Goal: Task Accomplishment & Management: Use online tool/utility

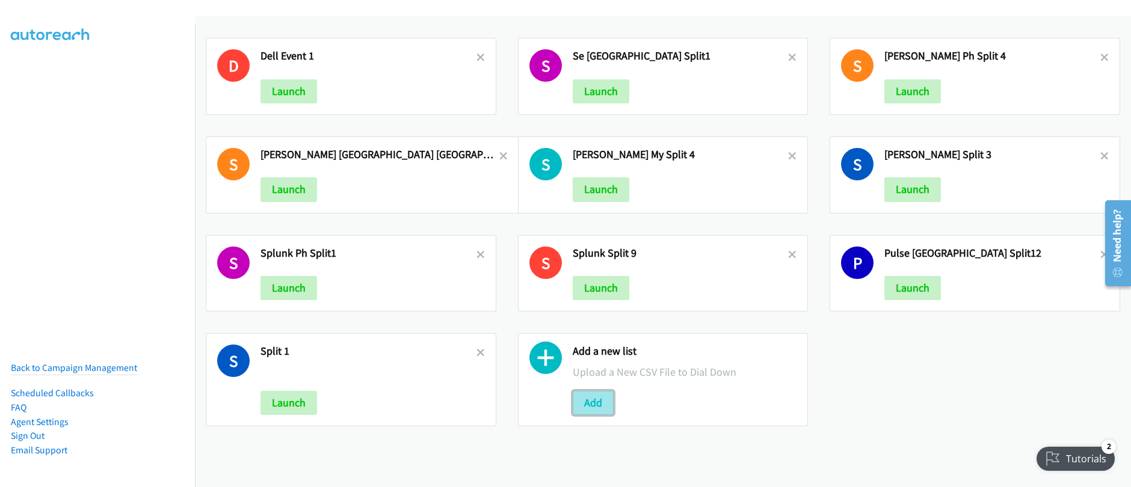
click at [589, 404] on button "Add" at bounding box center [593, 403] width 41 height 24
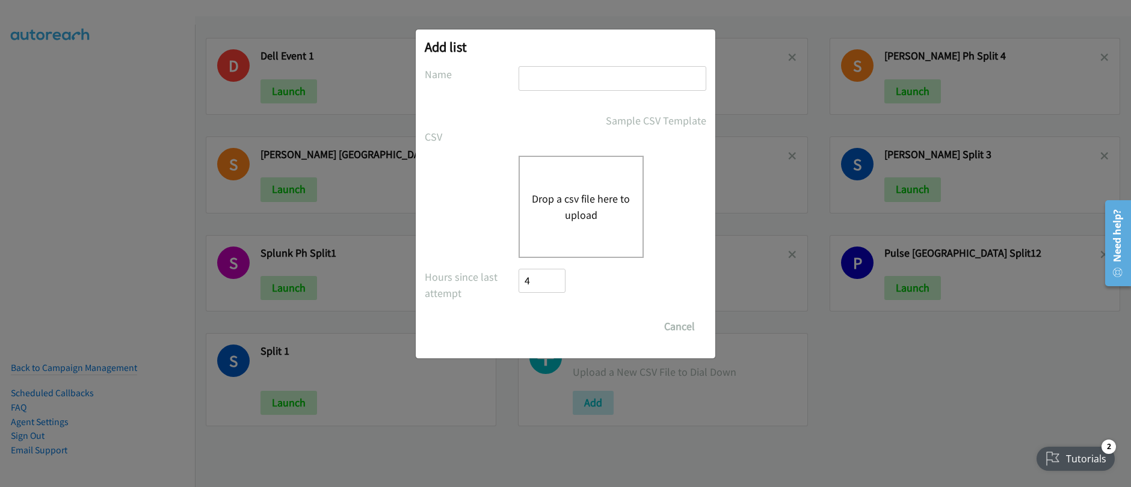
click at [553, 82] on input "text" at bounding box center [613, 78] width 188 height 25
drag, startPoint x: 540, startPoint y: 64, endPoint x: 539, endPoint y: 75, distance: 10.8
click at [540, 64] on div "Add list No phone fields were returned for that Report or List View Please uplo…" at bounding box center [566, 193] width 300 height 329
click at [539, 79] on input "text" at bounding box center [613, 78] width 188 height 25
drag, startPoint x: 554, startPoint y: 79, endPoint x: 541, endPoint y: 81, distance: 13.3
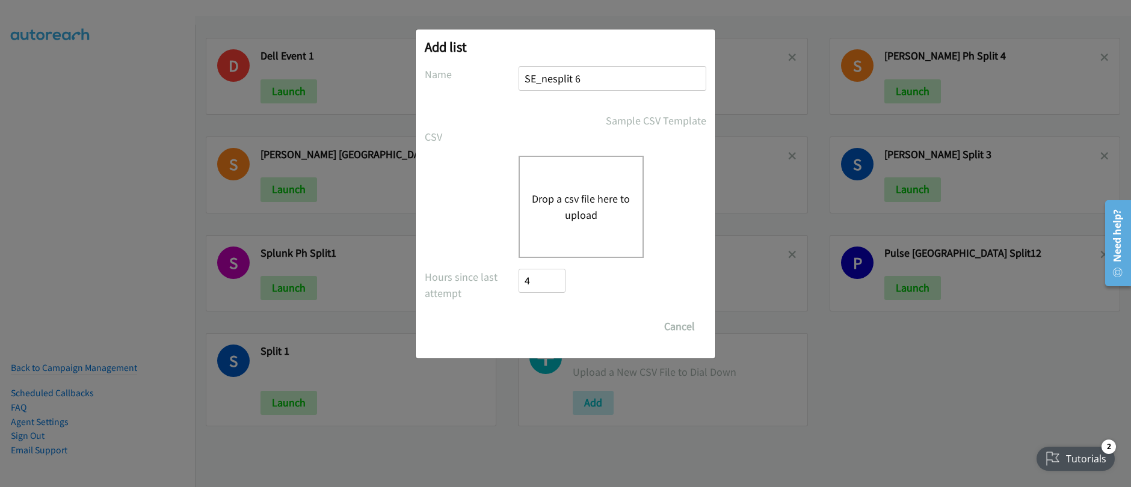
click at [541, 81] on input "SE_nesplit 6" at bounding box center [613, 78] width 188 height 25
type input "SE_split 6"
click at [575, 230] on div "Drop a csv file here to upload" at bounding box center [581, 207] width 125 height 102
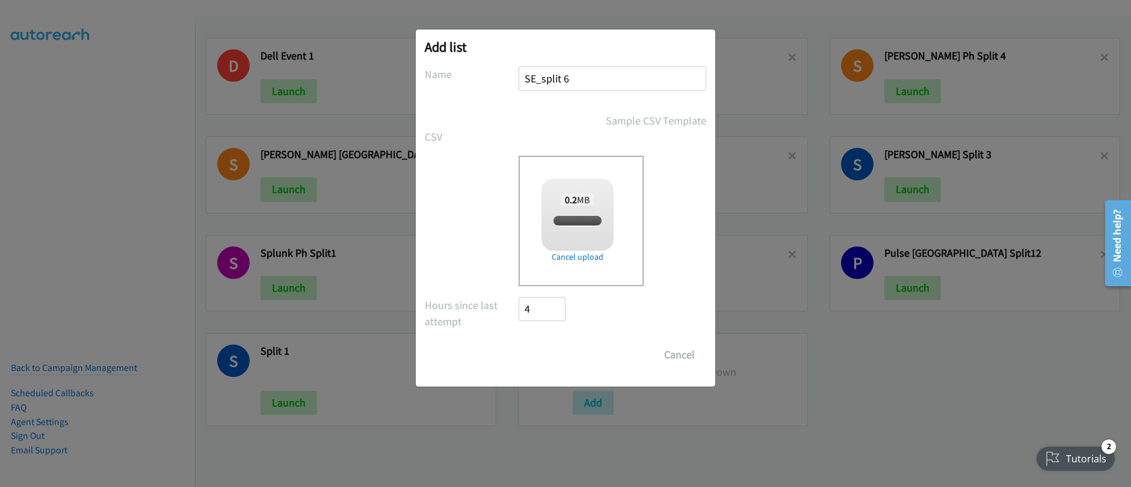
checkbox input "true"
click at [554, 359] on input "Save List" at bounding box center [550, 355] width 63 height 24
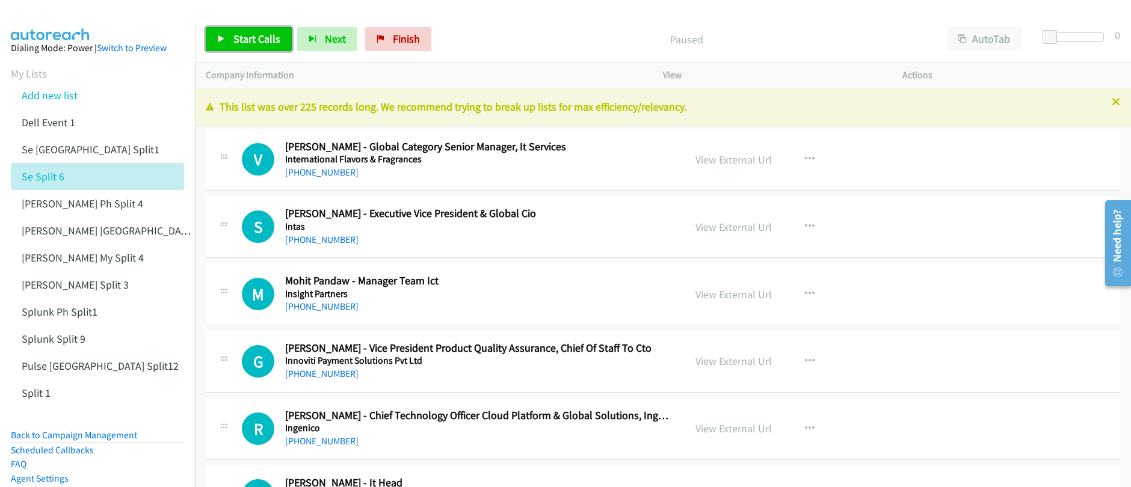
click at [259, 32] on span "Start Calls" at bounding box center [256, 39] width 47 height 14
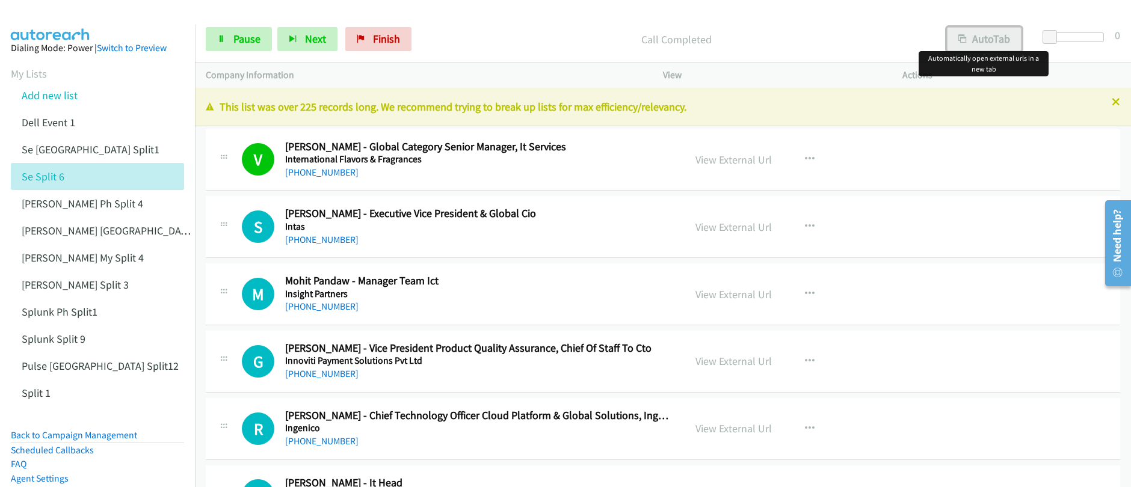
click at [986, 41] on button "AutoTab" at bounding box center [984, 39] width 75 height 24
click at [986, 41] on button "AutoTab" at bounding box center [984, 39] width 76 height 24
click at [986, 47] on button "AutoTab" at bounding box center [984, 39] width 75 height 24
click at [238, 42] on span "Pause" at bounding box center [246, 39] width 27 height 14
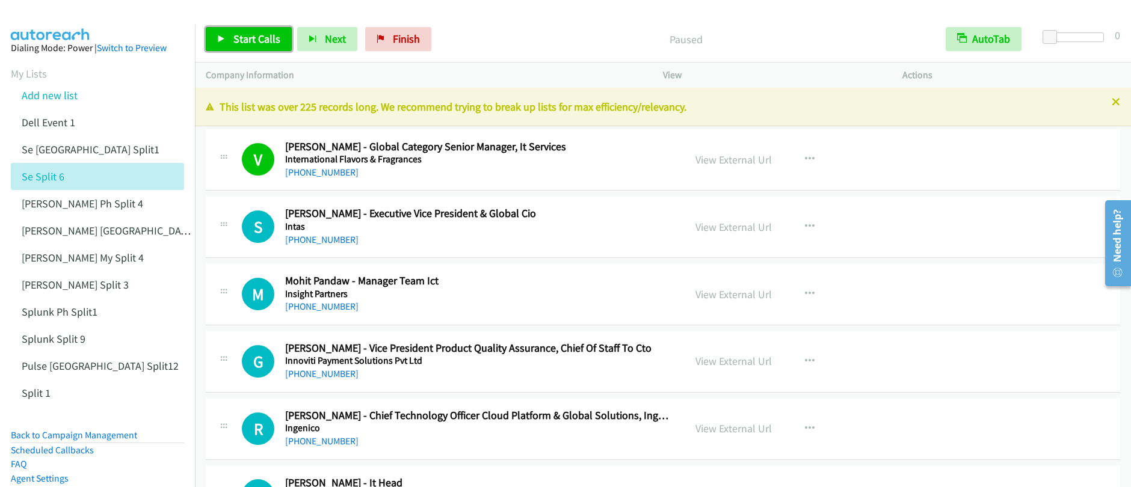
click at [238, 42] on span "Start Calls" at bounding box center [256, 39] width 47 height 14
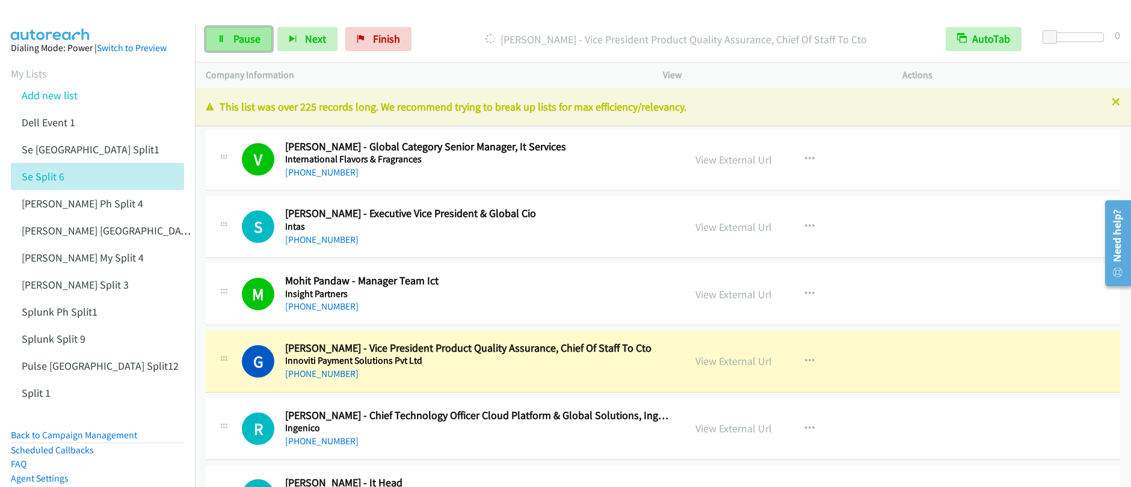
click at [239, 42] on span "Pause" at bounding box center [246, 39] width 27 height 14
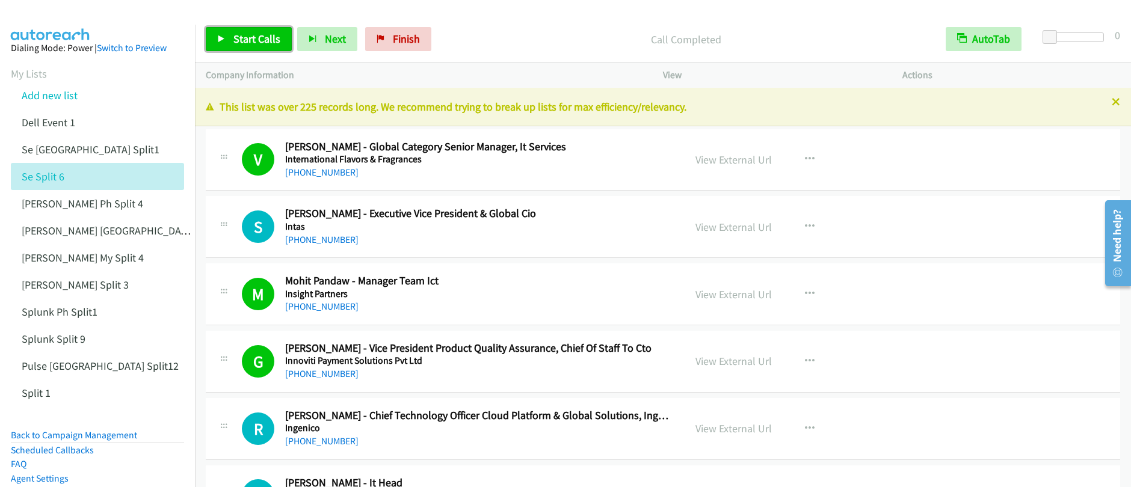
click at [253, 48] on link "Start Calls" at bounding box center [249, 39] width 86 height 24
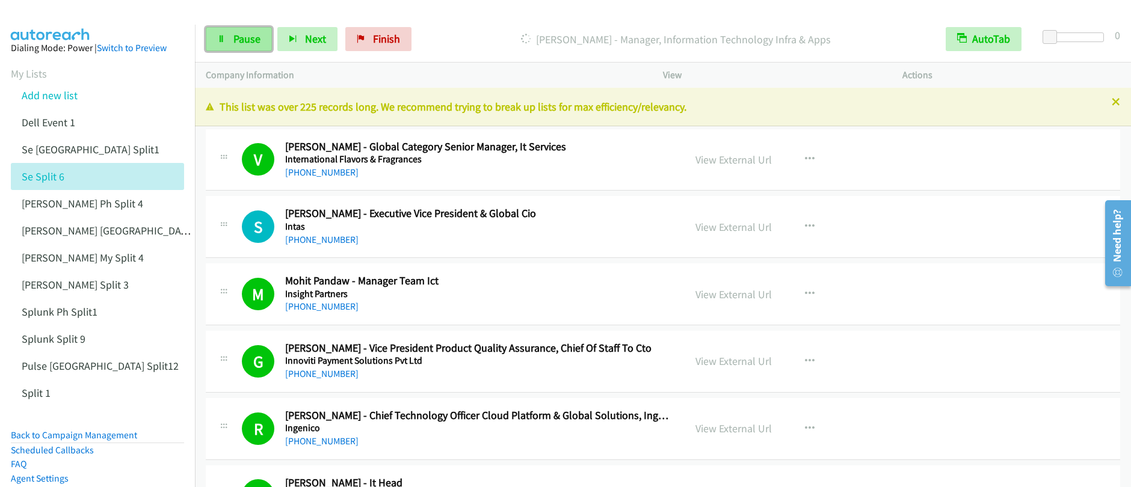
click at [243, 42] on span "Pause" at bounding box center [246, 39] width 27 height 14
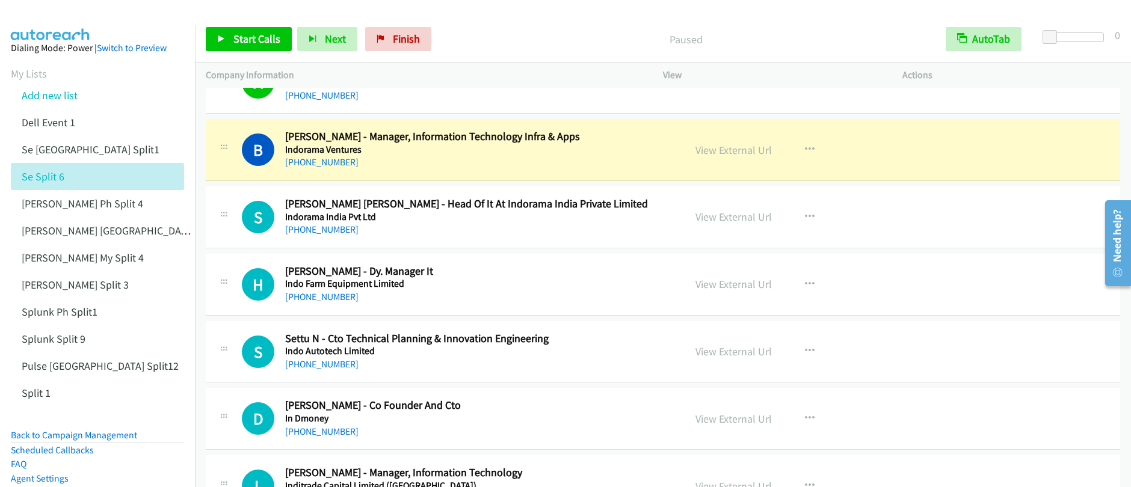
scroll to position [1579, 0]
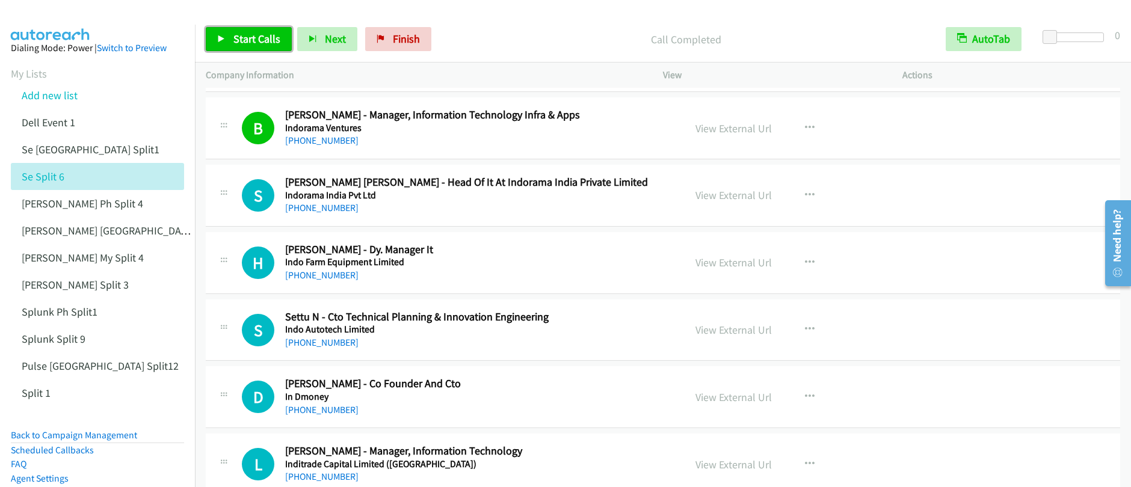
click at [245, 40] on span "Start Calls" at bounding box center [256, 39] width 47 height 14
click at [233, 39] on span "Pause" at bounding box center [246, 39] width 27 height 14
click at [233, 39] on span "Start Calls" at bounding box center [256, 39] width 47 height 14
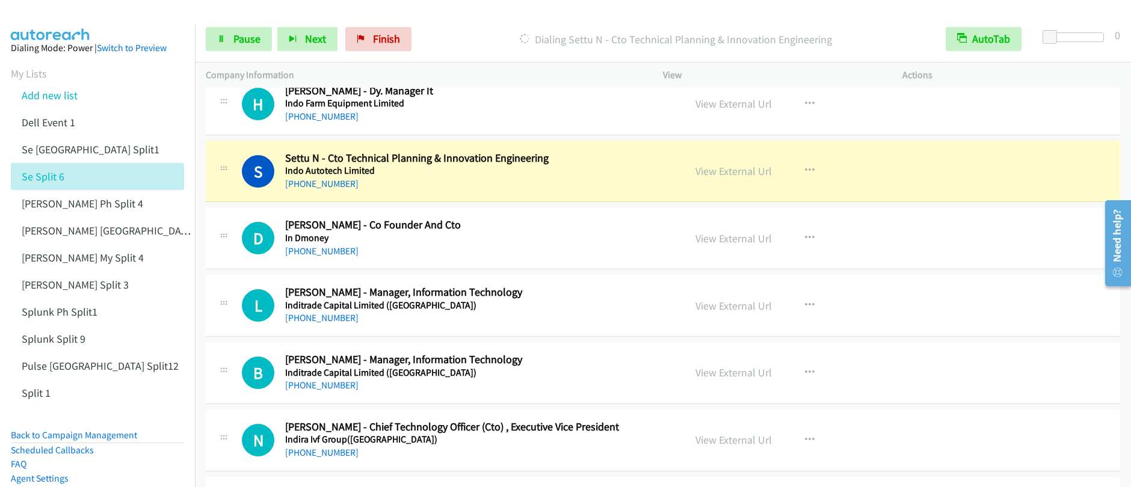
scroll to position [1751, 0]
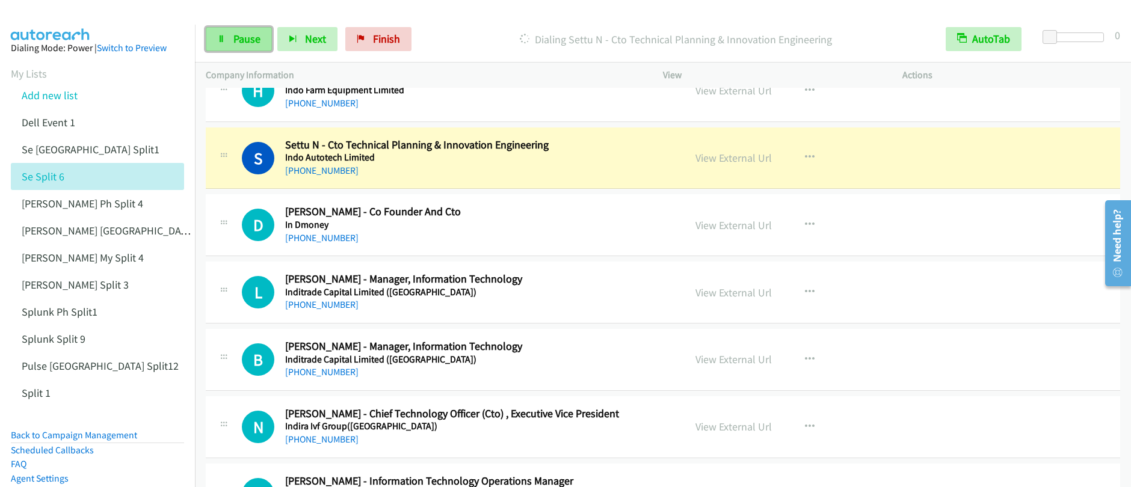
click at [250, 47] on link "Pause" at bounding box center [239, 39] width 66 height 24
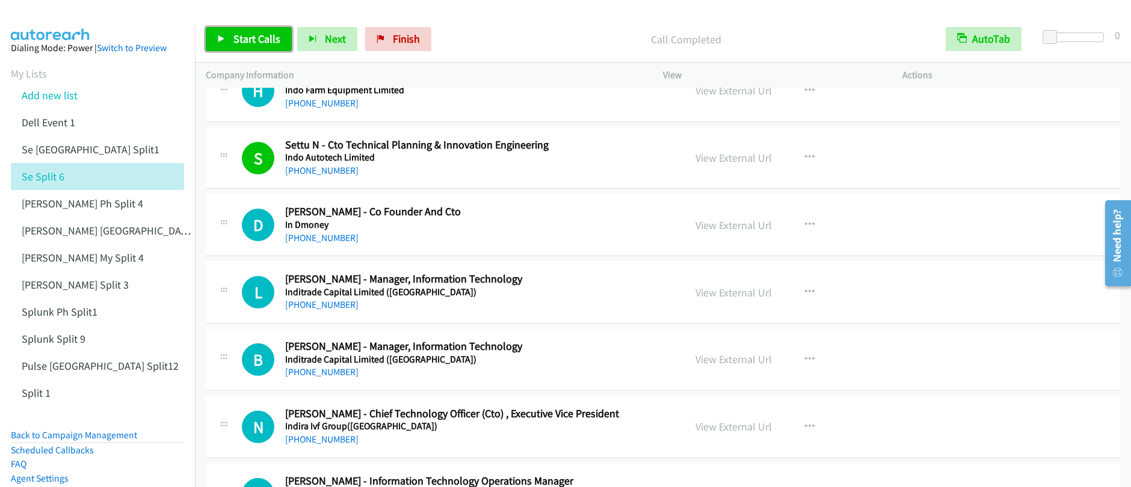
click at [261, 32] on span "Start Calls" at bounding box center [256, 39] width 47 height 14
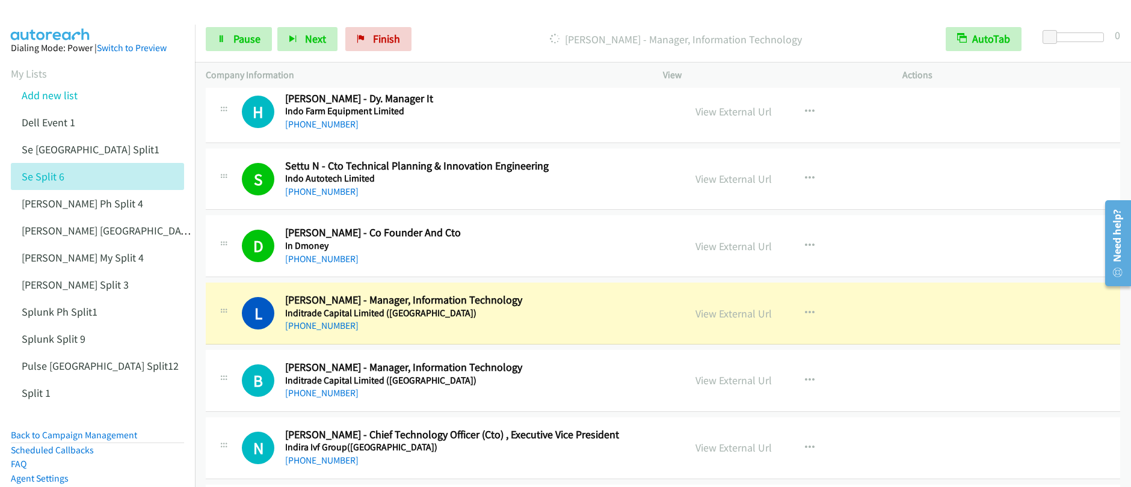
scroll to position [1881, 0]
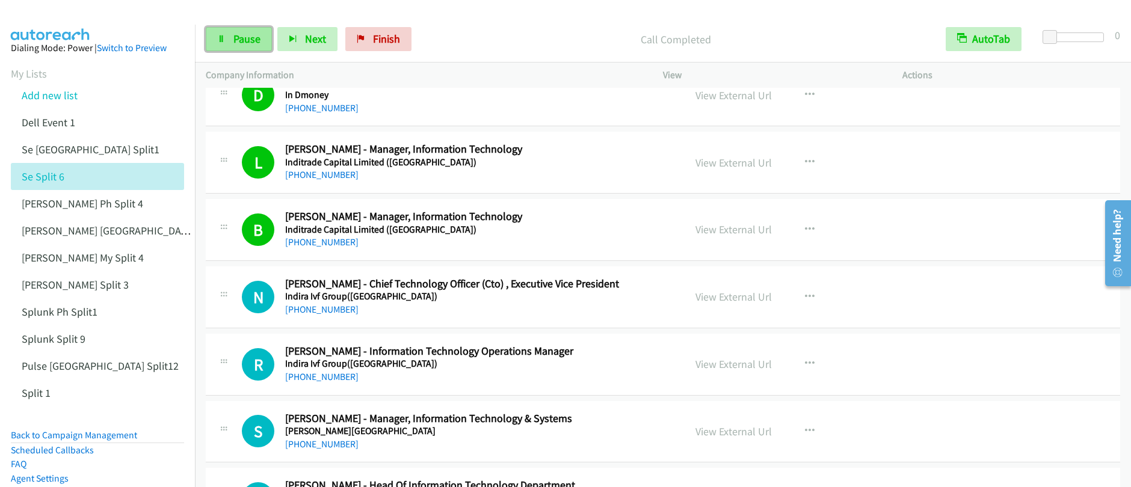
click at [219, 45] on link "Pause" at bounding box center [239, 39] width 66 height 24
click at [219, 45] on link "Start Calls" at bounding box center [249, 39] width 86 height 24
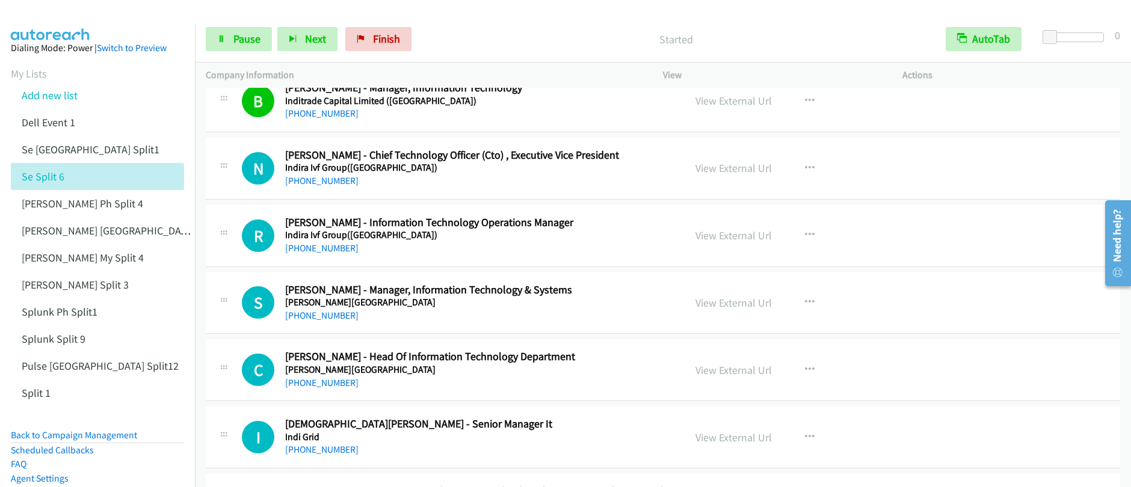
scroll to position [2015, 0]
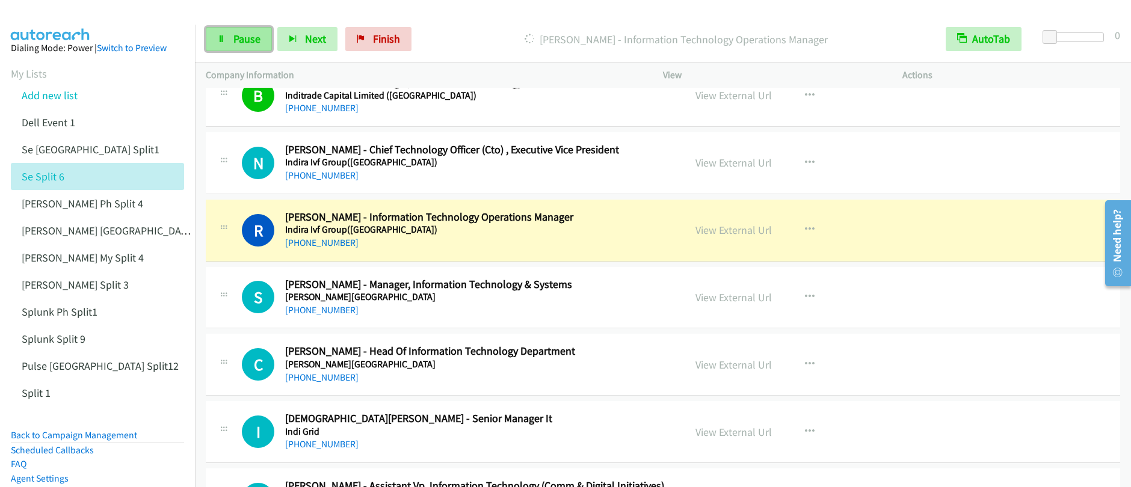
click at [226, 41] on link "Pause" at bounding box center [239, 39] width 66 height 24
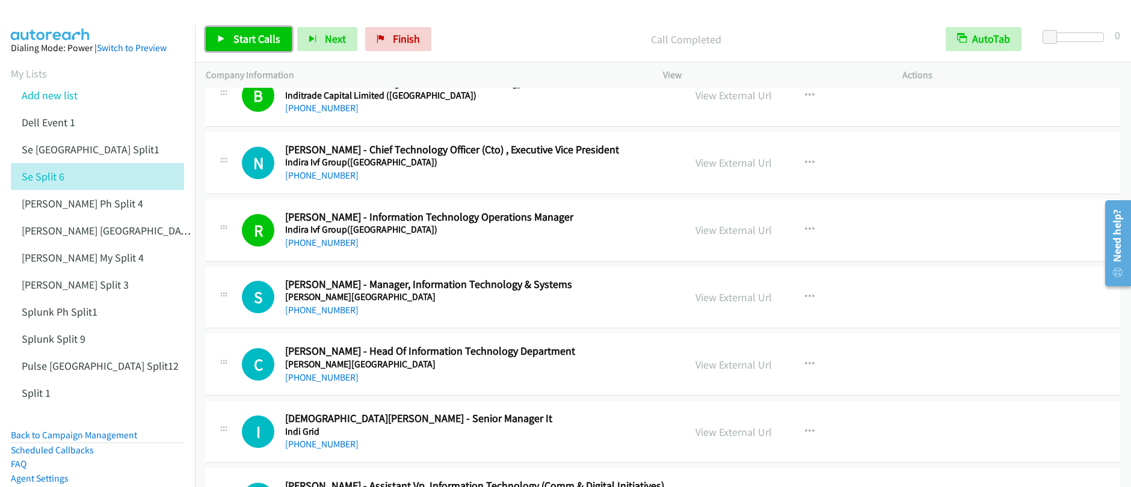
click at [260, 46] on link "Start Calls" at bounding box center [249, 39] width 86 height 24
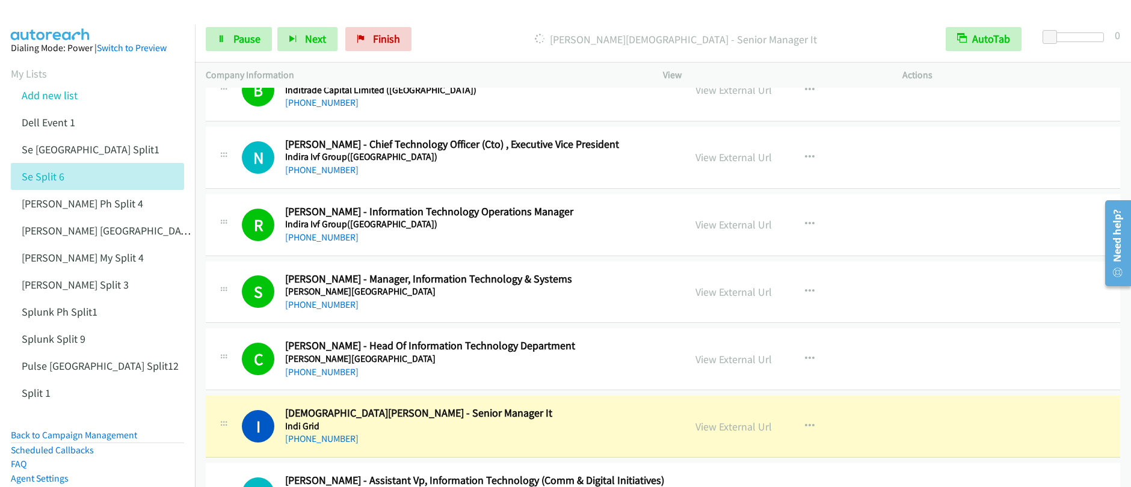
scroll to position [2022, 0]
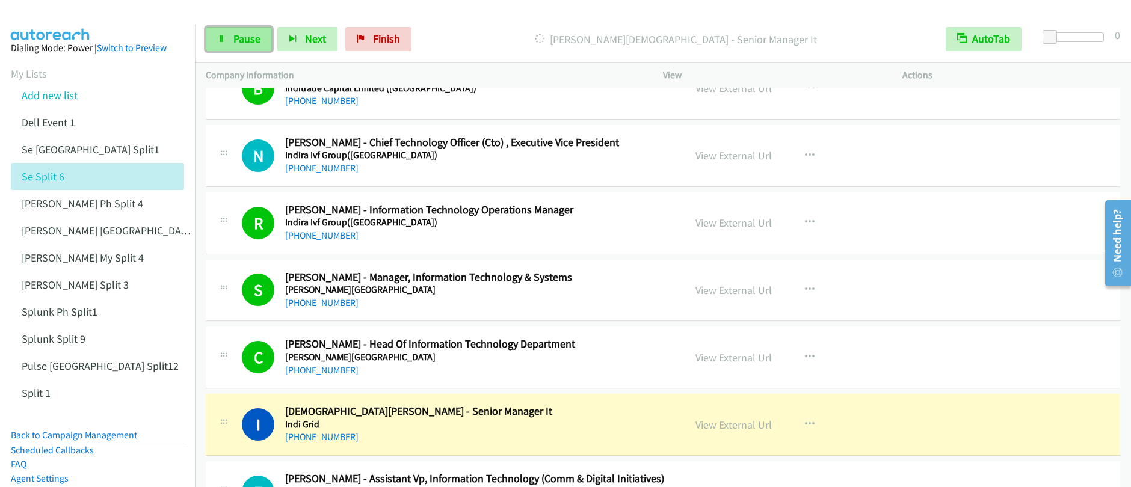
click at [252, 49] on link "Pause" at bounding box center [239, 39] width 66 height 24
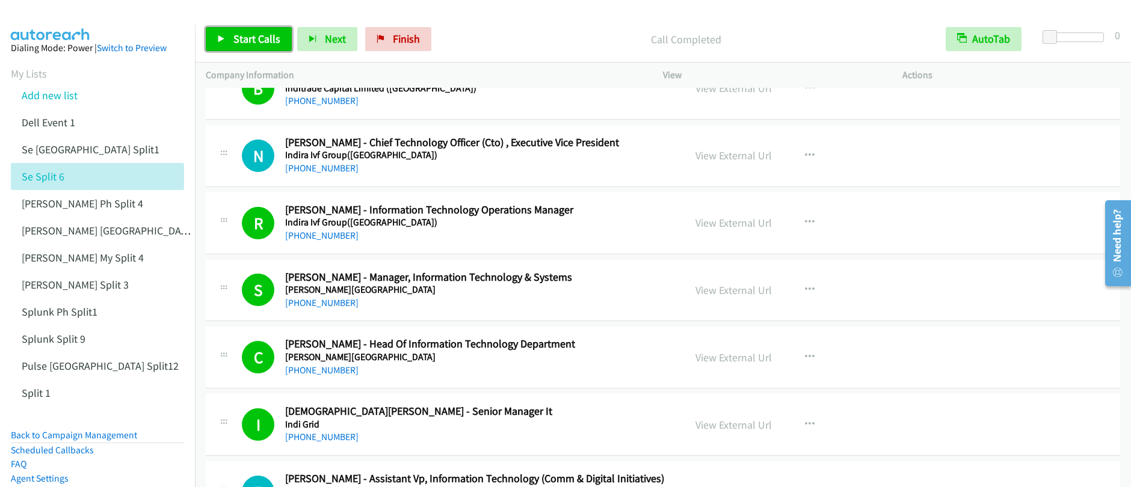
click at [270, 40] on span "Start Calls" at bounding box center [256, 39] width 47 height 14
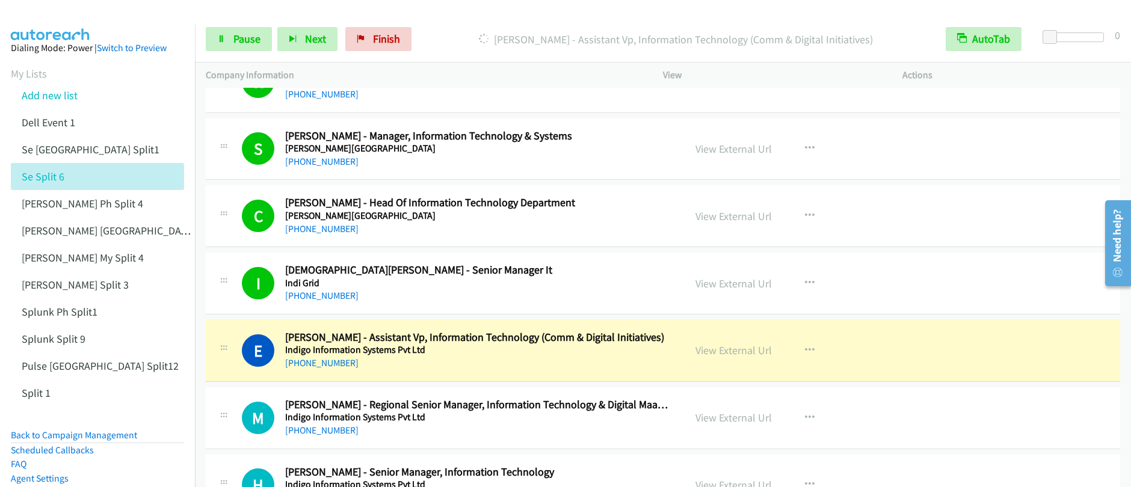
scroll to position [2167, 0]
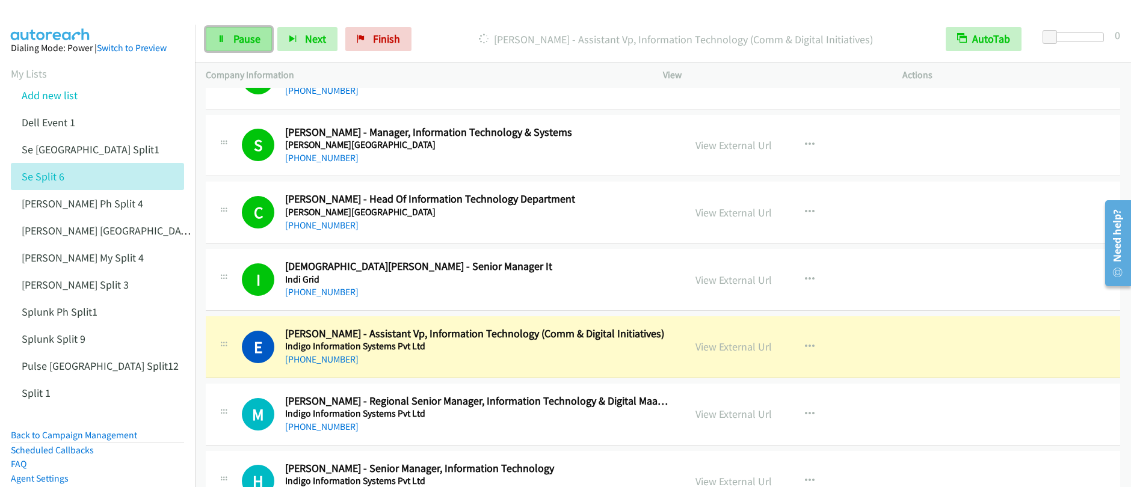
click at [246, 48] on link "Pause" at bounding box center [239, 39] width 66 height 24
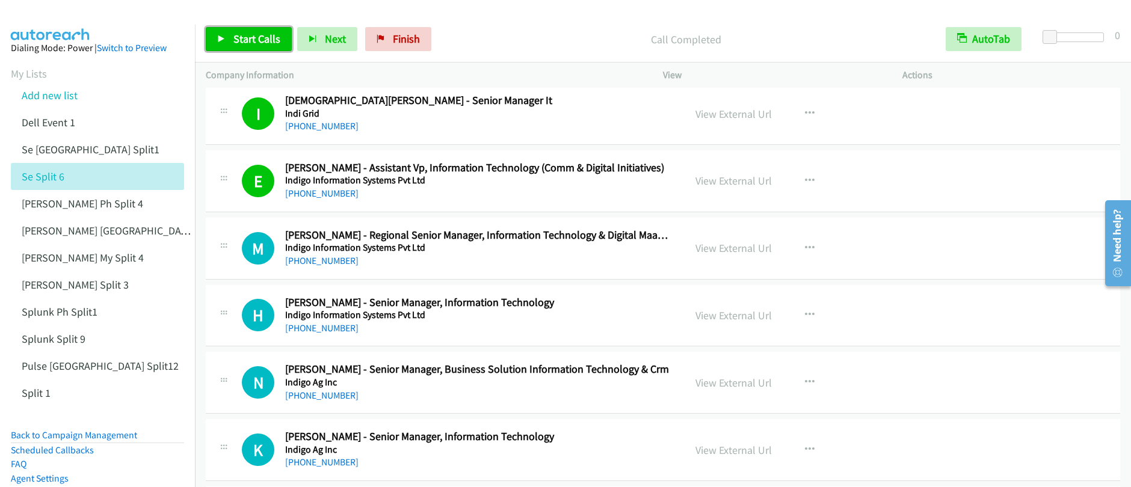
scroll to position [2335, 0]
click at [245, 43] on span "Start Calls" at bounding box center [256, 39] width 47 height 14
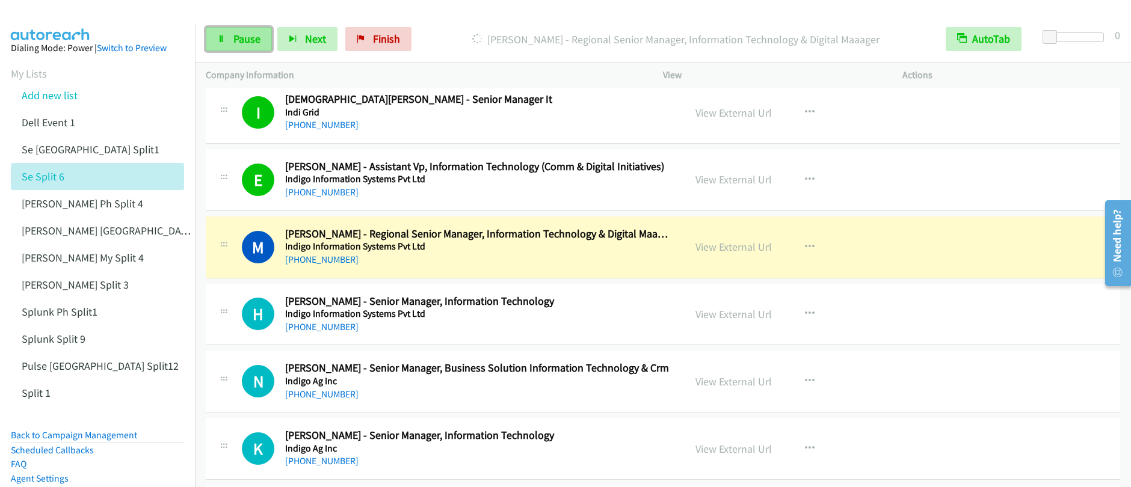
click at [230, 40] on link "Pause" at bounding box center [239, 39] width 66 height 24
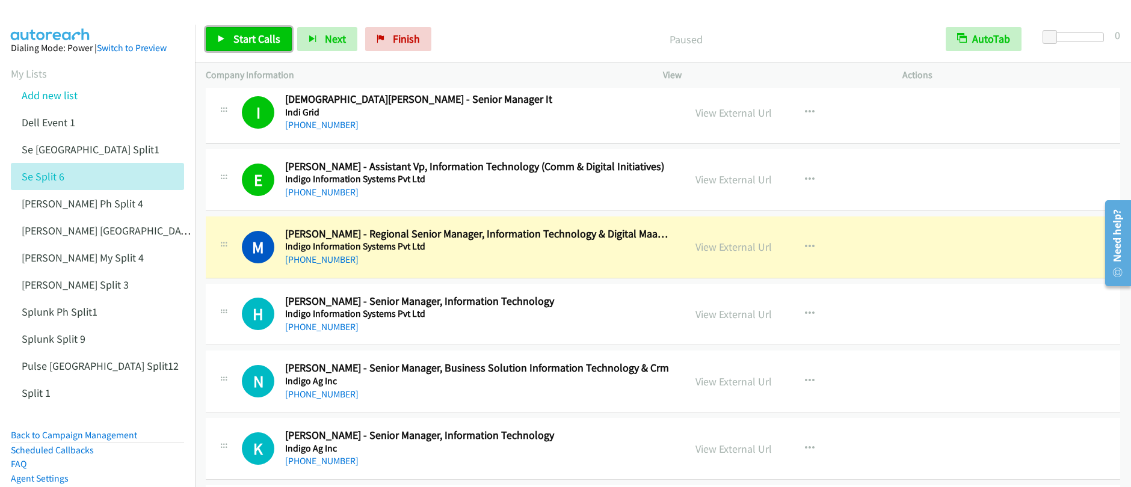
click at [244, 43] on span "Start Calls" at bounding box center [256, 39] width 47 height 14
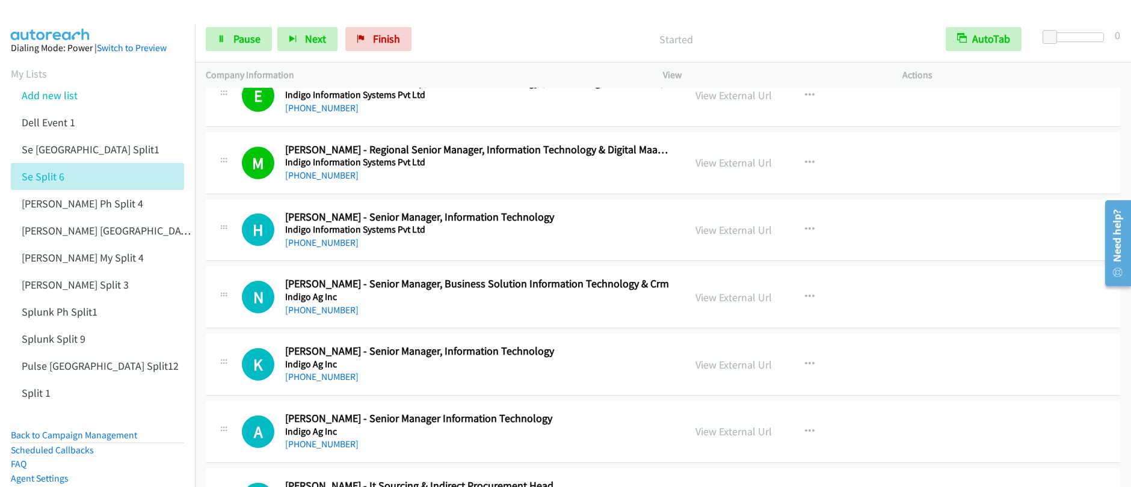
scroll to position [2420, 0]
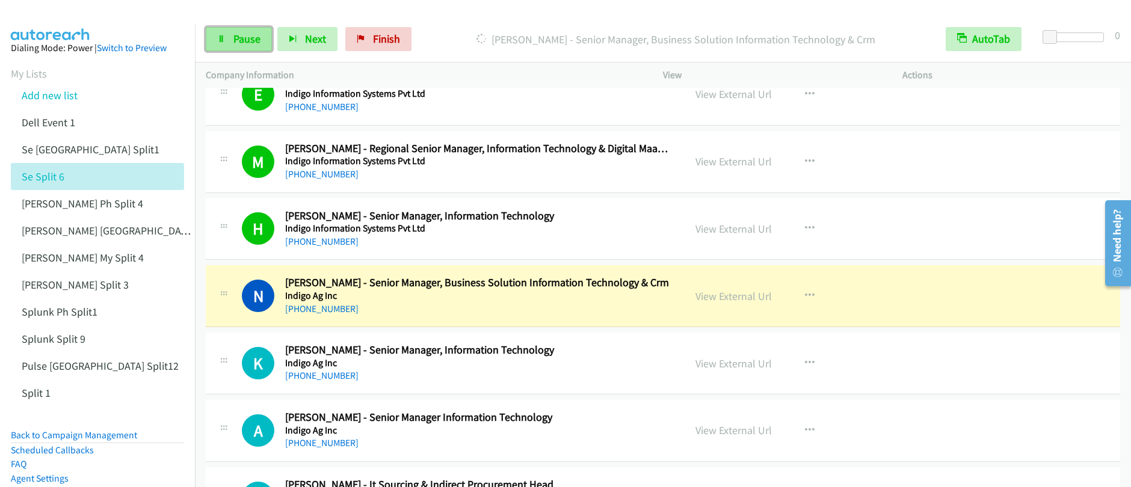
click at [234, 40] on span "Pause" at bounding box center [246, 39] width 27 height 14
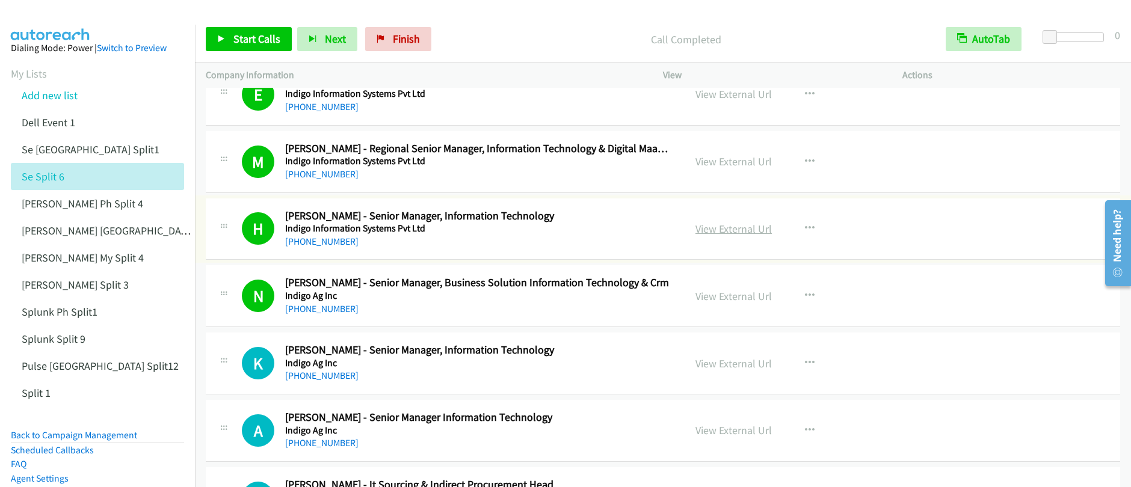
click at [728, 232] on link "View External Url" at bounding box center [734, 229] width 76 height 14
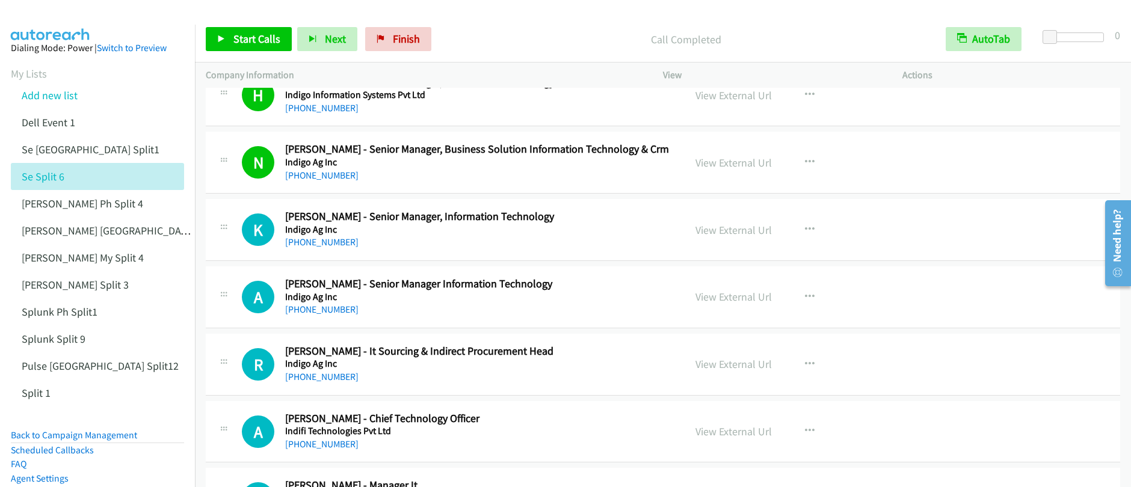
scroll to position [2664, 0]
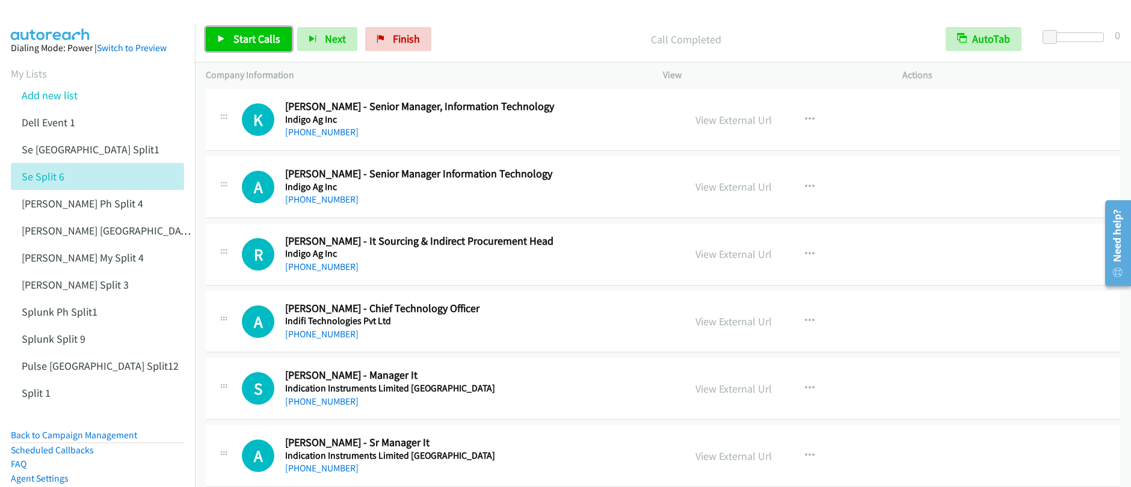
click at [239, 42] on span "Start Calls" at bounding box center [256, 39] width 47 height 14
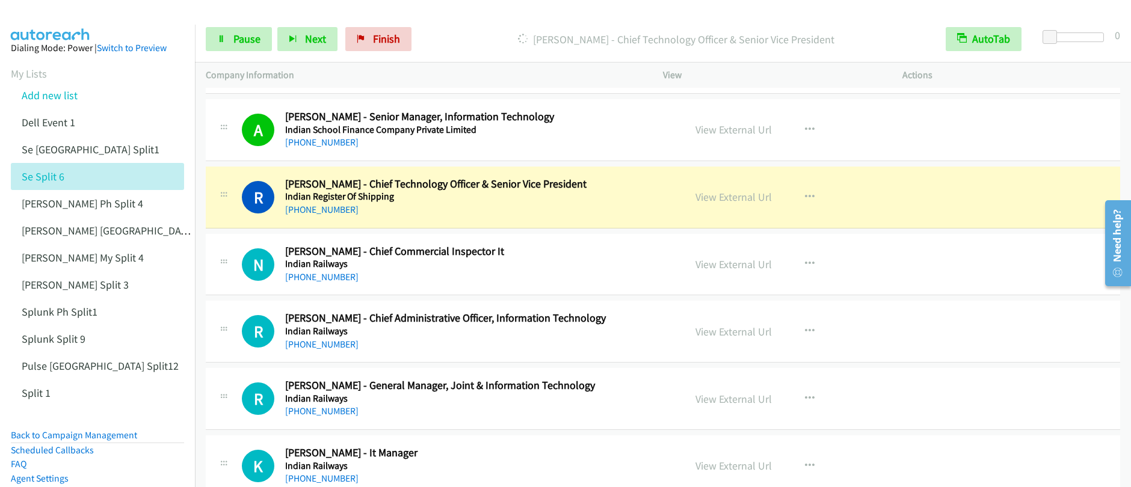
scroll to position [3769, 0]
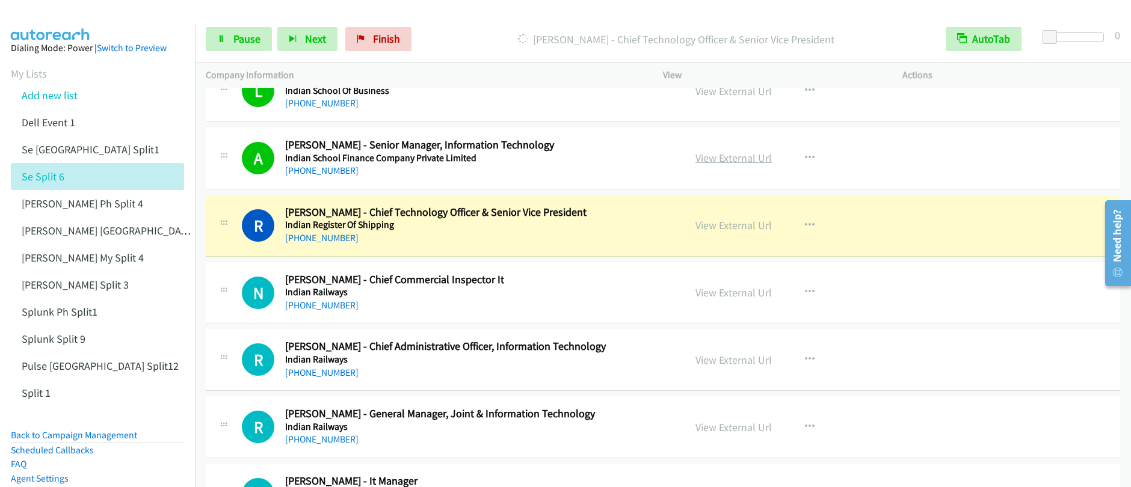
click at [744, 159] on link "View External Url" at bounding box center [734, 158] width 76 height 14
click at [0, 0] on div "Start Calls Pause Next Finish Dialing Rabindra Sah - Chief Technology Officer &…" at bounding box center [565, 0] width 1131 height 0
click at [245, 45] on span "Pause" at bounding box center [246, 39] width 27 height 14
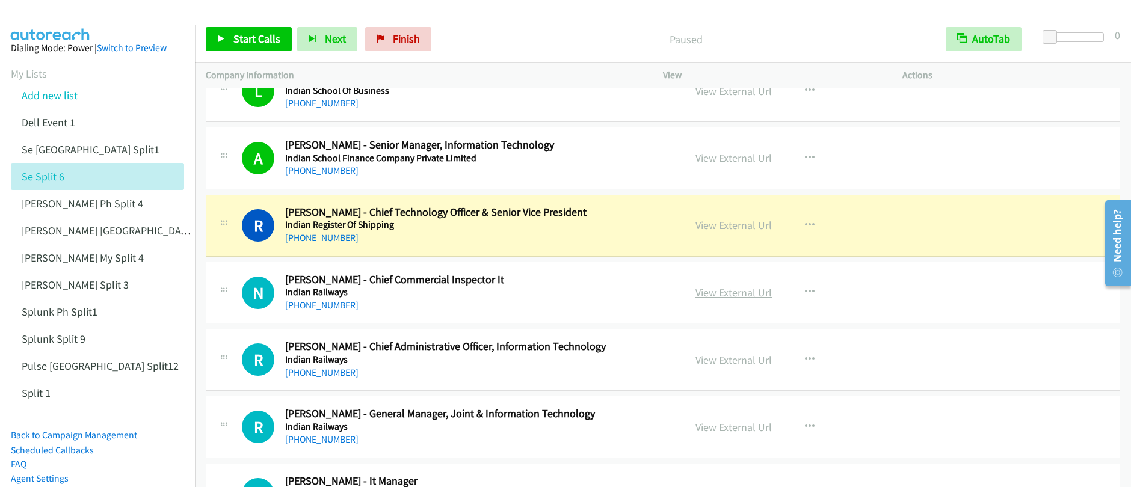
click at [723, 296] on link "View External Url" at bounding box center [734, 293] width 76 height 14
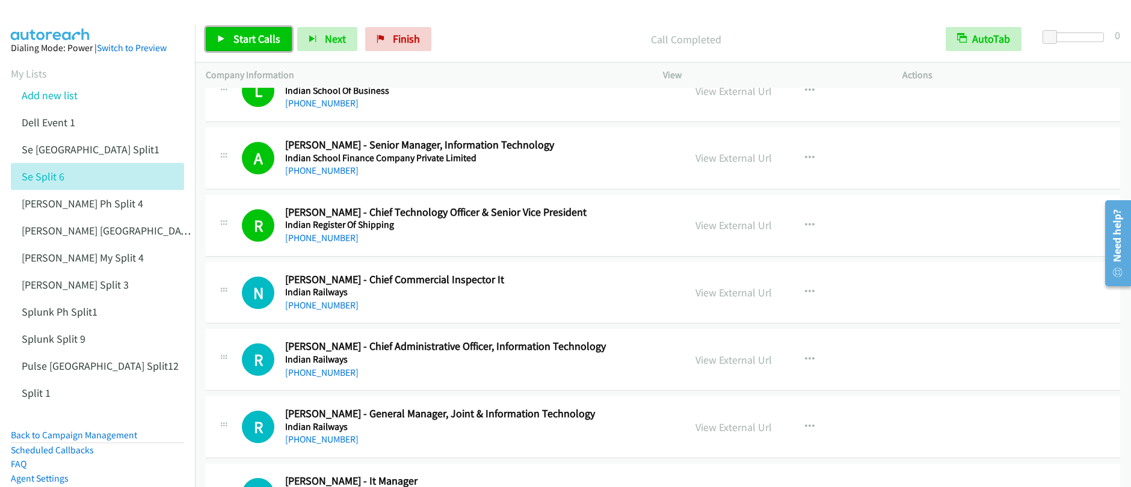
click at [239, 42] on span "Start Calls" at bounding box center [256, 39] width 47 height 14
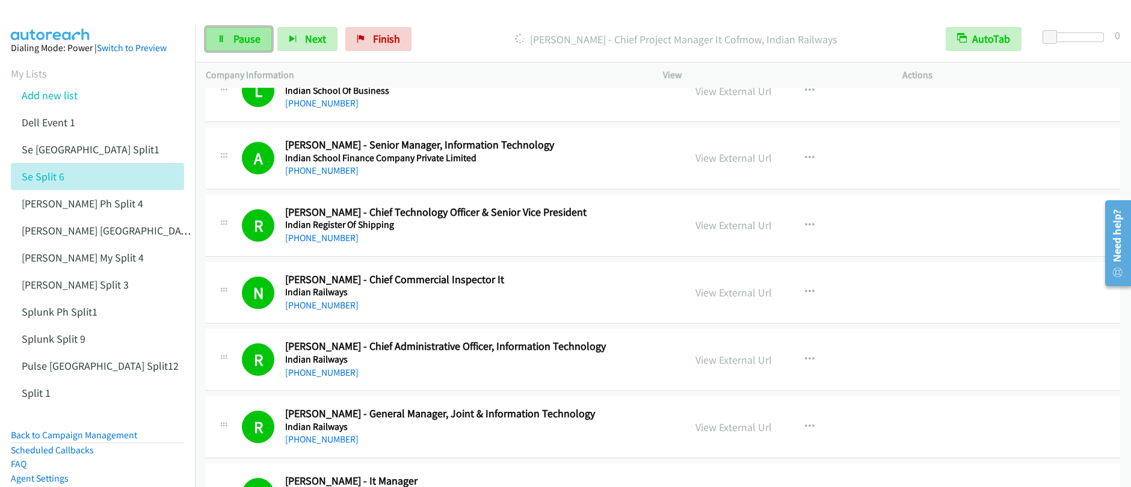
click at [244, 39] on span "Pause" at bounding box center [246, 39] width 27 height 14
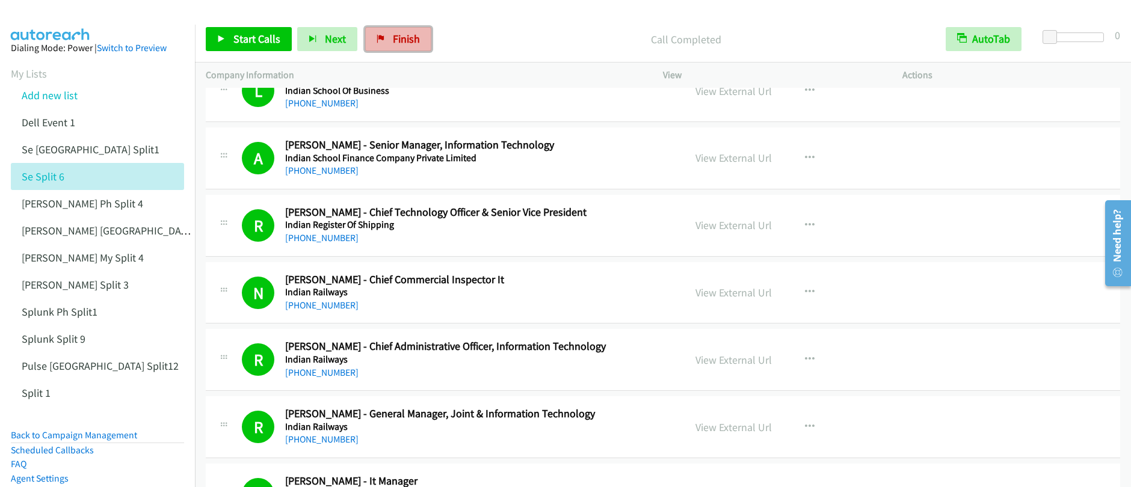
click at [381, 42] on link "Finish" at bounding box center [398, 39] width 66 height 24
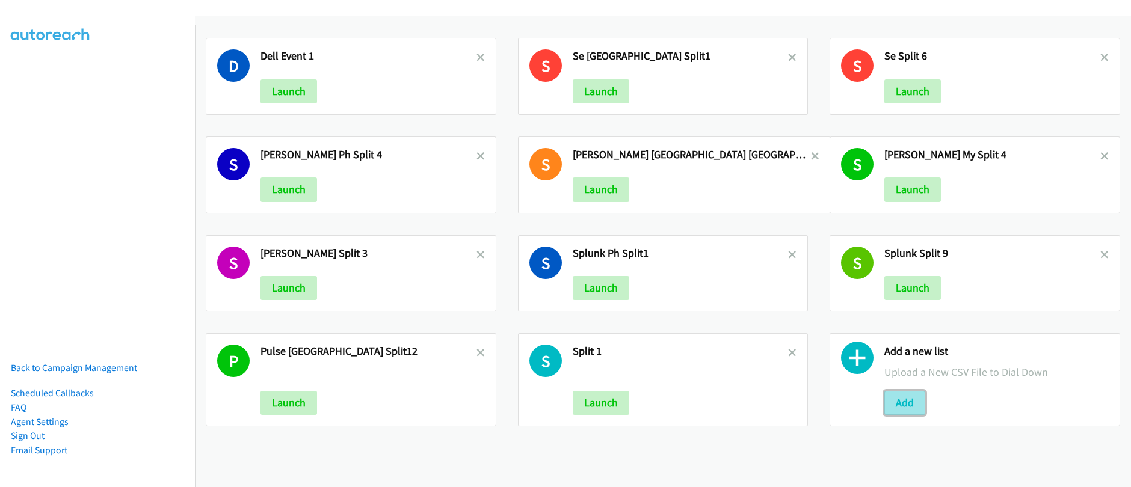
click at [897, 409] on button "Add" at bounding box center [904, 403] width 41 height 24
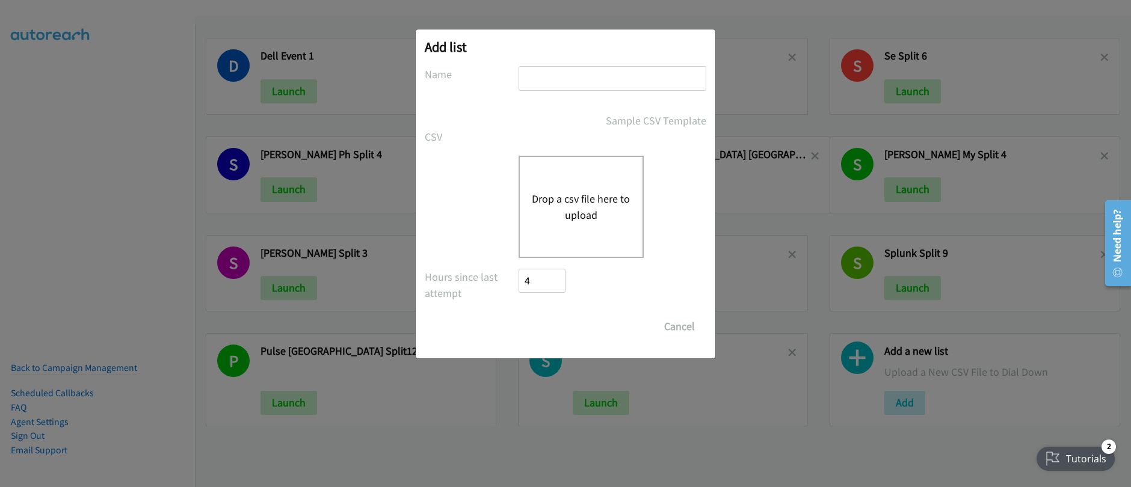
click at [557, 85] on input "text" at bounding box center [613, 78] width 188 height 25
type input "Redhat_india"
click at [593, 194] on button "Drop a csv file here to upload" at bounding box center [581, 207] width 99 height 32
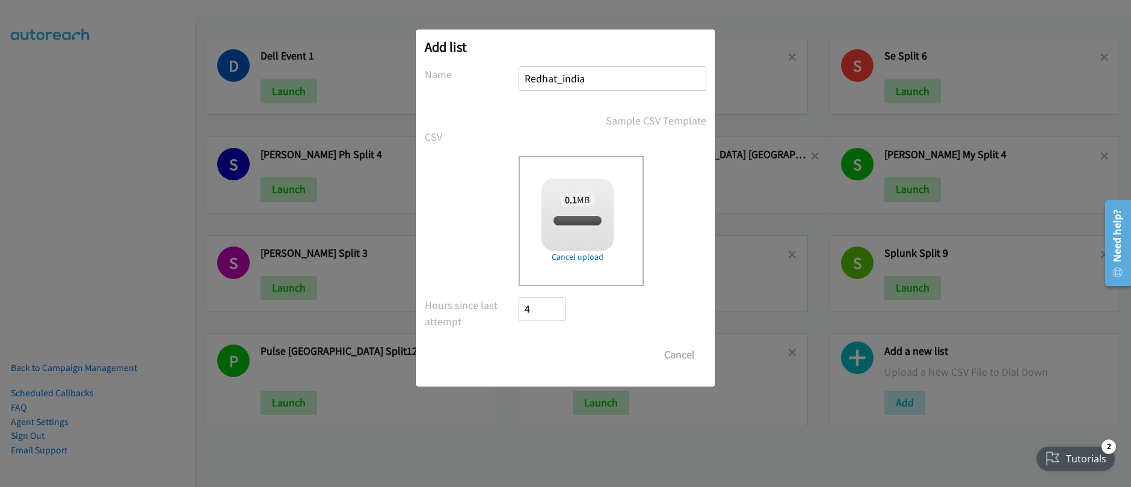
checkbox input "true"
click at [542, 356] on input "Save List" at bounding box center [550, 355] width 63 height 24
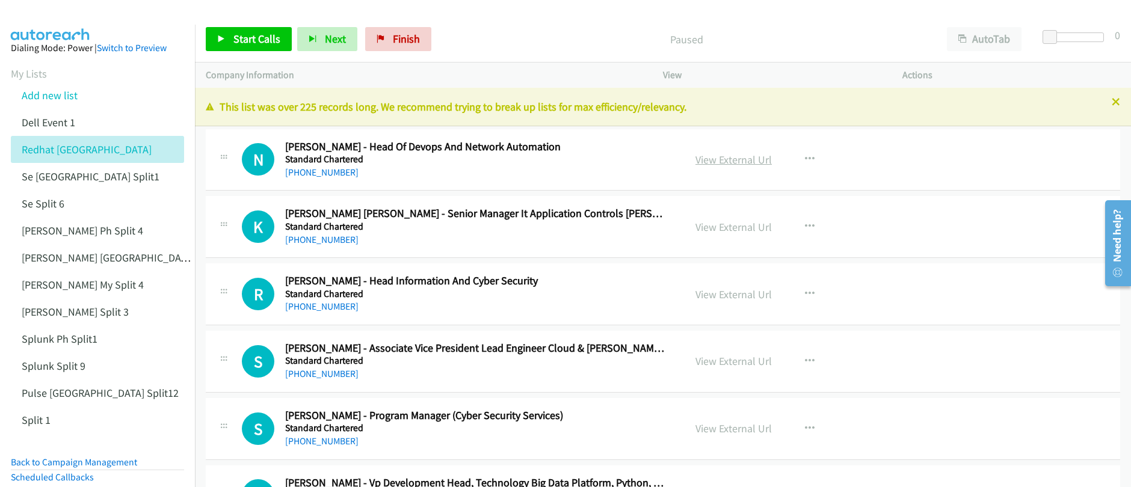
click at [729, 162] on link "View External Url" at bounding box center [734, 160] width 76 height 14
click at [245, 42] on span "Start Calls" at bounding box center [256, 39] width 47 height 14
click at [244, 43] on span "Pause" at bounding box center [246, 39] width 27 height 14
click at [724, 162] on link "View External Url" at bounding box center [734, 160] width 76 height 14
click at [247, 42] on span "Start Calls" at bounding box center [256, 39] width 47 height 14
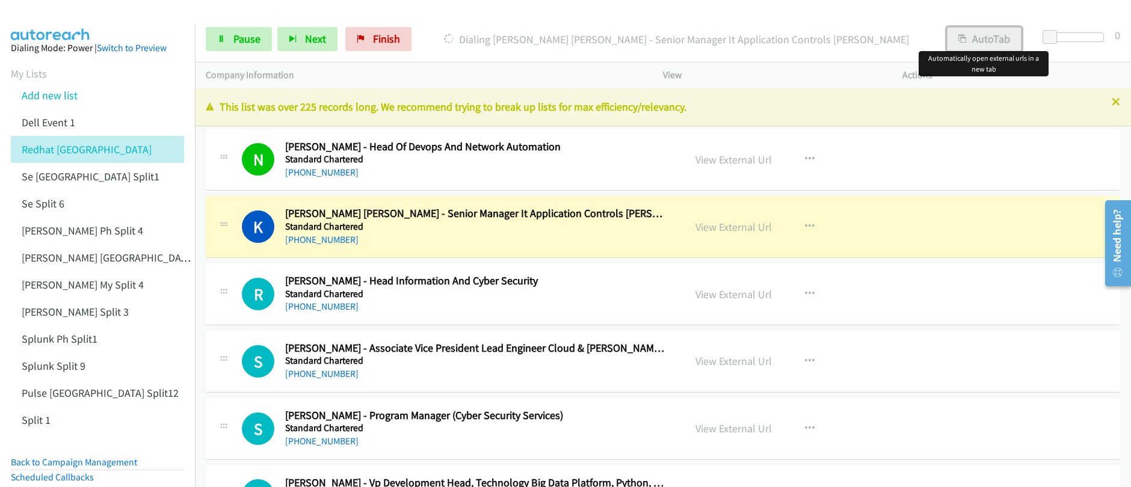
click at [984, 40] on button "AutoTab" at bounding box center [984, 39] width 75 height 24
click at [750, 231] on link "View External Url" at bounding box center [734, 227] width 76 height 14
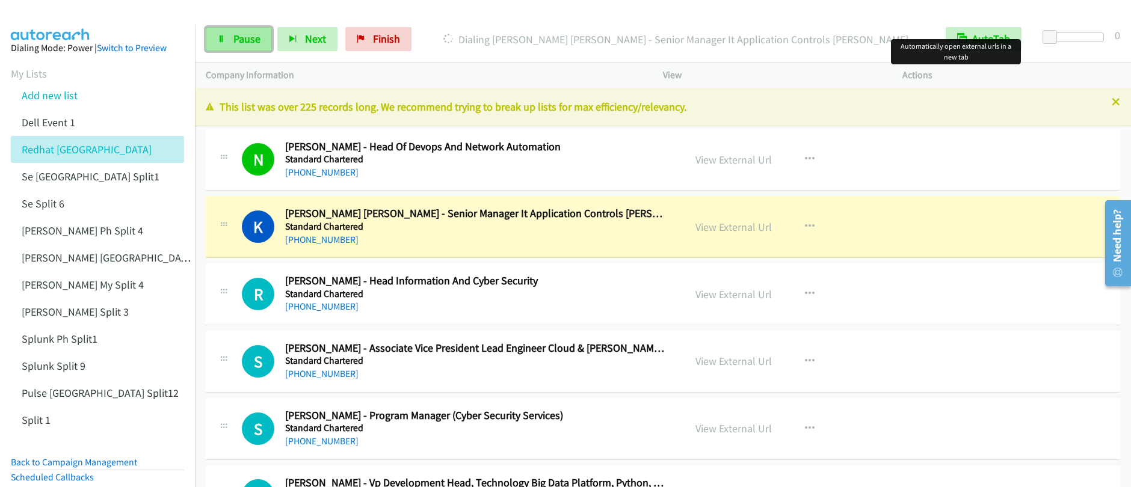
click at [238, 48] on link "Pause" at bounding box center [239, 39] width 66 height 24
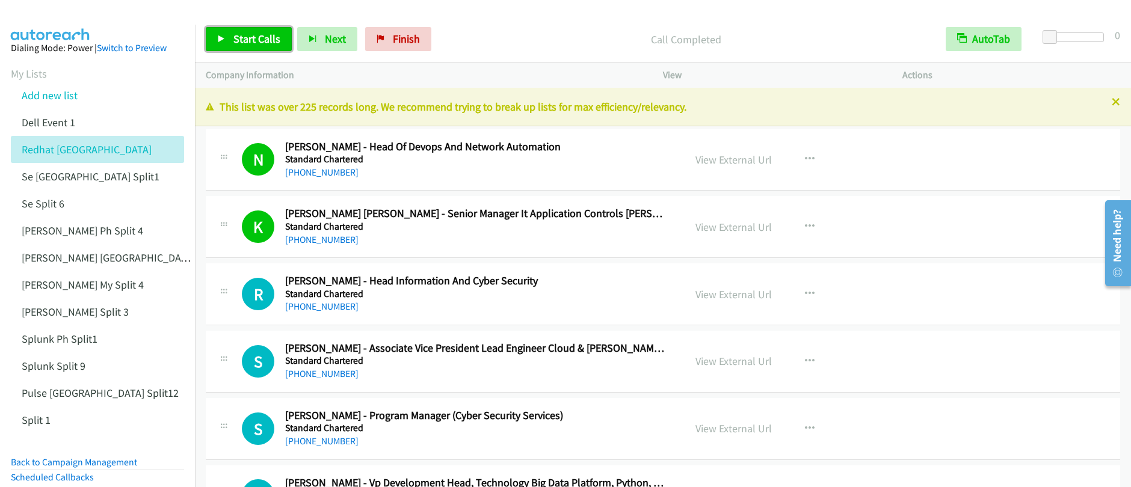
click at [236, 46] on link "Start Calls" at bounding box center [249, 39] width 86 height 24
click at [238, 43] on span "Start Calls" at bounding box center [256, 39] width 47 height 14
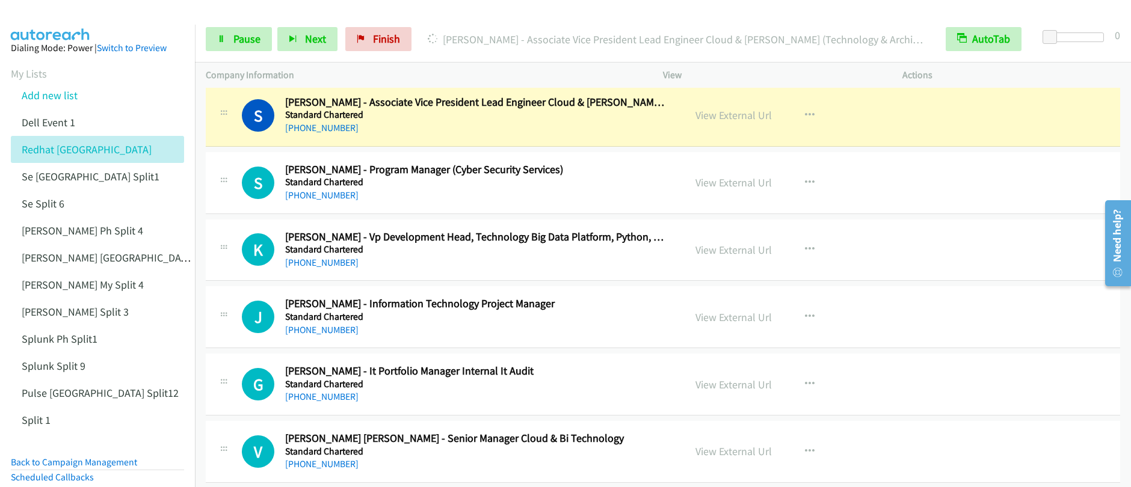
scroll to position [244, 0]
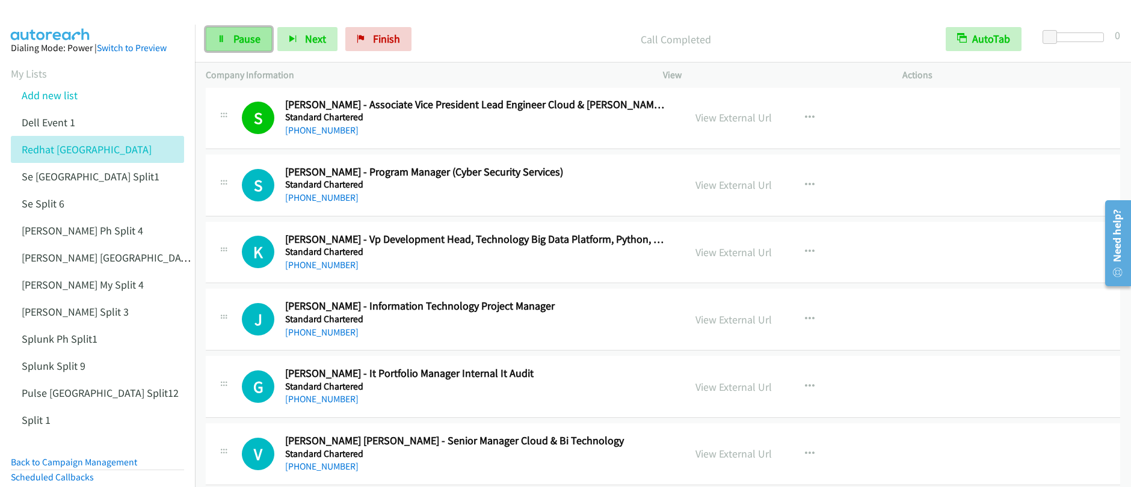
click at [245, 43] on span "Pause" at bounding box center [246, 39] width 27 height 14
click at [245, 43] on span "Start Calls" at bounding box center [256, 39] width 47 height 14
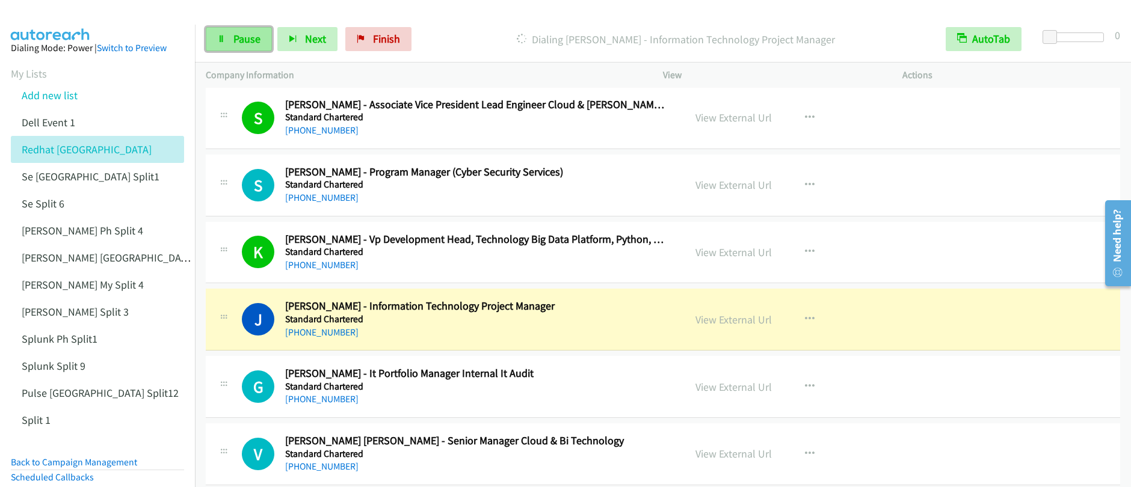
click at [226, 45] on link "Pause" at bounding box center [239, 39] width 66 height 24
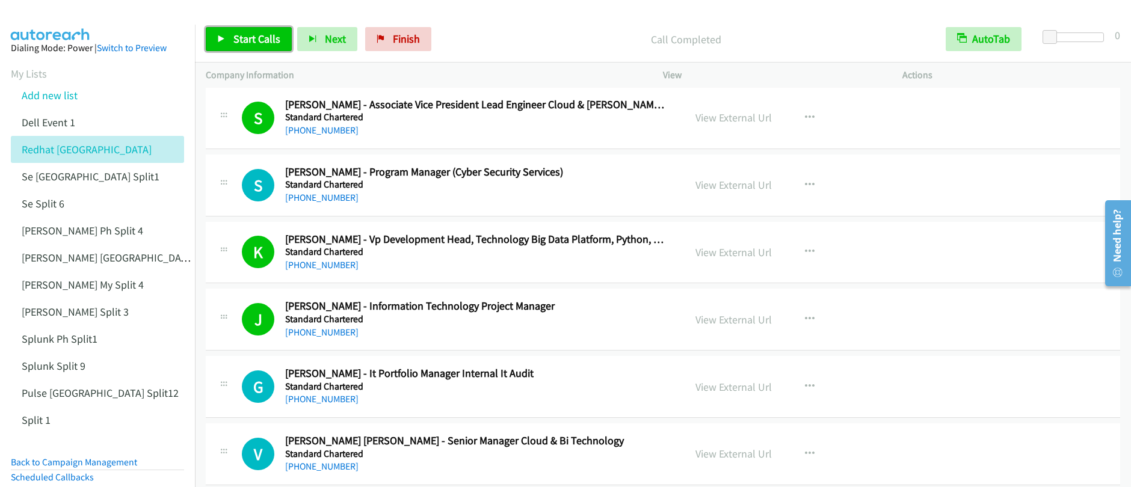
click at [248, 46] on link "Start Calls" at bounding box center [249, 39] width 86 height 24
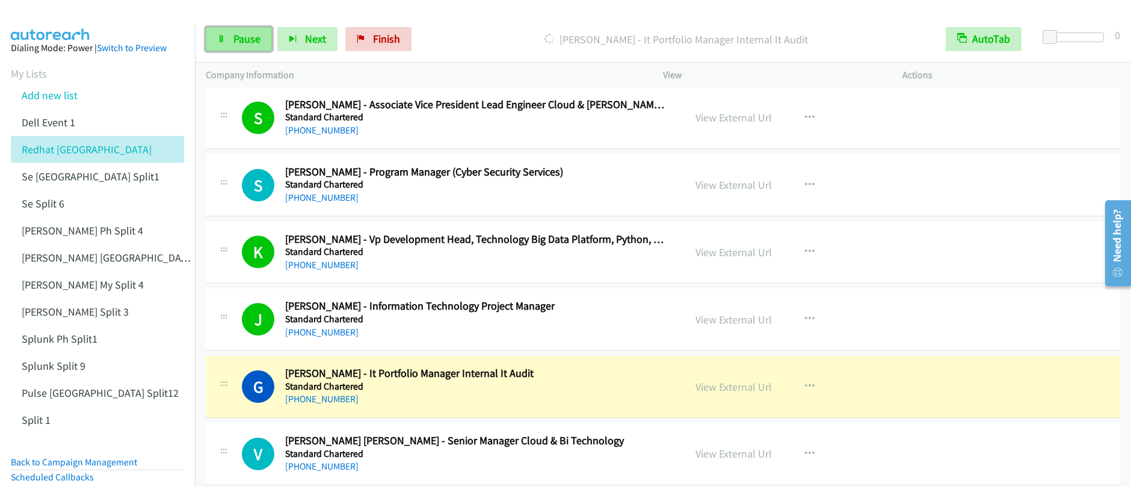
click at [233, 39] on span "Pause" at bounding box center [246, 39] width 27 height 14
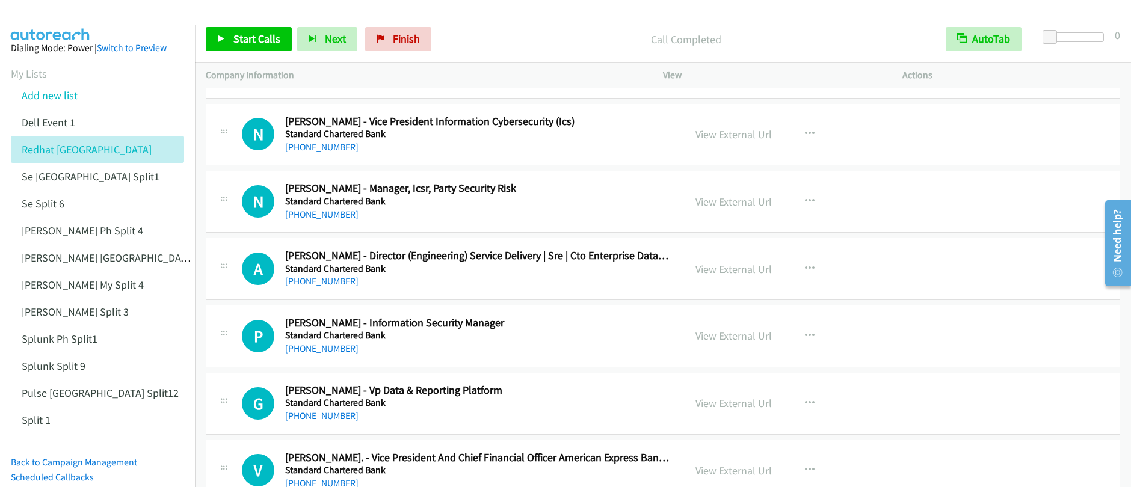
scroll to position [2231, 0]
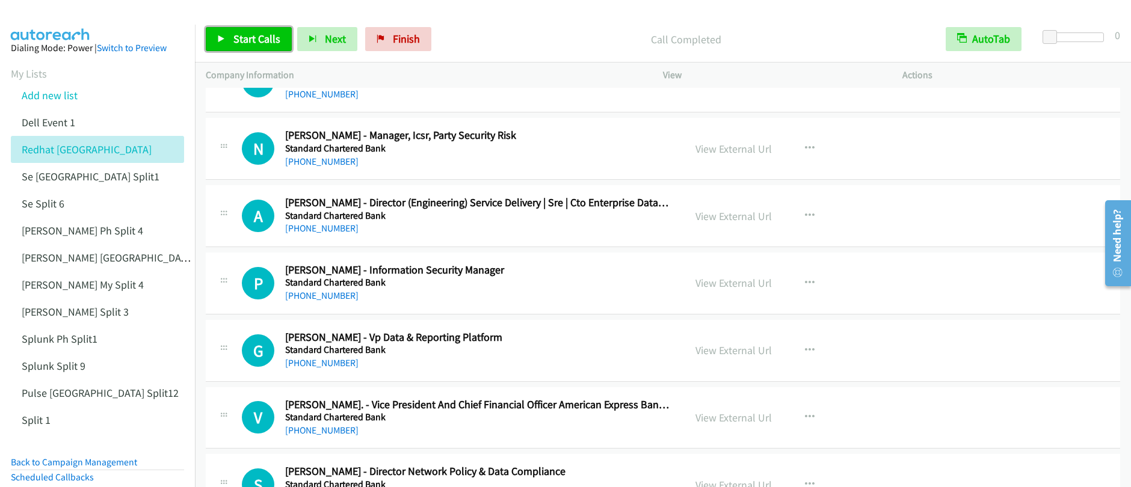
click at [242, 41] on span "Start Calls" at bounding box center [256, 39] width 47 height 14
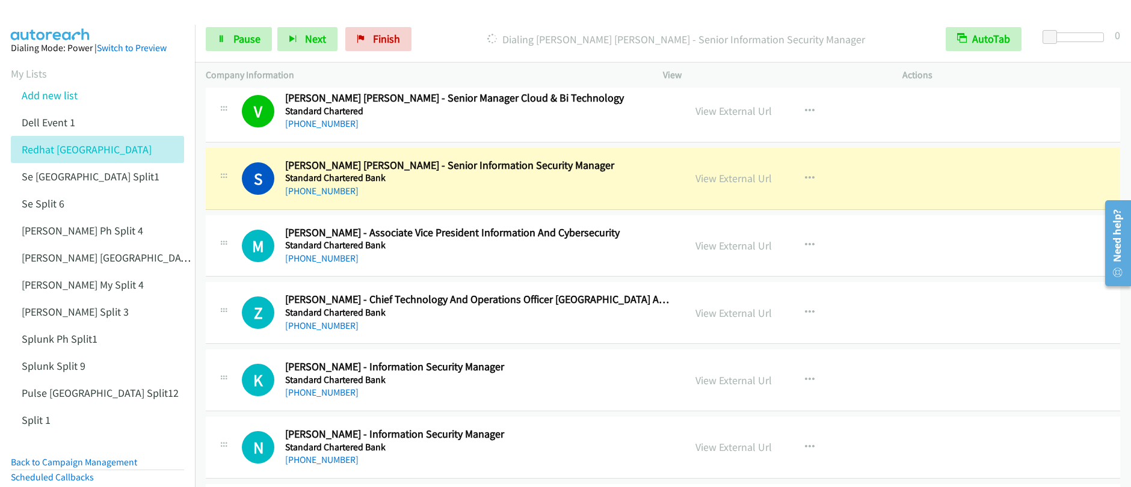
scroll to position [463, 0]
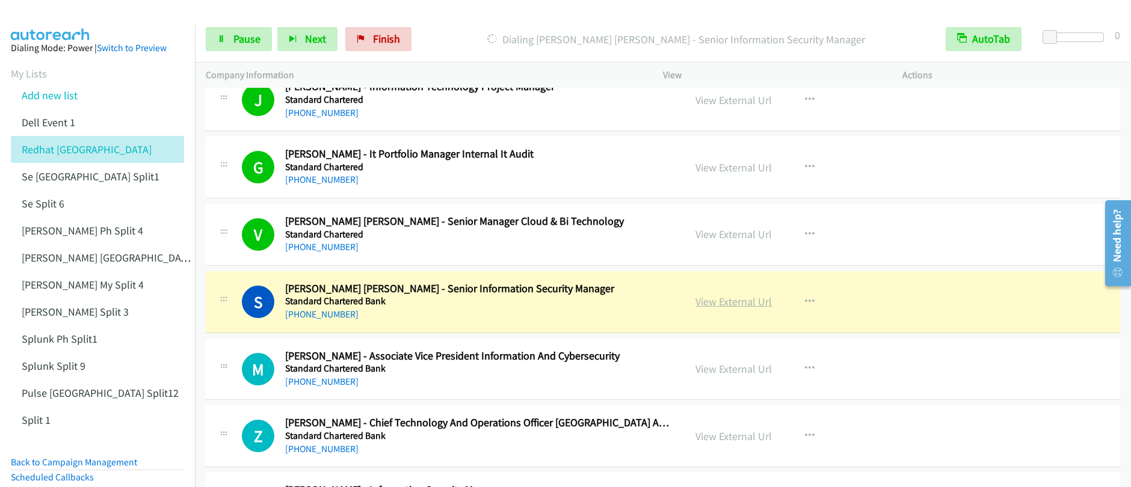
click at [727, 303] on link "View External Url" at bounding box center [734, 302] width 76 height 14
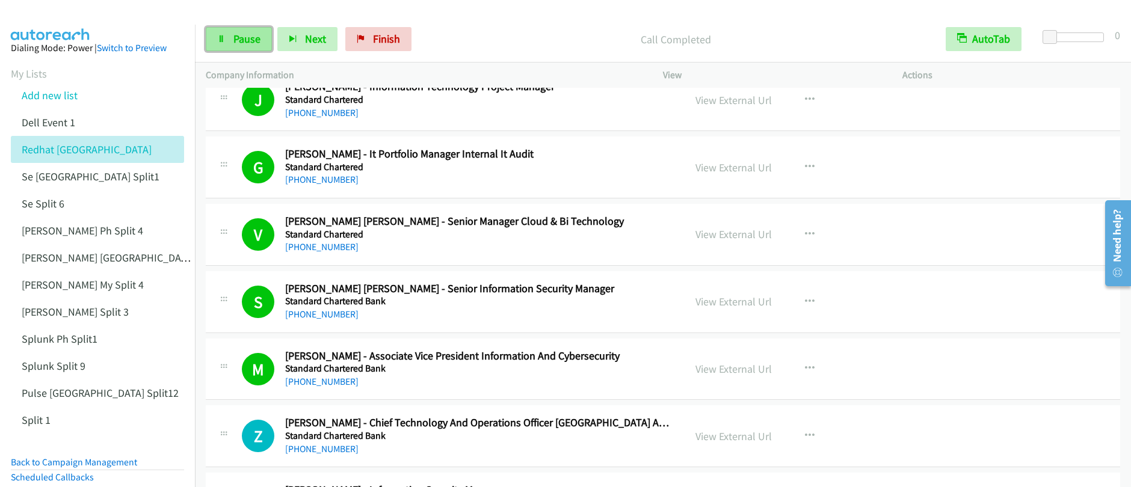
click at [239, 40] on span "Pause" at bounding box center [246, 39] width 27 height 14
click at [239, 40] on span "Start Calls" at bounding box center [256, 39] width 47 height 14
click at [237, 42] on span "Pause" at bounding box center [246, 39] width 27 height 14
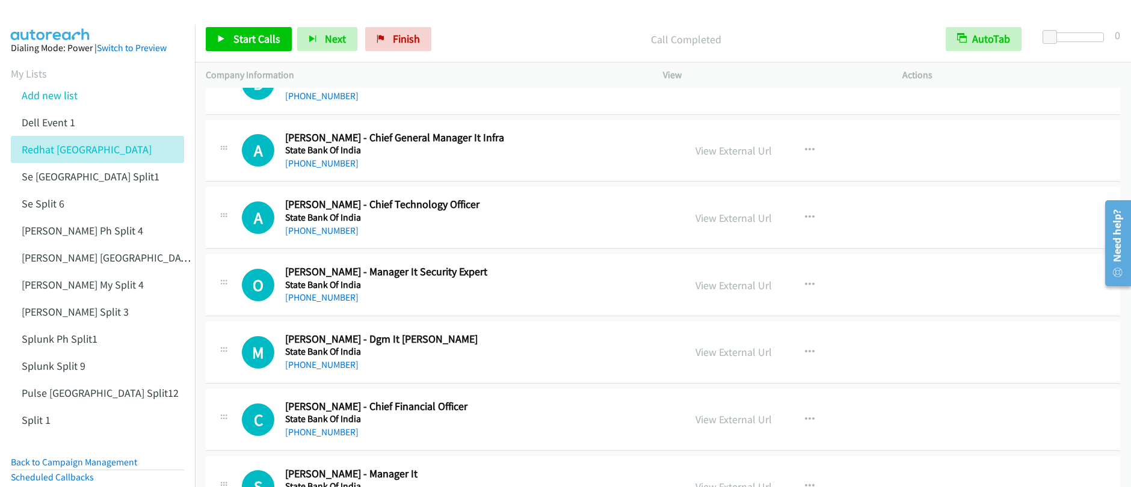
scroll to position [8714, 0]
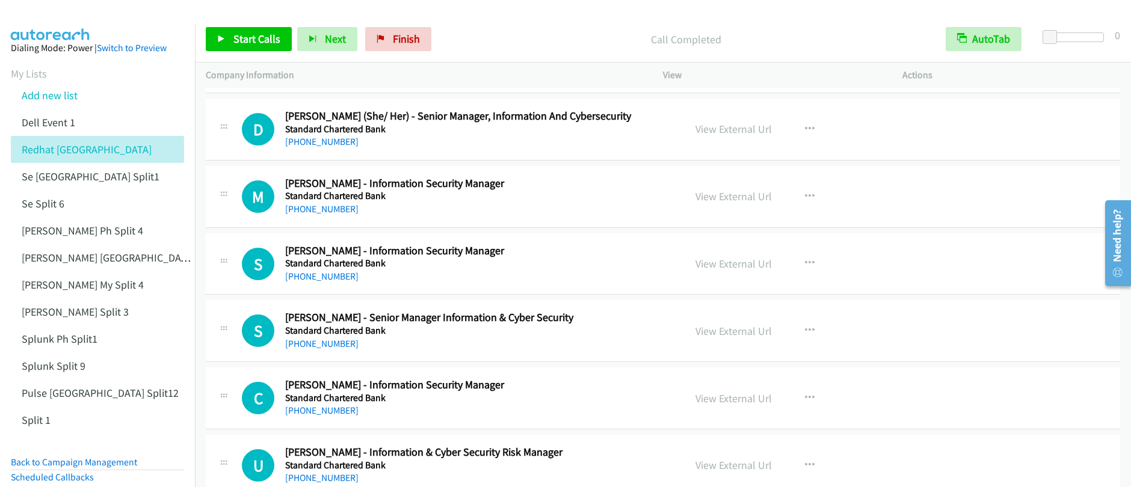
drag, startPoint x: 1128, startPoint y: 109, endPoint x: 22, endPoint y: 5, distance: 1110.8
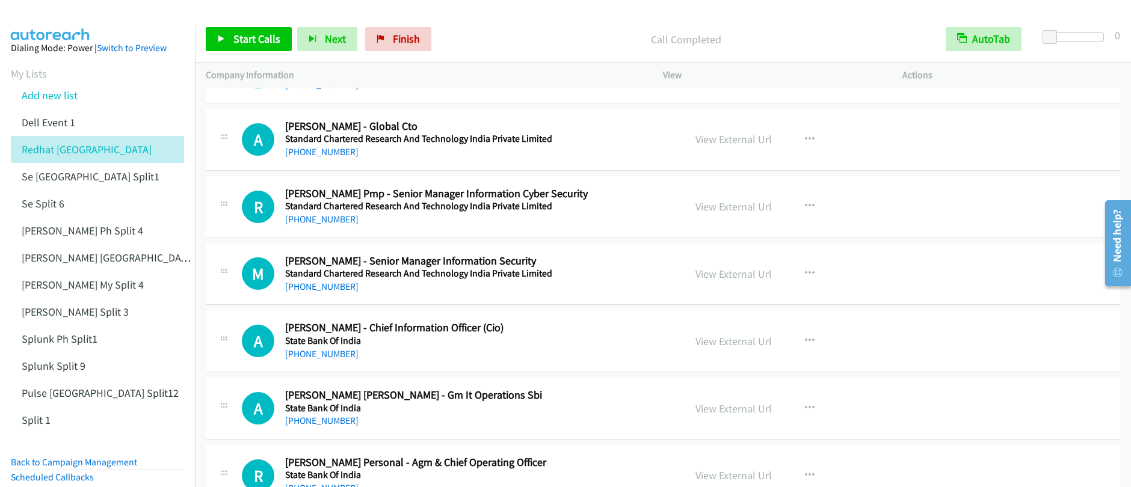
scroll to position [6362, 0]
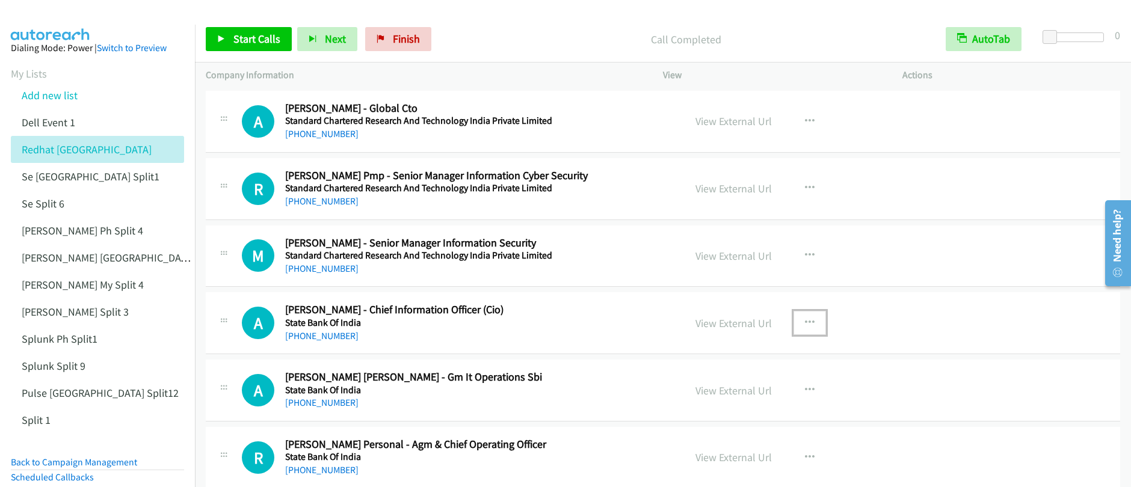
click at [805, 324] on icon "button" at bounding box center [810, 323] width 10 height 10
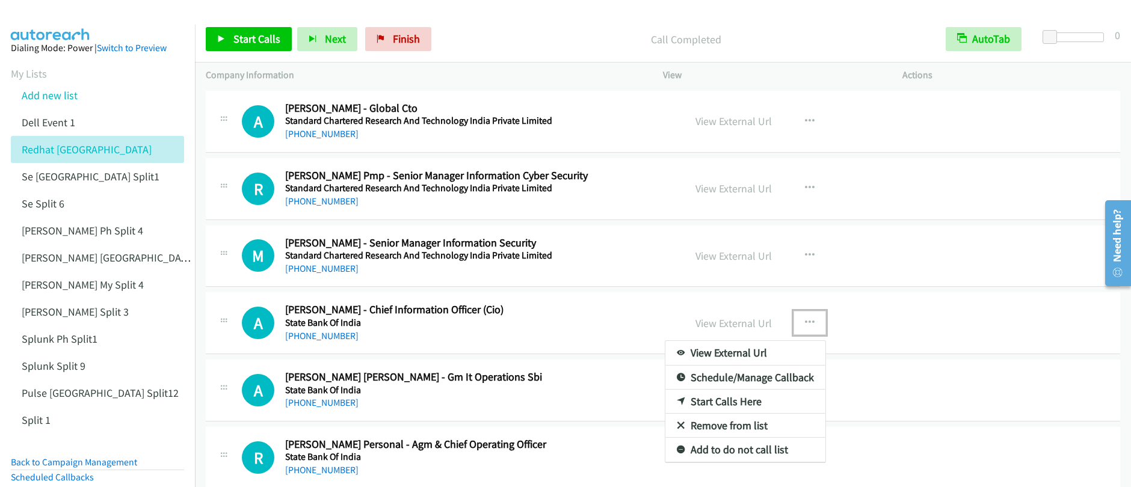
click at [732, 402] on link "Start Calls Here" at bounding box center [745, 402] width 160 height 24
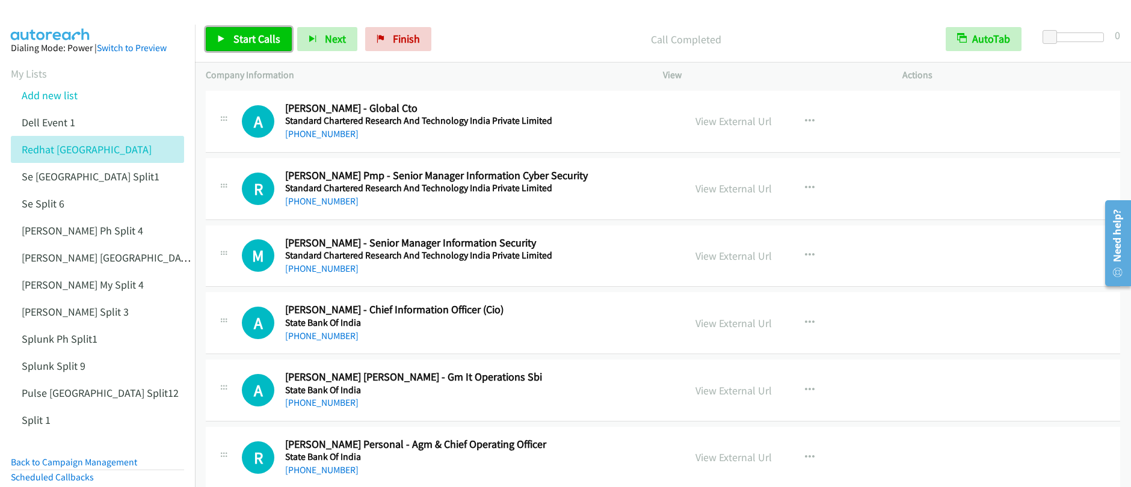
click at [274, 39] on span "Start Calls" at bounding box center [256, 39] width 47 height 14
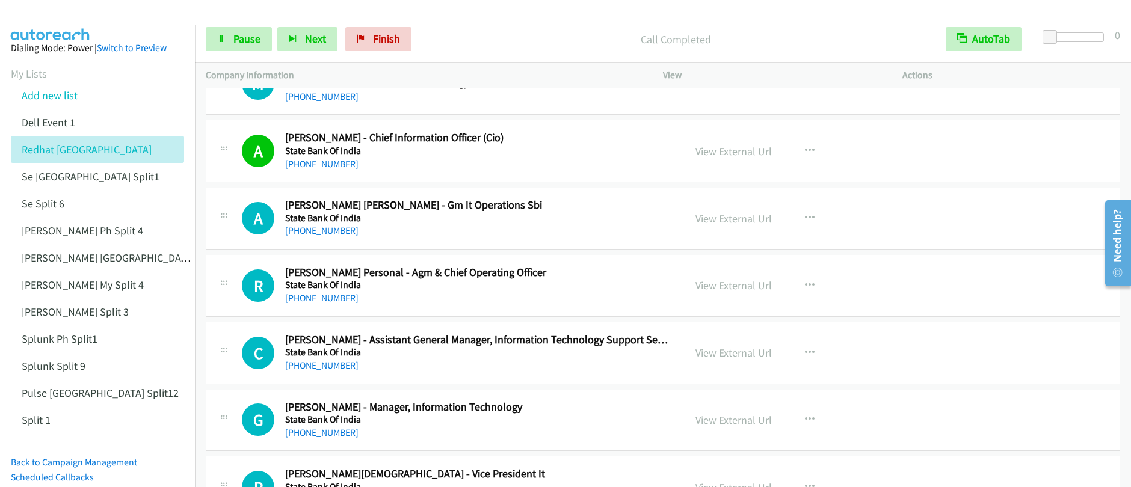
scroll to position [6527, 0]
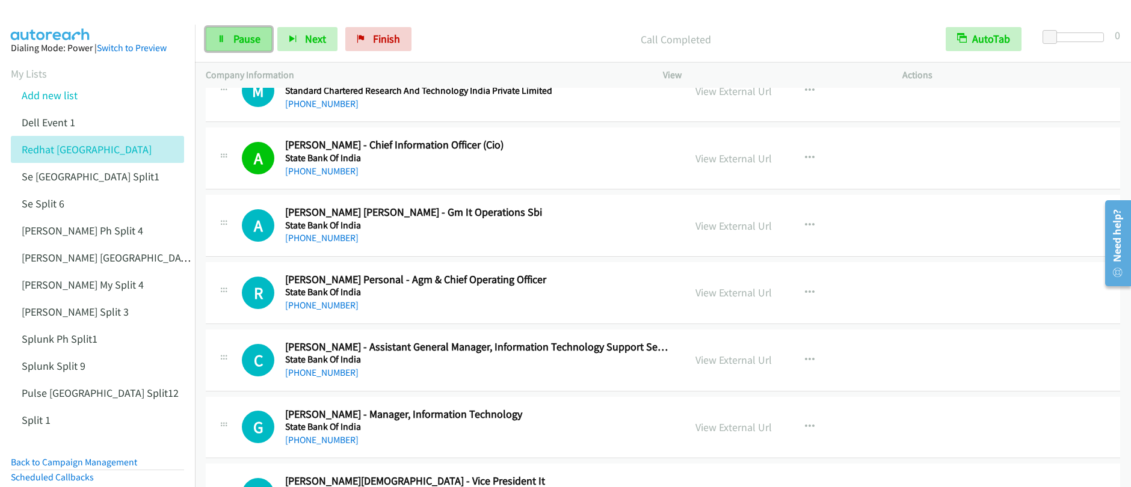
click at [228, 37] on link "Pause" at bounding box center [239, 39] width 66 height 24
click at [228, 37] on link "Start Calls" at bounding box center [249, 39] width 86 height 24
click at [241, 42] on span "Pause" at bounding box center [246, 39] width 27 height 14
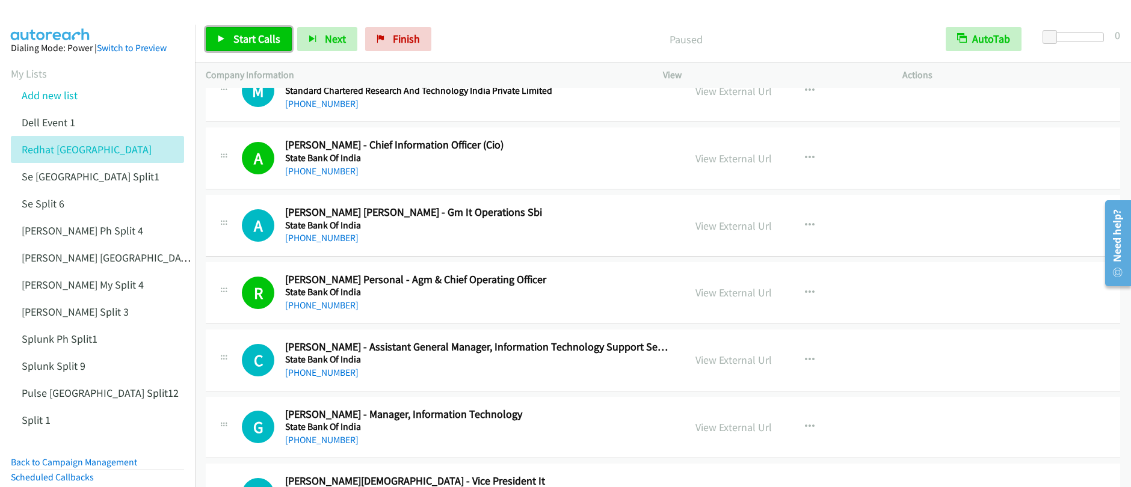
click at [241, 42] on span "Start Calls" at bounding box center [256, 39] width 47 height 14
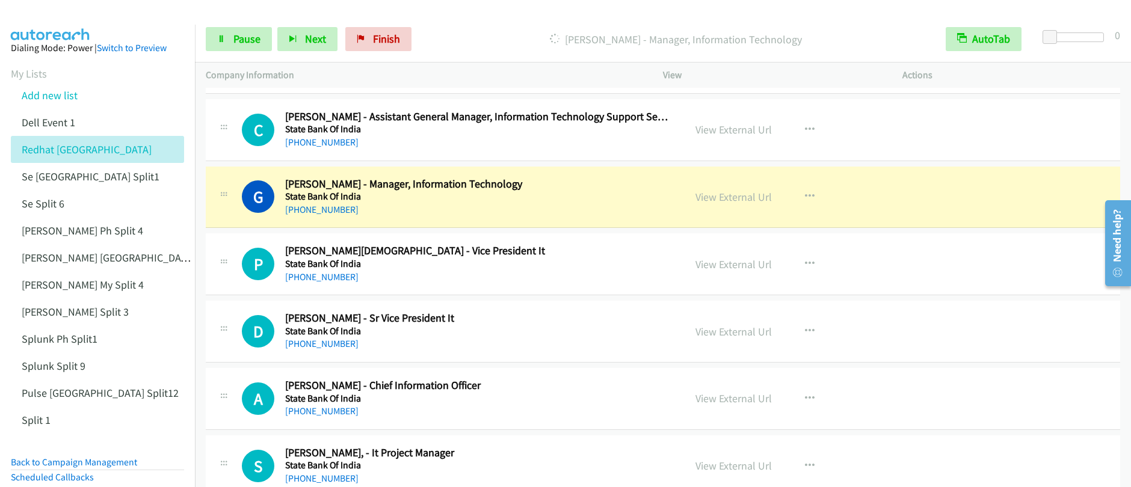
scroll to position [6807, 0]
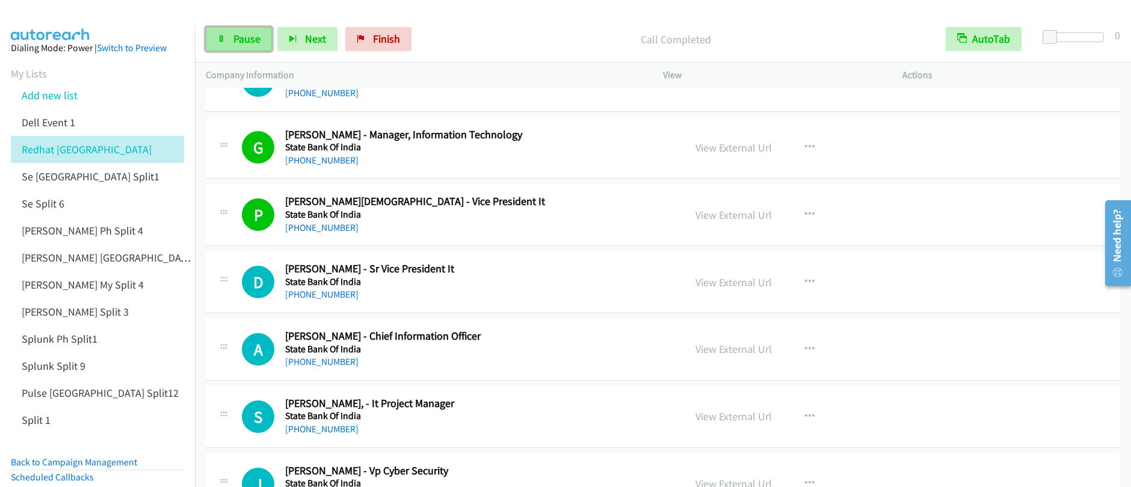
click at [244, 42] on span "Pause" at bounding box center [246, 39] width 27 height 14
click at [242, 43] on span "Start Calls" at bounding box center [256, 39] width 47 height 14
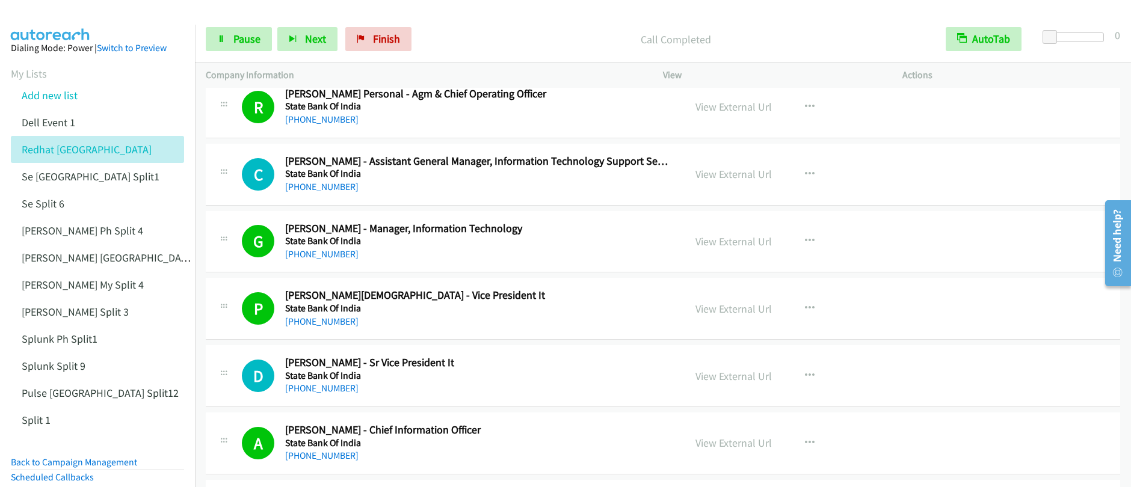
scroll to position [7018, 0]
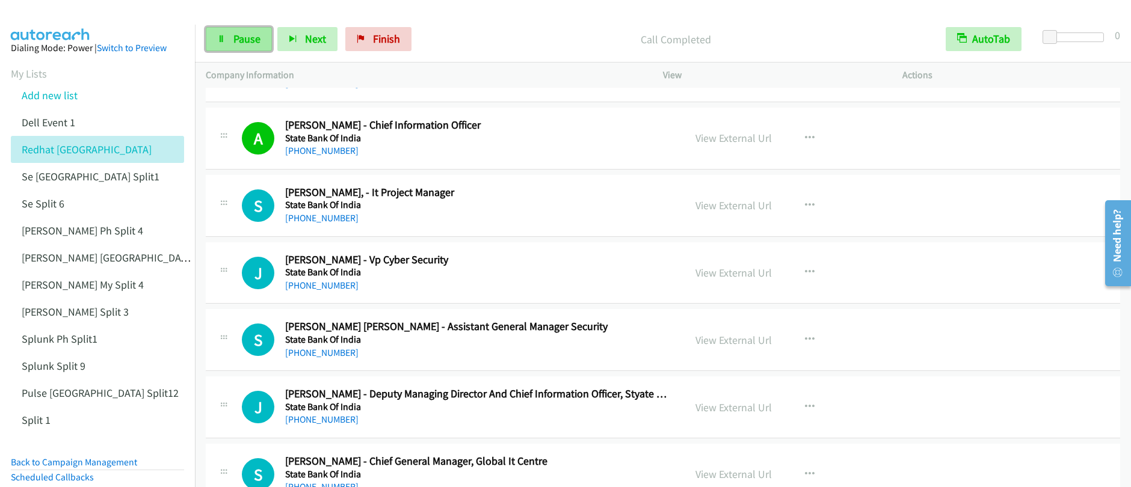
click at [228, 40] on link "Pause" at bounding box center [239, 39] width 66 height 24
click at [227, 41] on link "Start Calls" at bounding box center [249, 39] width 86 height 24
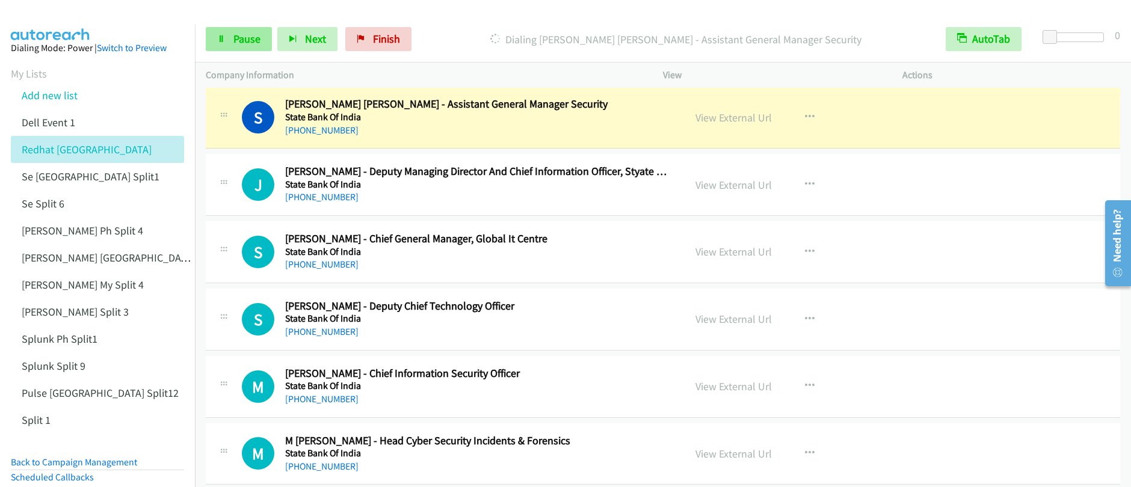
scroll to position [7243, 0]
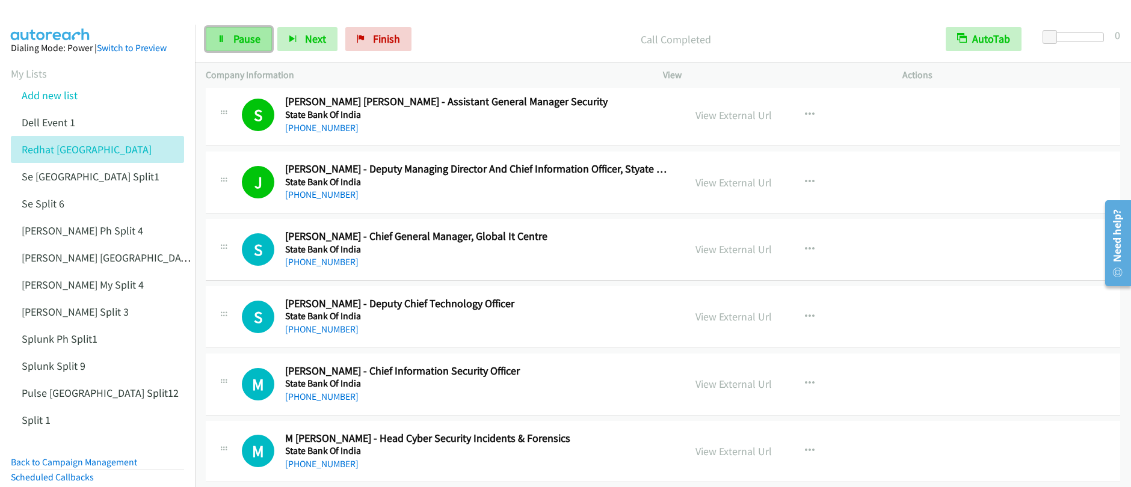
click at [238, 40] on span "Pause" at bounding box center [246, 39] width 27 height 14
click at [256, 42] on span "Start Calls" at bounding box center [256, 39] width 47 height 14
click at [230, 40] on link "Pause" at bounding box center [239, 39] width 66 height 24
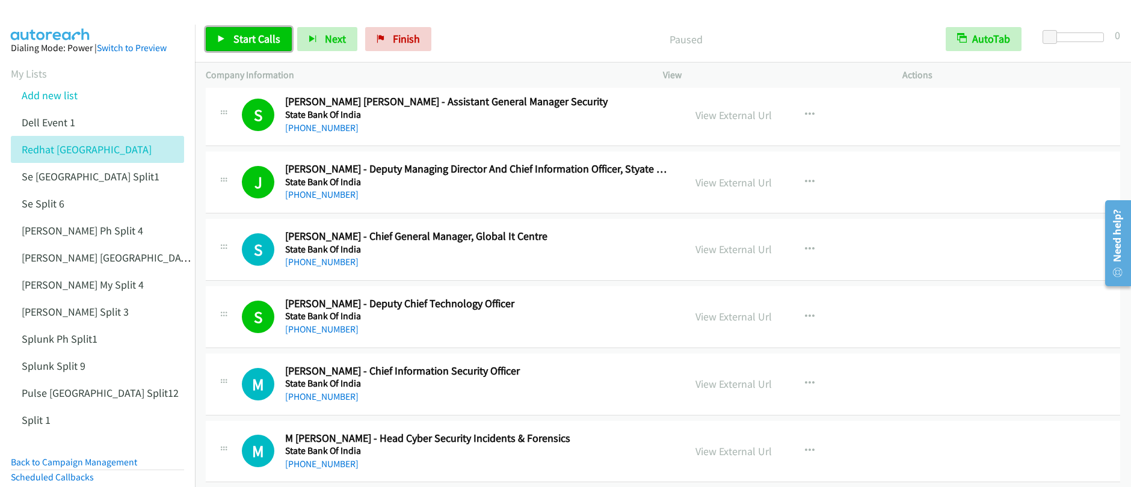
click at [233, 39] on span "Start Calls" at bounding box center [256, 39] width 47 height 14
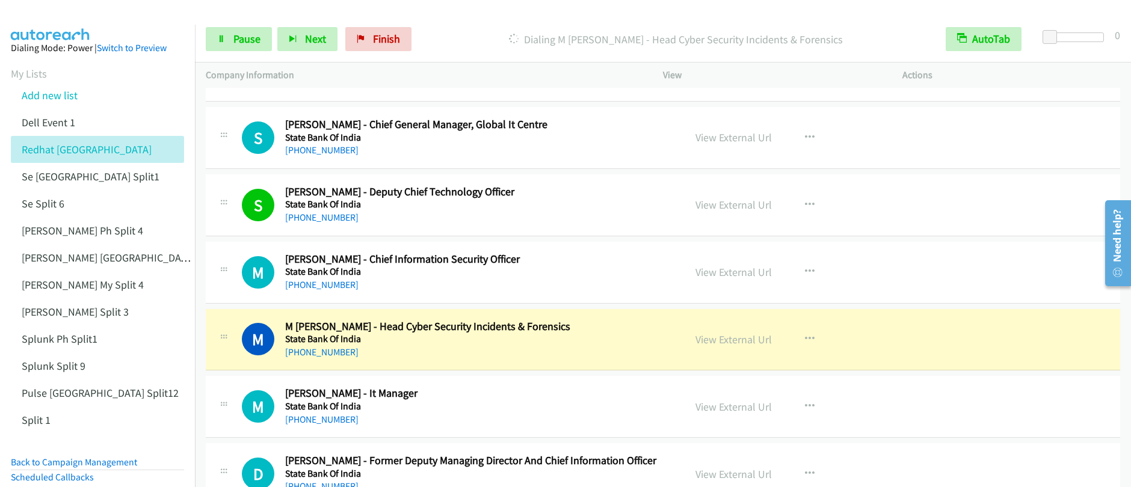
scroll to position [7357, 0]
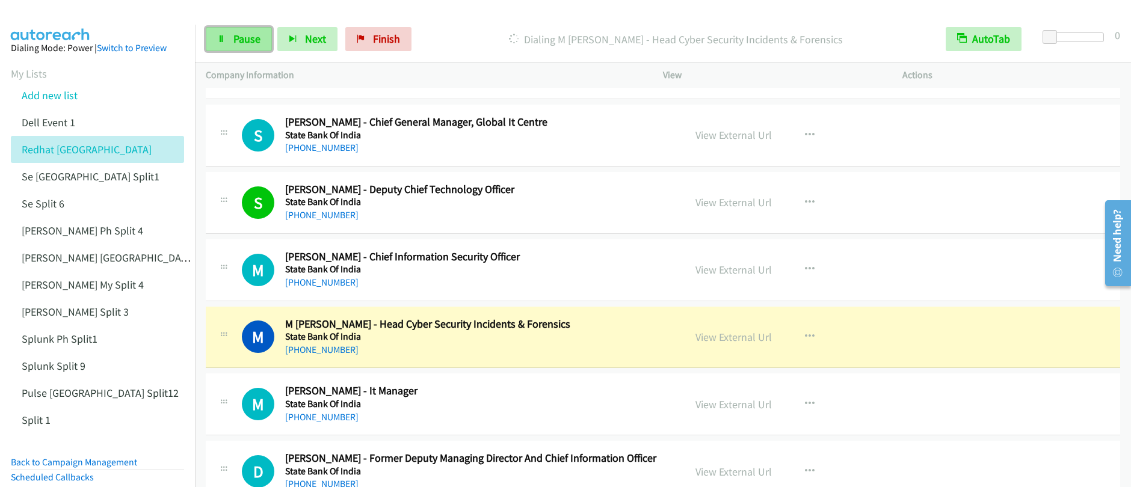
click at [251, 47] on link "Pause" at bounding box center [239, 39] width 66 height 24
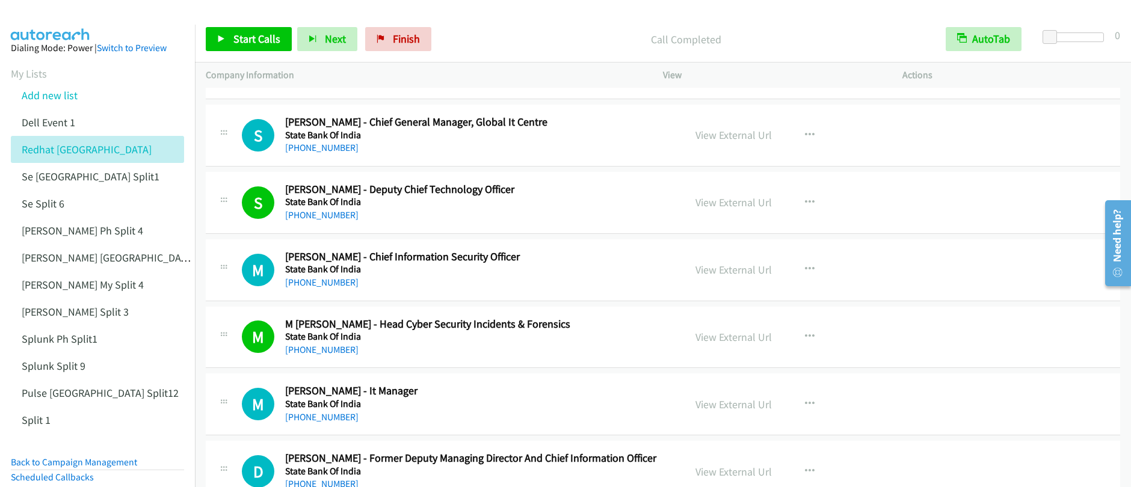
click at [535, 39] on p "Call Completed" at bounding box center [686, 39] width 477 height 16
click at [250, 38] on span "Start Calls" at bounding box center [256, 39] width 47 height 14
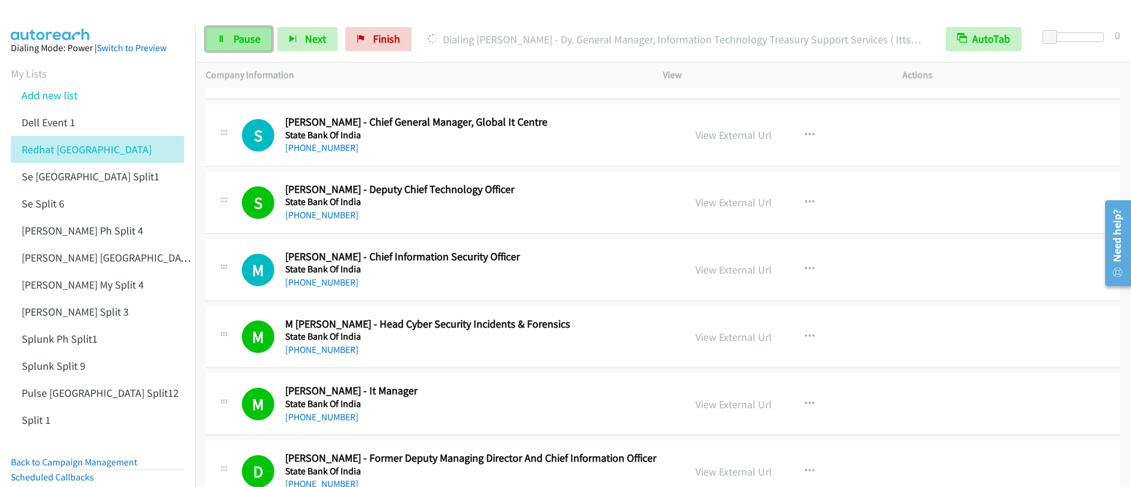
click at [242, 42] on span "Pause" at bounding box center [246, 39] width 27 height 14
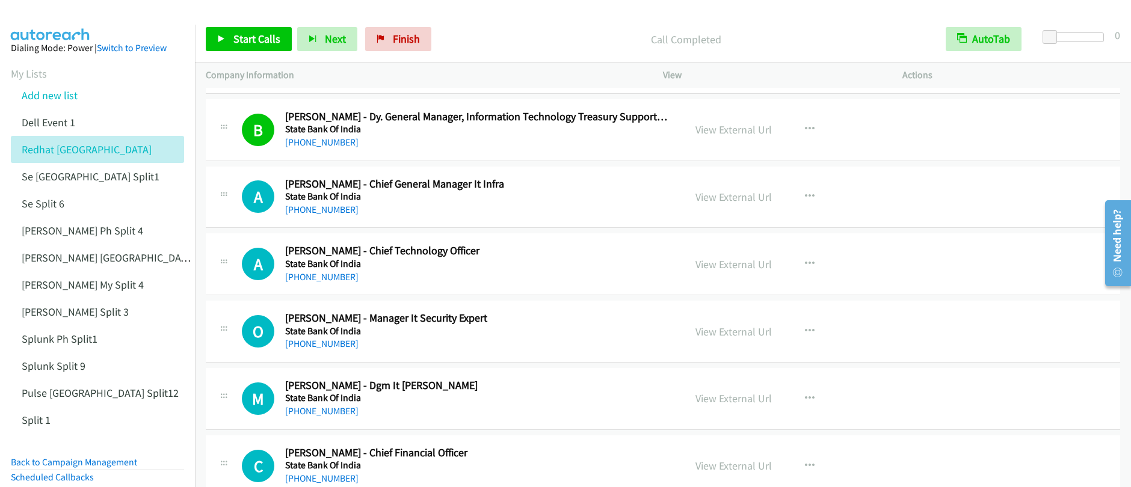
scroll to position [8576, 0]
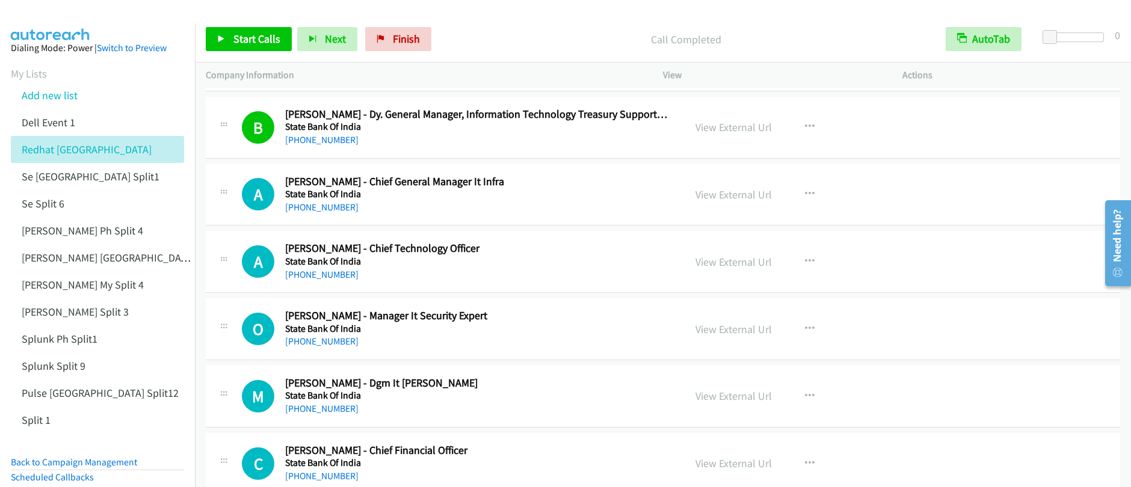
click at [250, 52] on div "Start Calls Pause Next Finish Call Completed AutoTab AutoTab 0" at bounding box center [663, 39] width 936 height 46
click at [251, 40] on span "Start Calls" at bounding box center [256, 39] width 47 height 14
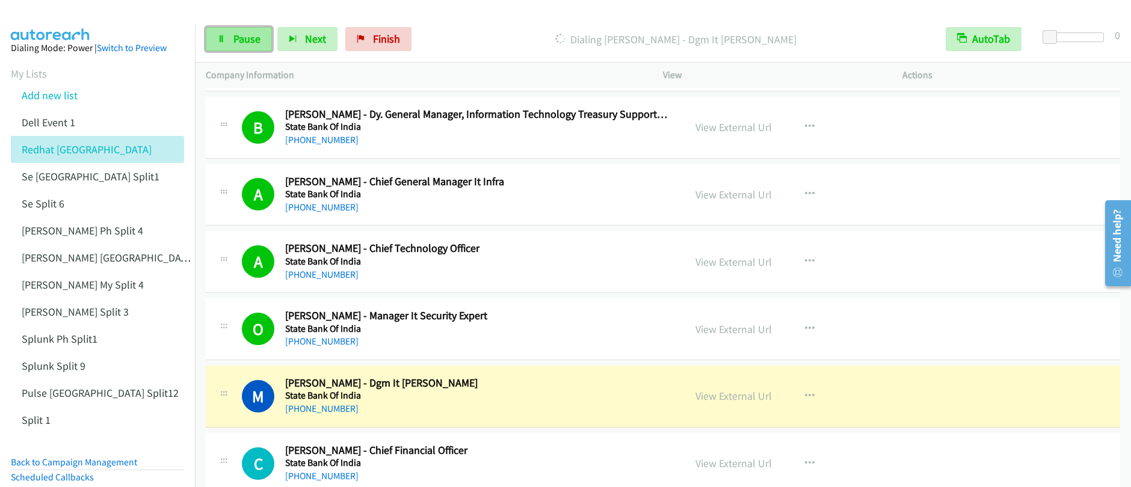
click at [250, 39] on span "Pause" at bounding box center [246, 39] width 27 height 14
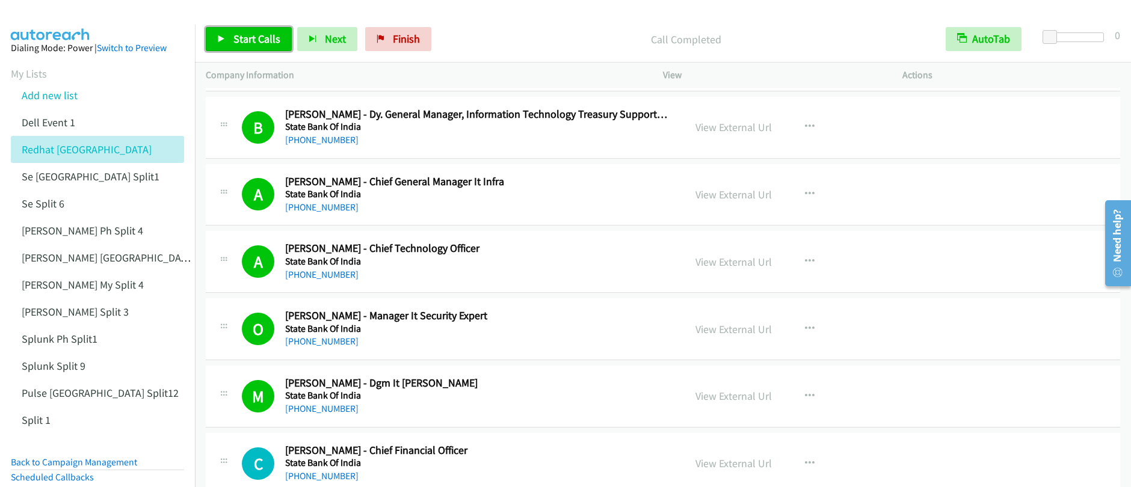
click at [238, 44] on span "Start Calls" at bounding box center [256, 39] width 47 height 14
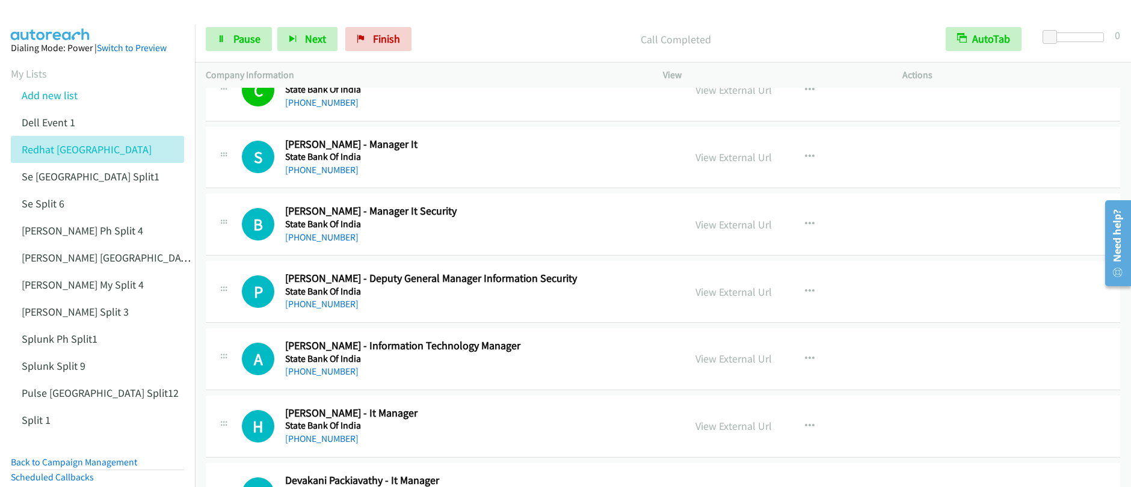
scroll to position [8927, 0]
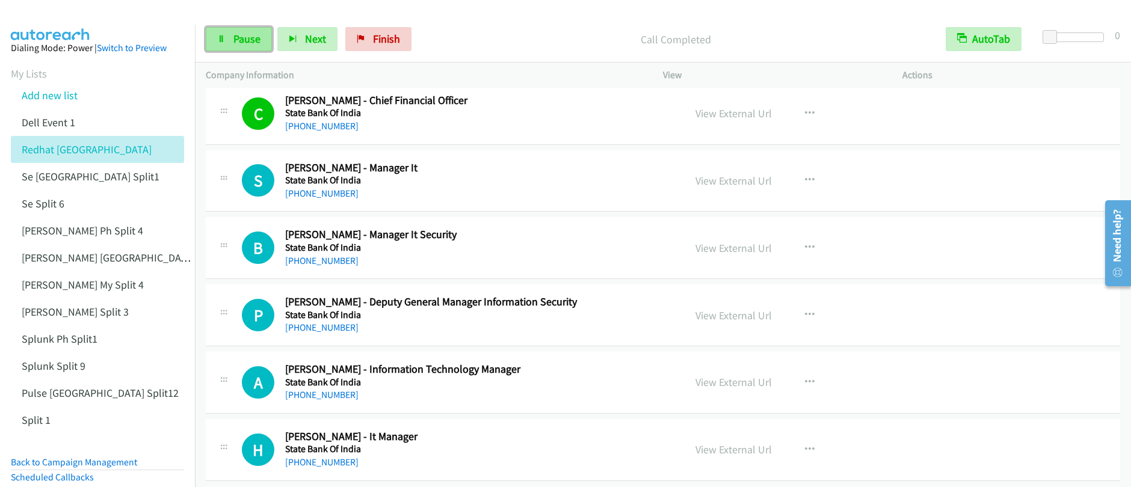
click at [242, 39] on span "Pause" at bounding box center [246, 39] width 27 height 14
click at [242, 39] on span "Start Calls" at bounding box center [256, 39] width 47 height 14
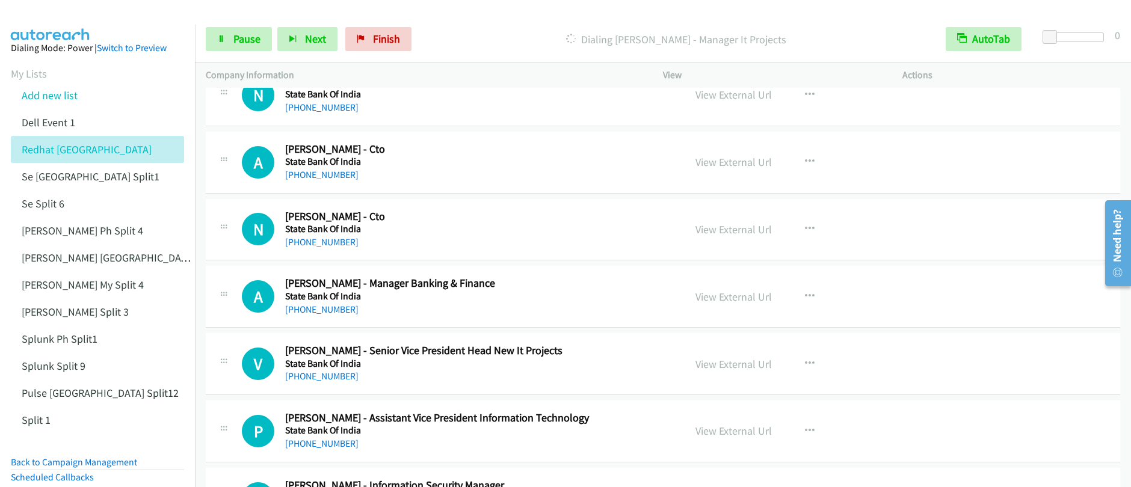
scroll to position [9708, 0]
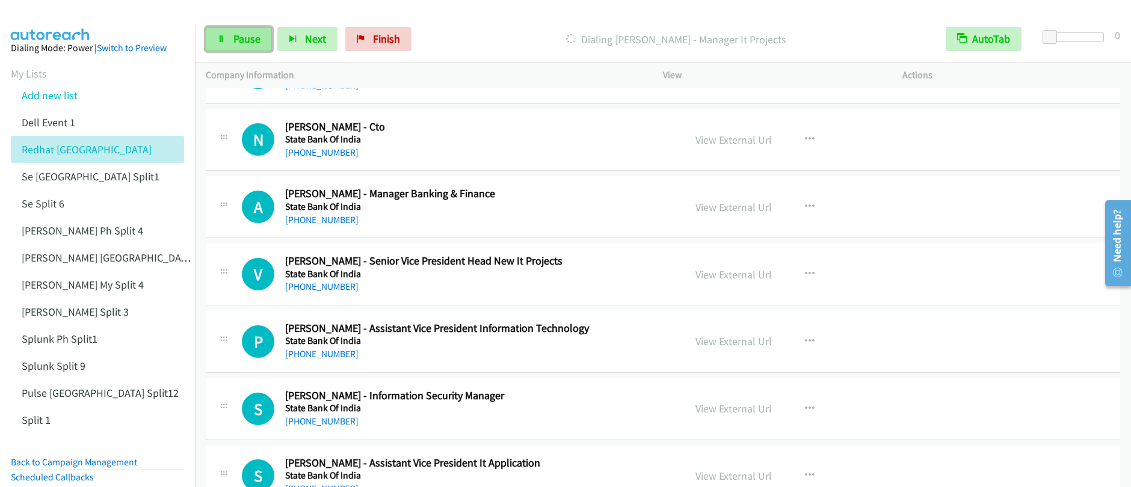
click at [245, 38] on span "Pause" at bounding box center [246, 39] width 27 height 14
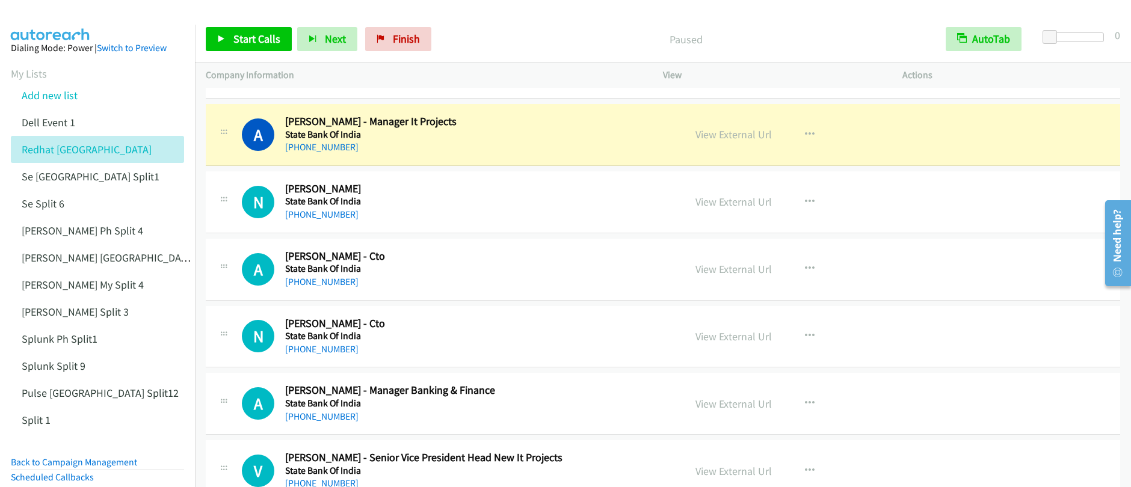
scroll to position [9361, 0]
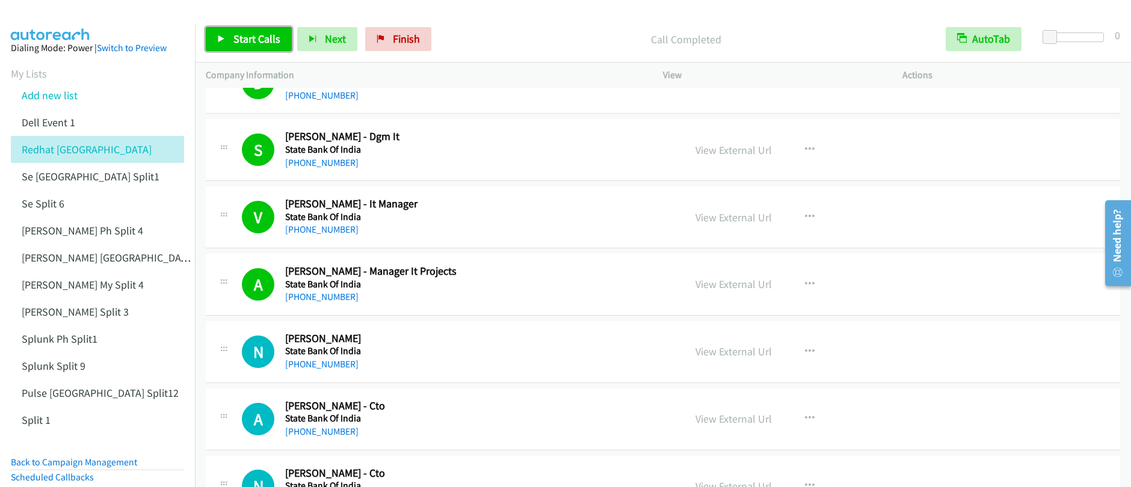
click at [252, 40] on span "Start Calls" at bounding box center [256, 39] width 47 height 14
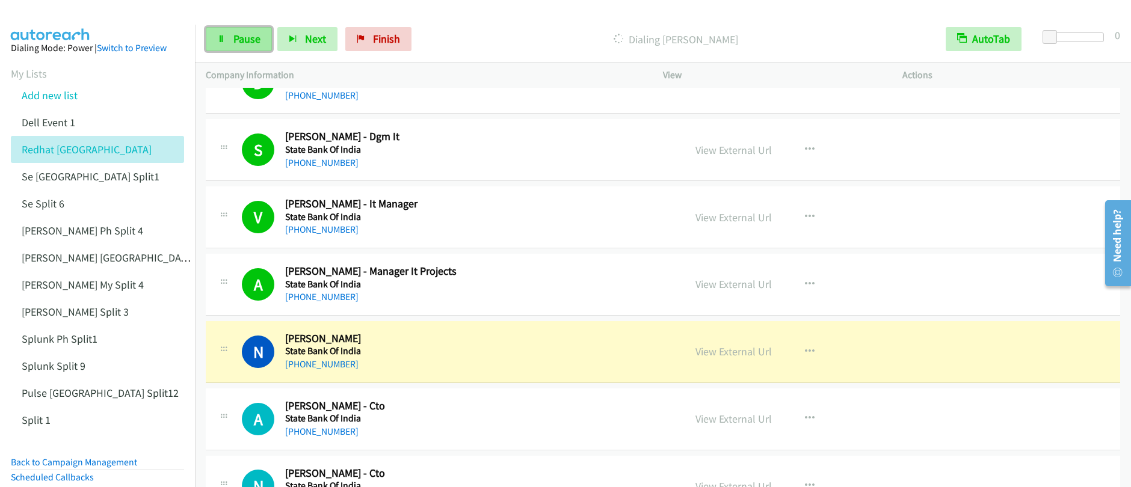
click at [248, 44] on span "Pause" at bounding box center [246, 39] width 27 height 14
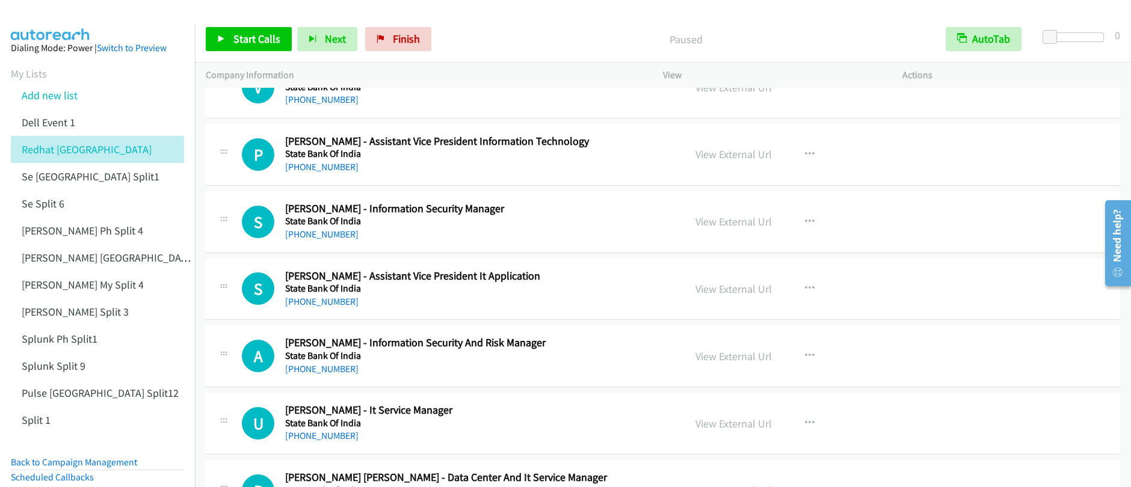
scroll to position [9885, 0]
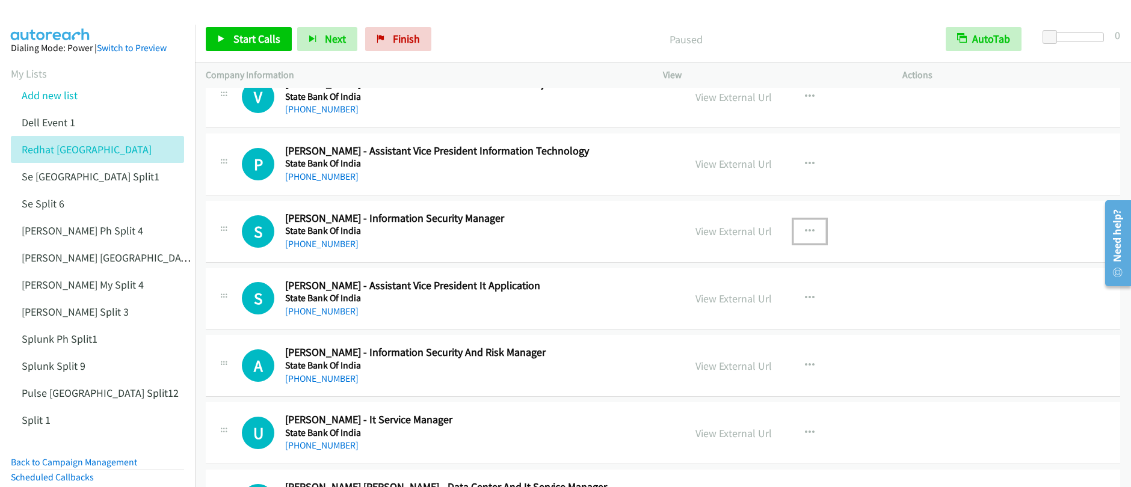
click at [806, 229] on icon "button" at bounding box center [810, 232] width 10 height 10
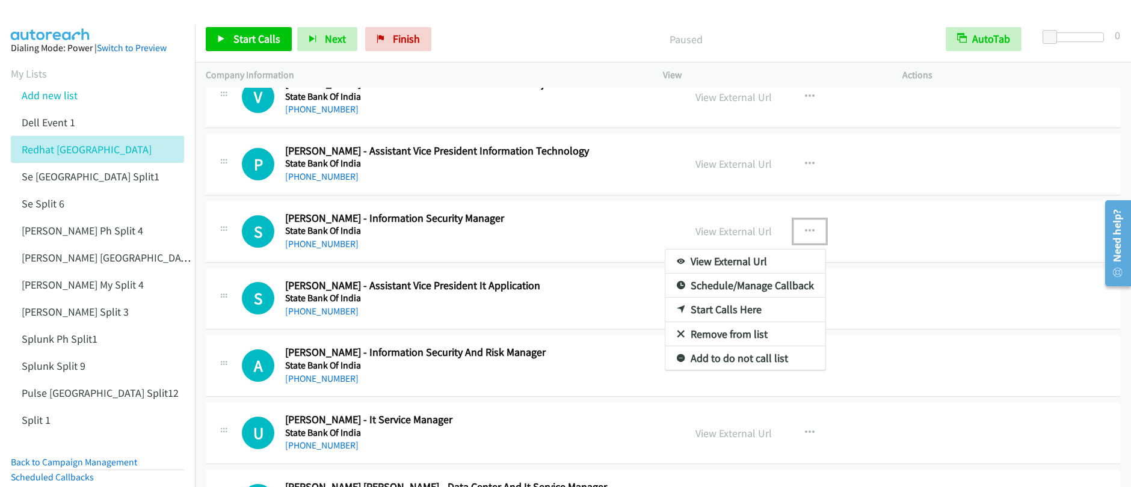
click at [710, 306] on link "Start Calls Here" at bounding box center [745, 310] width 160 height 24
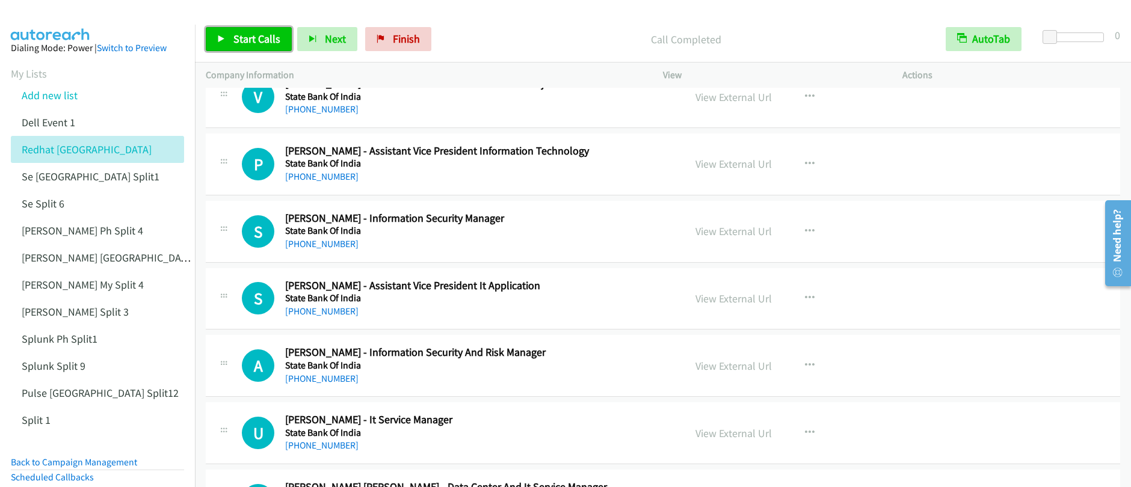
click at [242, 39] on span "Start Calls" at bounding box center [256, 39] width 47 height 14
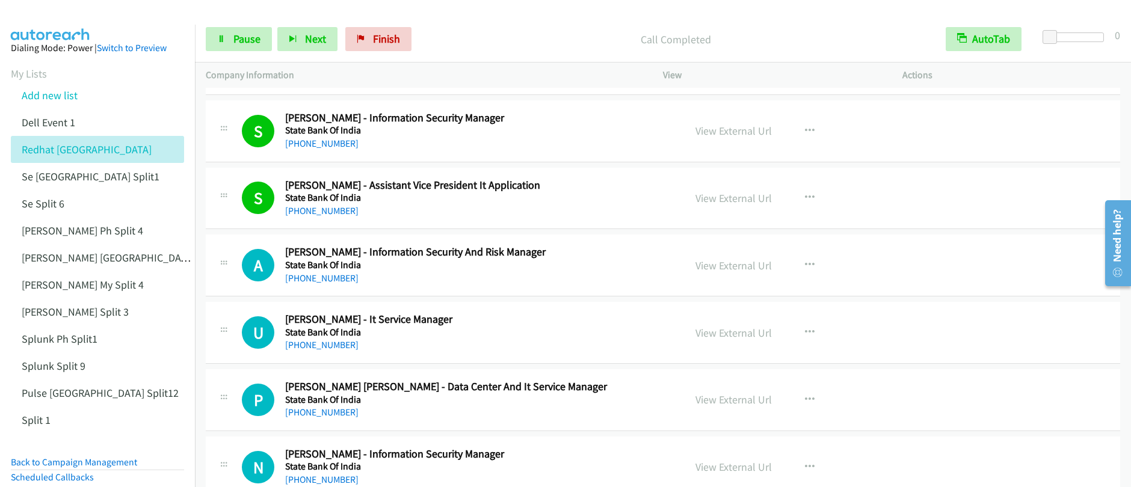
scroll to position [10053, 0]
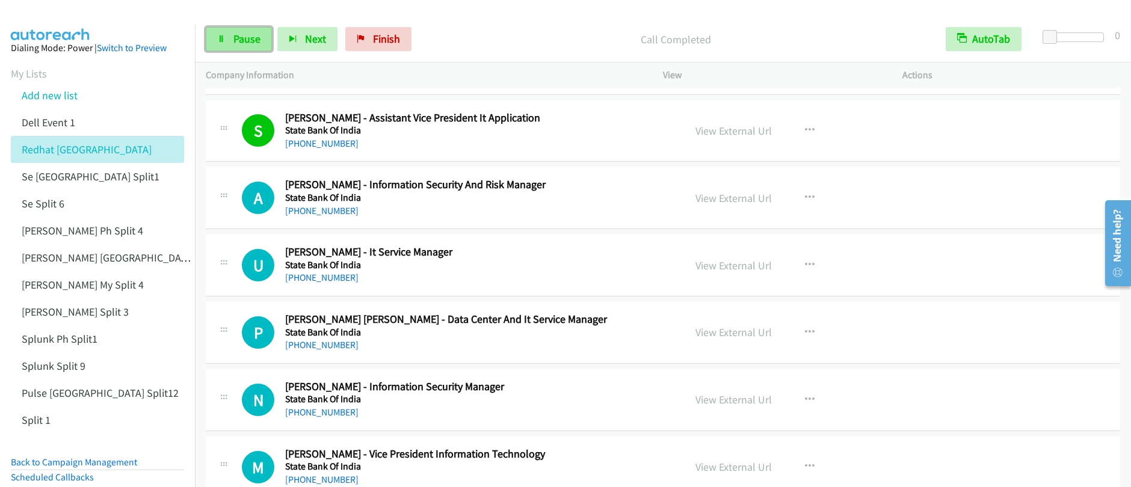
click at [246, 39] on span "Pause" at bounding box center [246, 39] width 27 height 14
click at [246, 39] on span "Start Calls" at bounding box center [256, 39] width 47 height 14
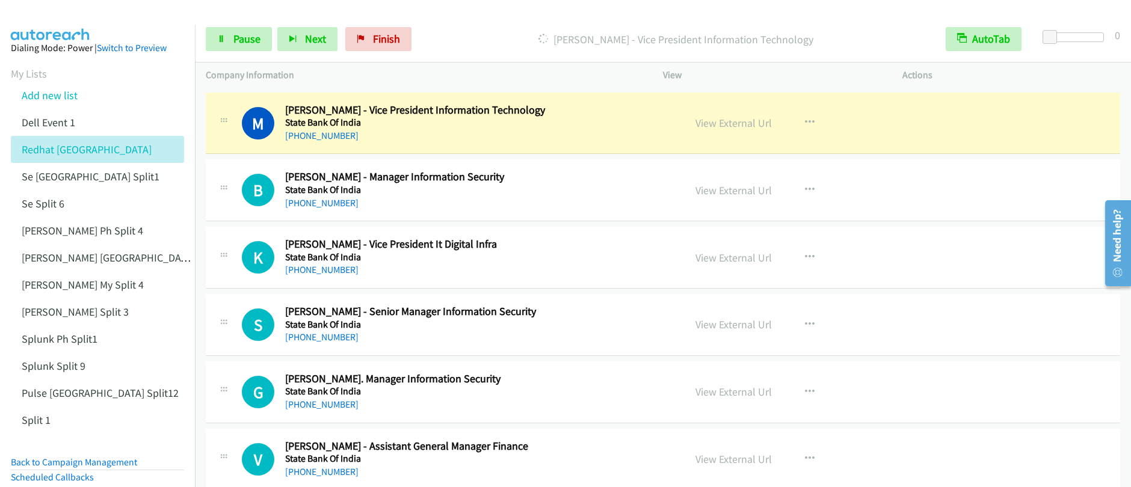
scroll to position [10402, 0]
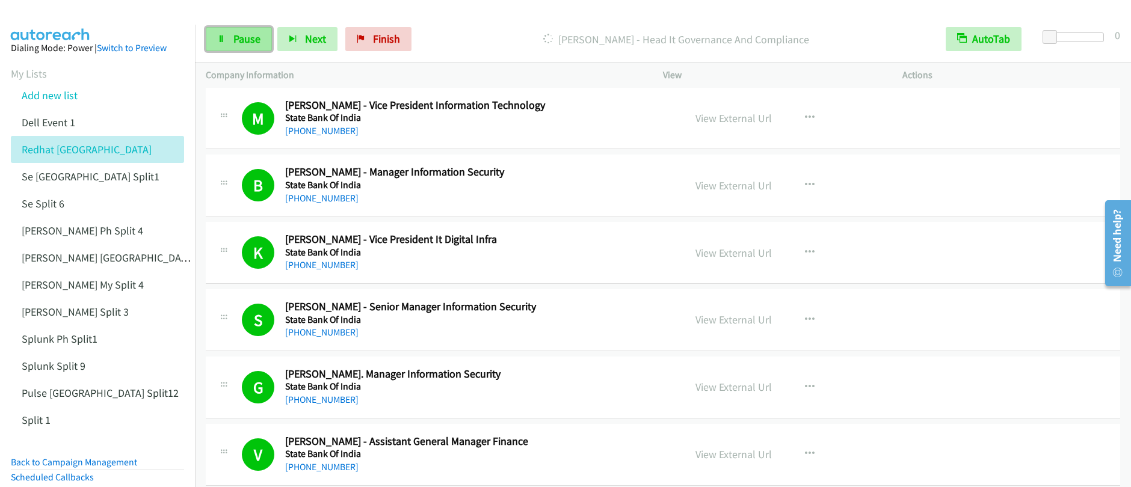
click at [229, 47] on link "Pause" at bounding box center [239, 39] width 66 height 24
click at [248, 45] on span "Start Calls" at bounding box center [256, 39] width 47 height 14
click at [248, 41] on span "Pause" at bounding box center [246, 39] width 27 height 14
click at [244, 40] on span "Start Calls" at bounding box center [256, 39] width 47 height 14
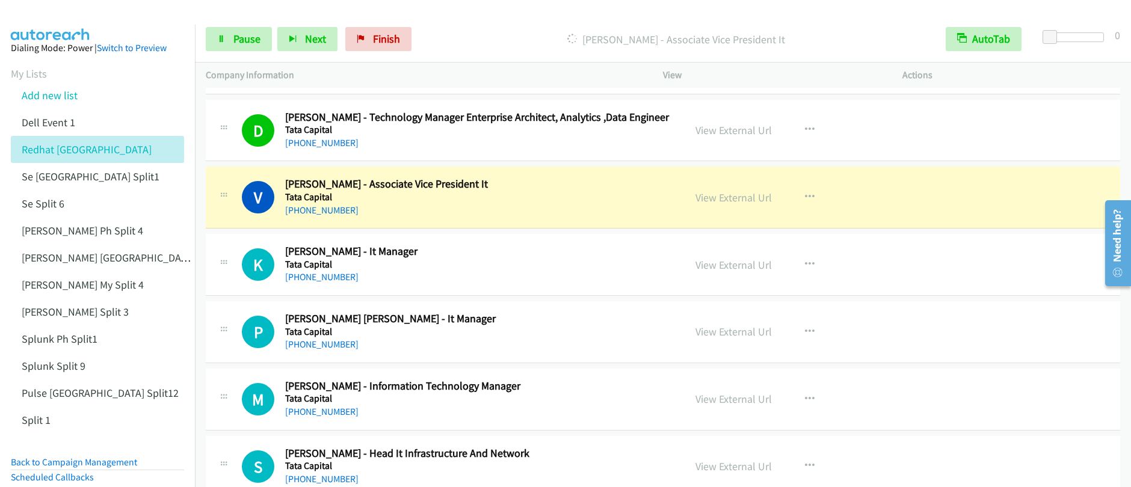
scroll to position [11469, 0]
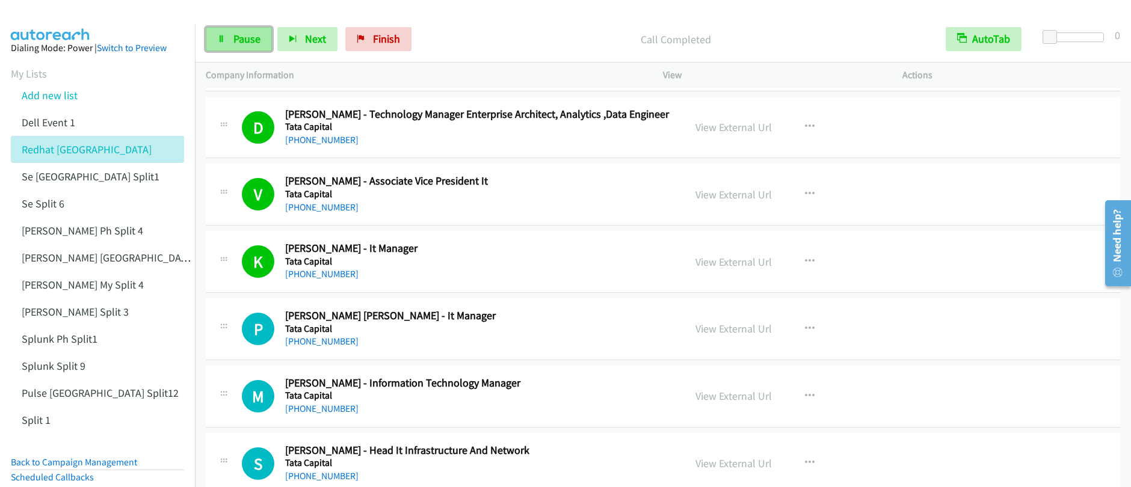
click at [240, 44] on span "Pause" at bounding box center [246, 39] width 27 height 14
click at [240, 44] on span "Start Calls" at bounding box center [256, 39] width 47 height 14
click at [233, 47] on link "Pause" at bounding box center [239, 39] width 66 height 24
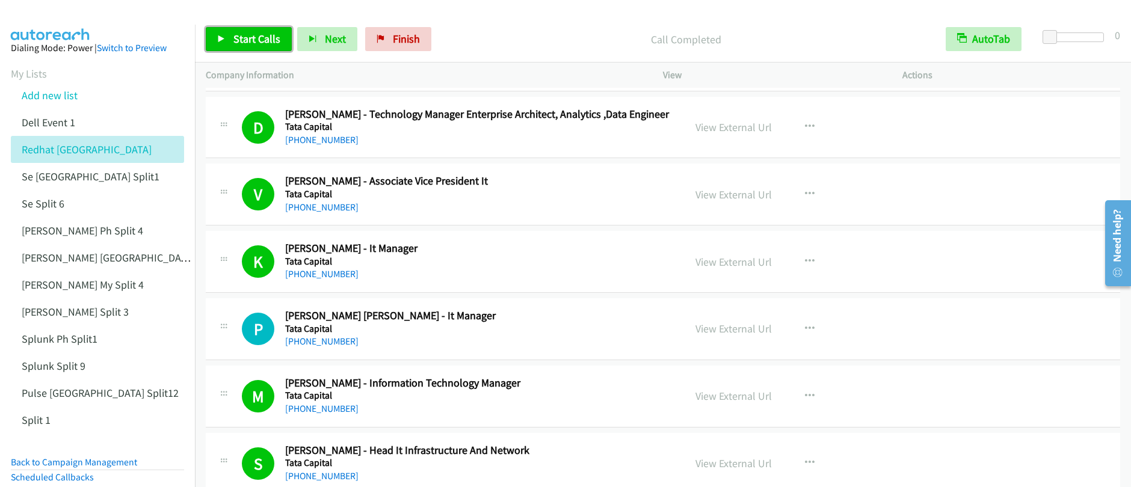
click at [262, 35] on span "Start Calls" at bounding box center [256, 39] width 47 height 14
click at [241, 43] on span "Pause" at bounding box center [246, 39] width 27 height 14
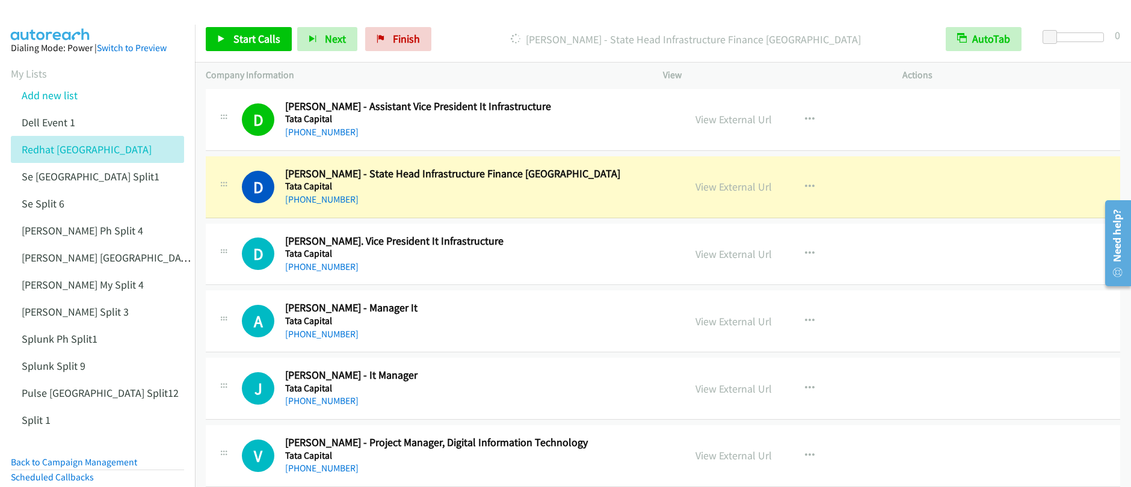
scroll to position [12099, 0]
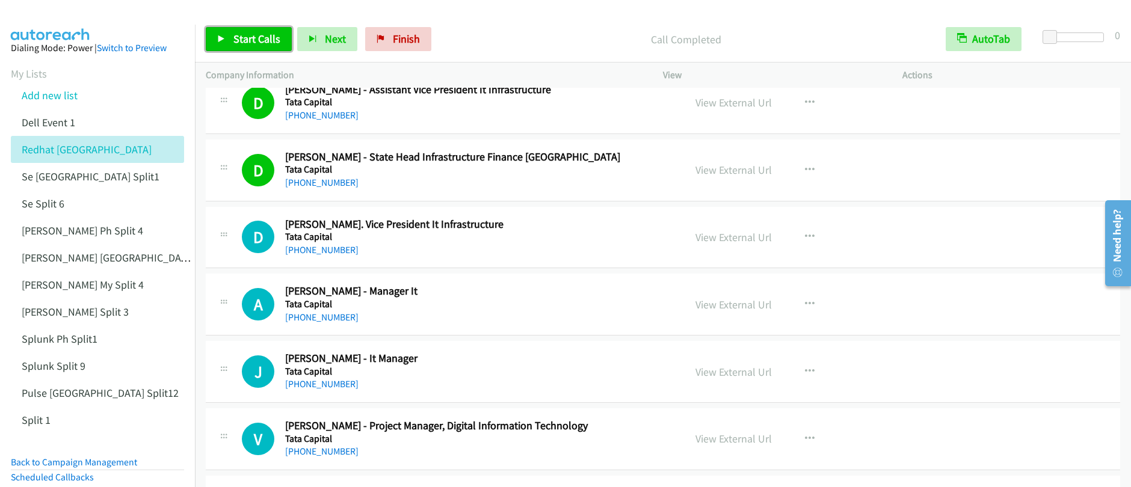
click at [244, 42] on span "Start Calls" at bounding box center [256, 39] width 47 height 14
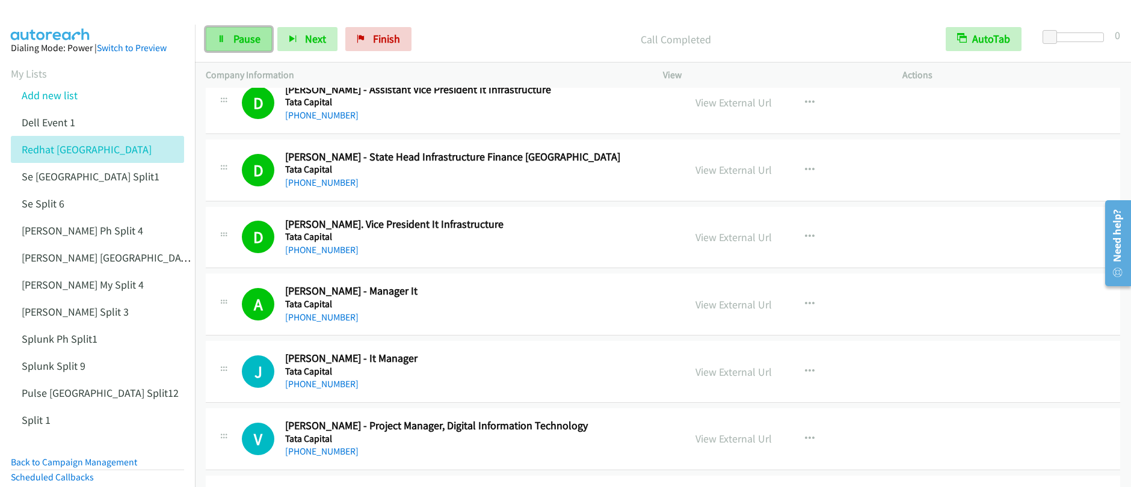
click at [238, 43] on span "Pause" at bounding box center [246, 39] width 27 height 14
click at [238, 43] on span "Start Calls" at bounding box center [256, 39] width 47 height 14
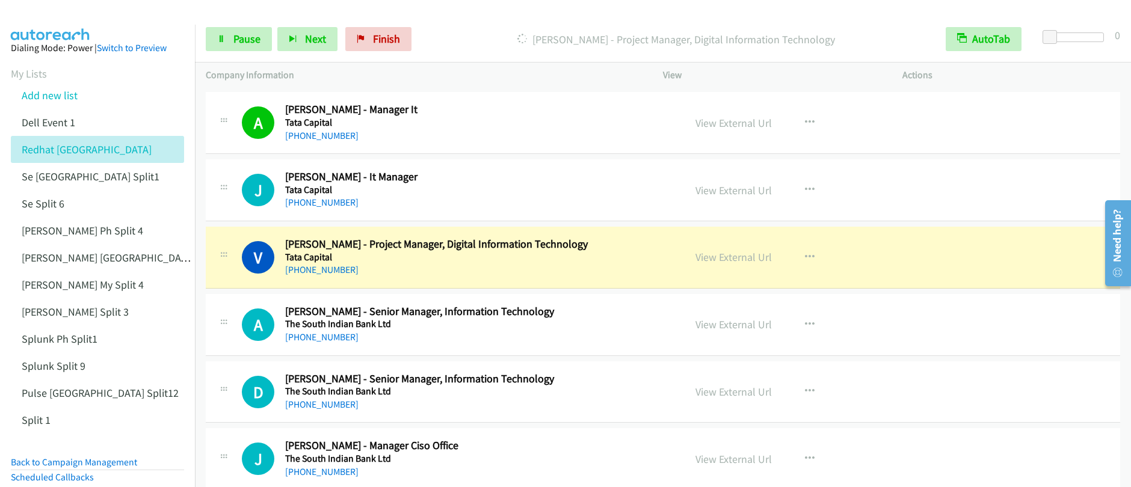
scroll to position [12286, 0]
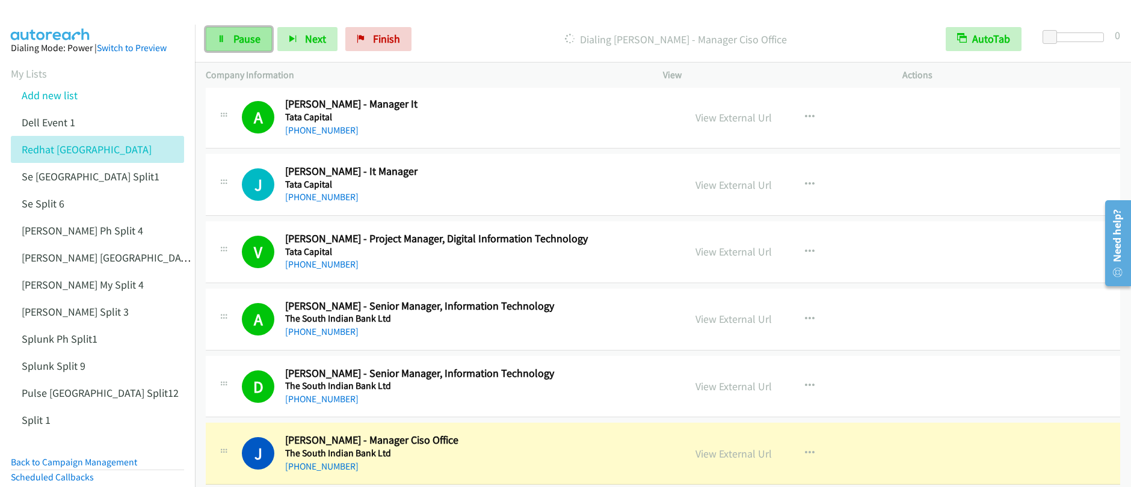
click at [228, 45] on link "Pause" at bounding box center [239, 39] width 66 height 24
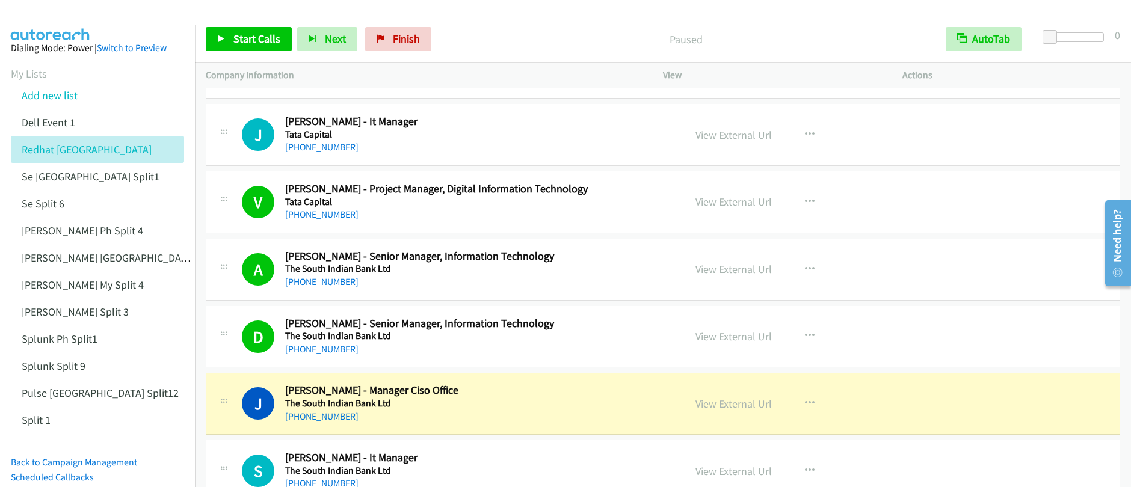
scroll to position [12410, 0]
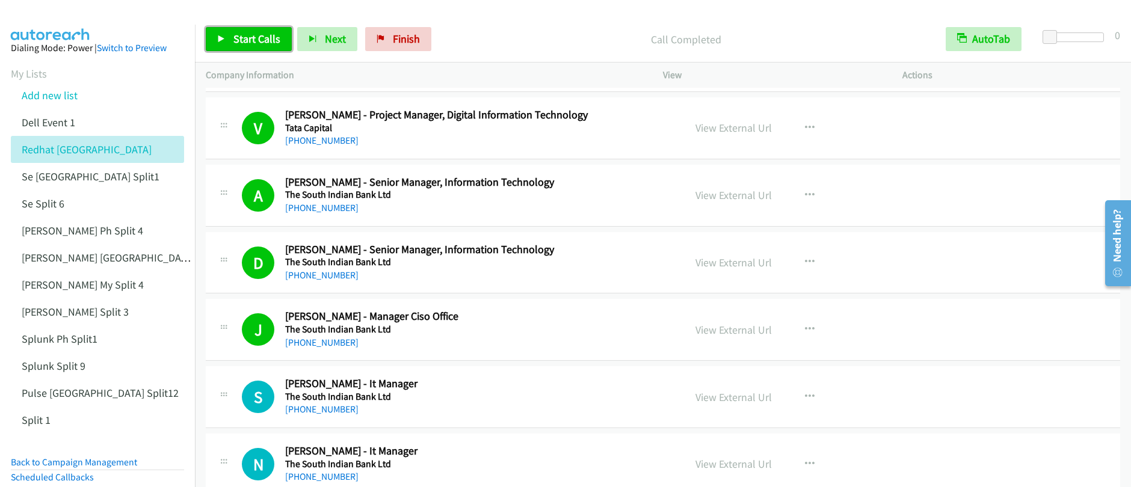
click at [229, 44] on link "Start Calls" at bounding box center [249, 39] width 86 height 24
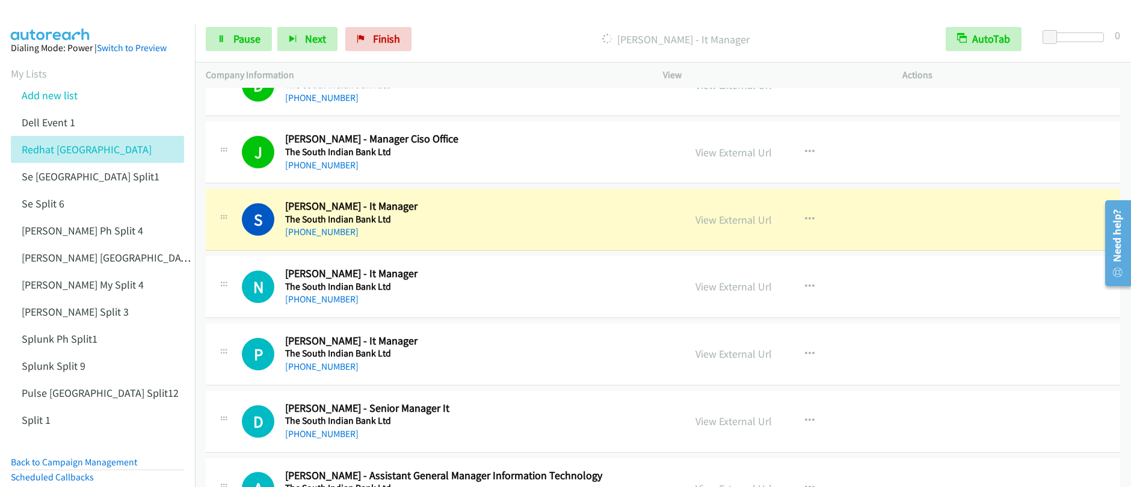
scroll to position [12590, 0]
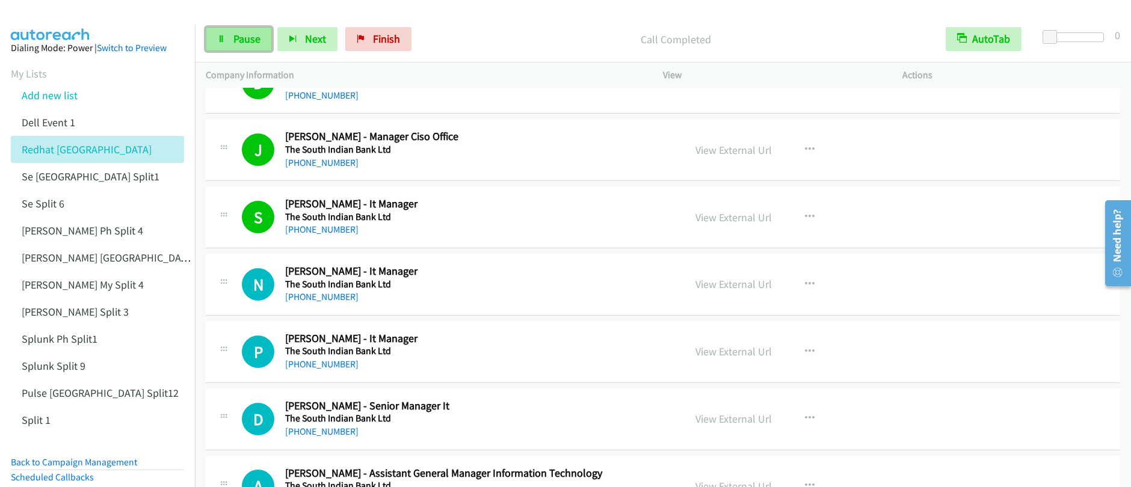
click at [238, 48] on link "Pause" at bounding box center [239, 39] width 66 height 24
click at [238, 48] on link "Start Calls" at bounding box center [249, 39] width 86 height 24
click at [232, 46] on link "Pause" at bounding box center [239, 39] width 66 height 24
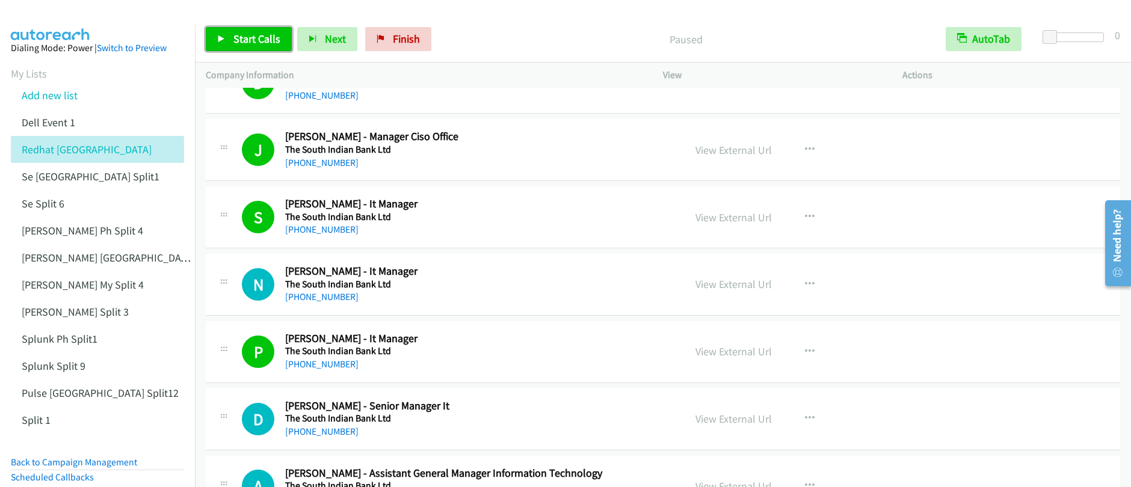
click at [234, 47] on link "Start Calls" at bounding box center [249, 39] width 86 height 24
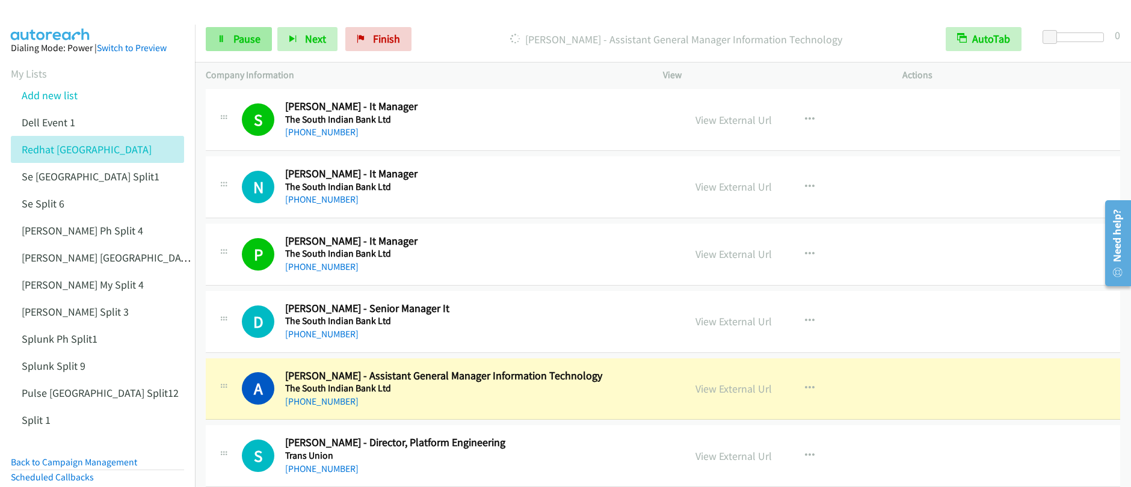
scroll to position [12922, 0]
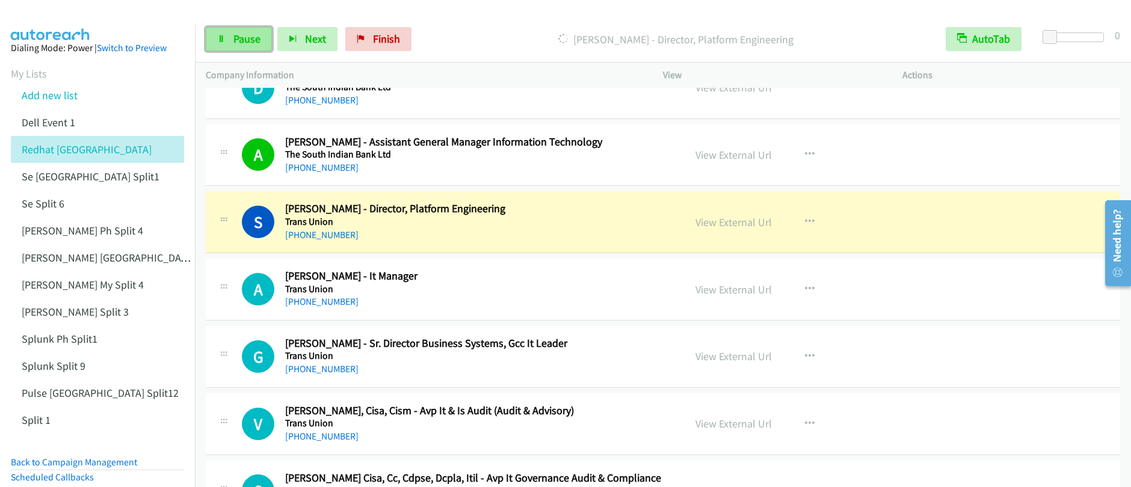
click at [248, 43] on span "Pause" at bounding box center [246, 39] width 27 height 14
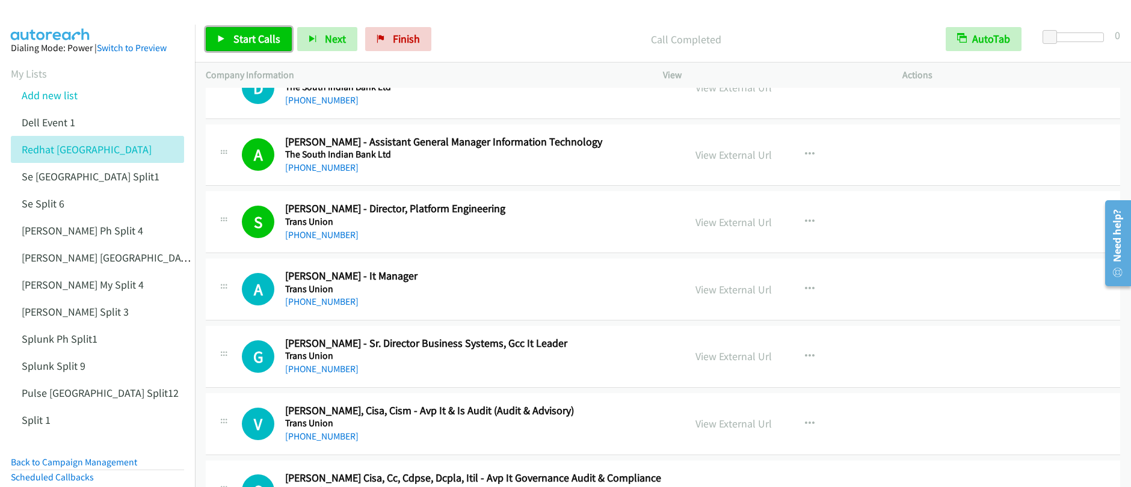
click at [232, 46] on link "Start Calls" at bounding box center [249, 39] width 86 height 24
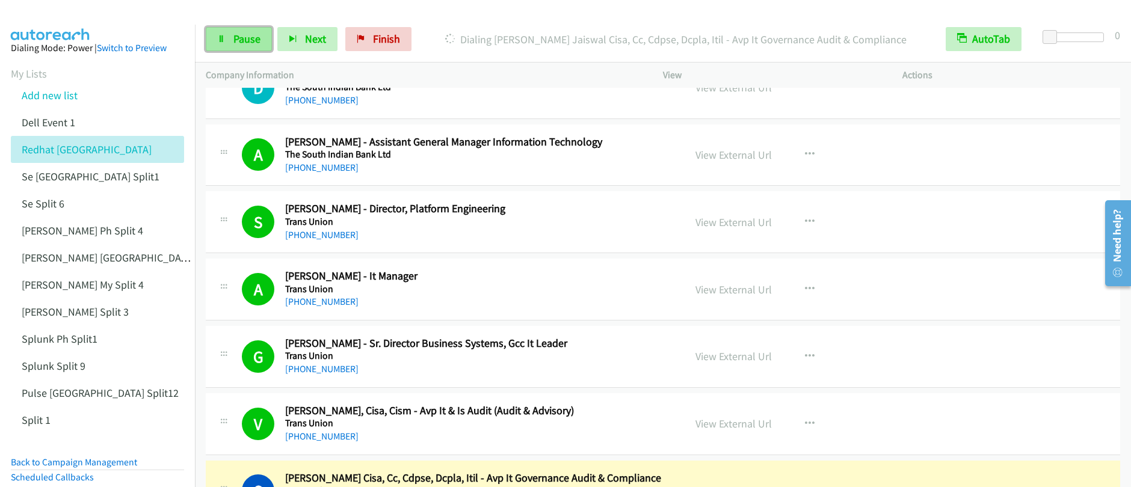
click at [230, 43] on link "Pause" at bounding box center [239, 39] width 66 height 24
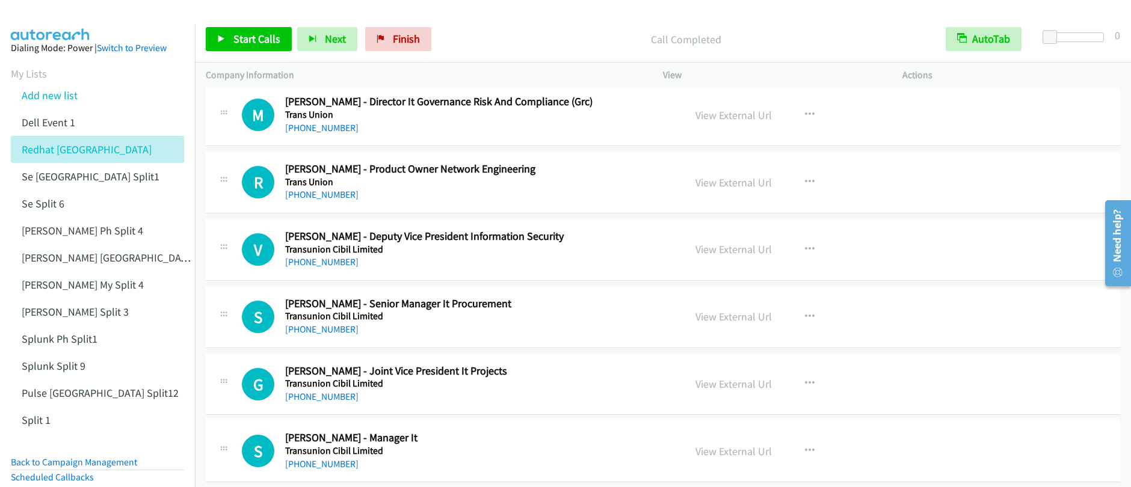
scroll to position [13206, 0]
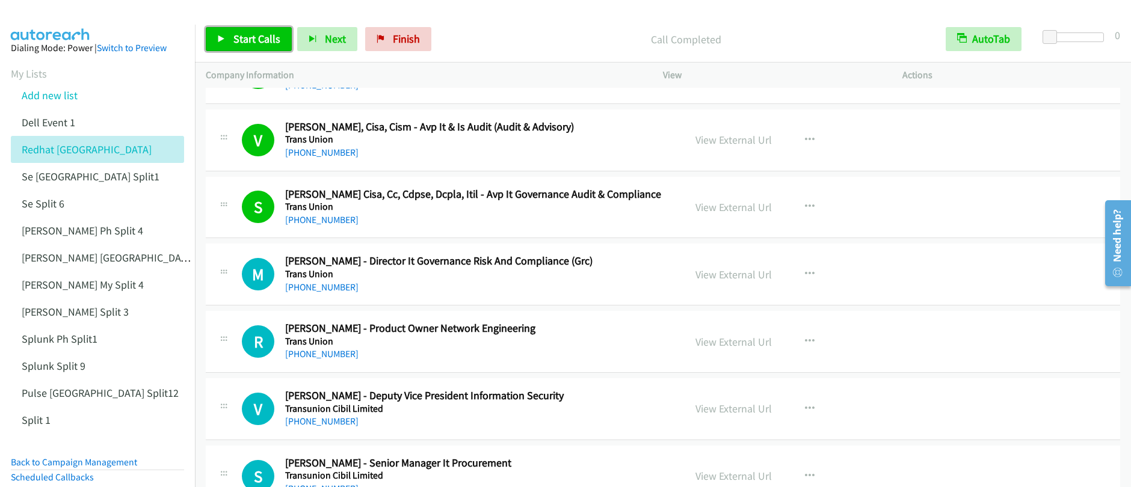
click at [238, 34] on span "Start Calls" at bounding box center [256, 39] width 47 height 14
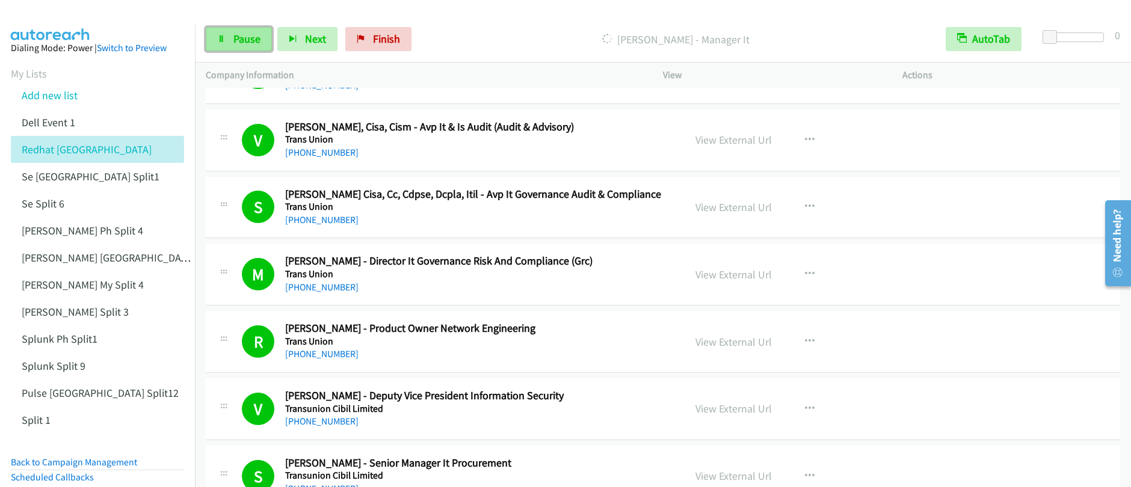
click at [250, 40] on span "Pause" at bounding box center [246, 39] width 27 height 14
click at [235, 54] on div "Start Calls Pause Next Finish Call Completed AutoTab AutoTab 0" at bounding box center [663, 39] width 936 height 46
click at [241, 46] on link "Start Calls" at bounding box center [249, 39] width 86 height 24
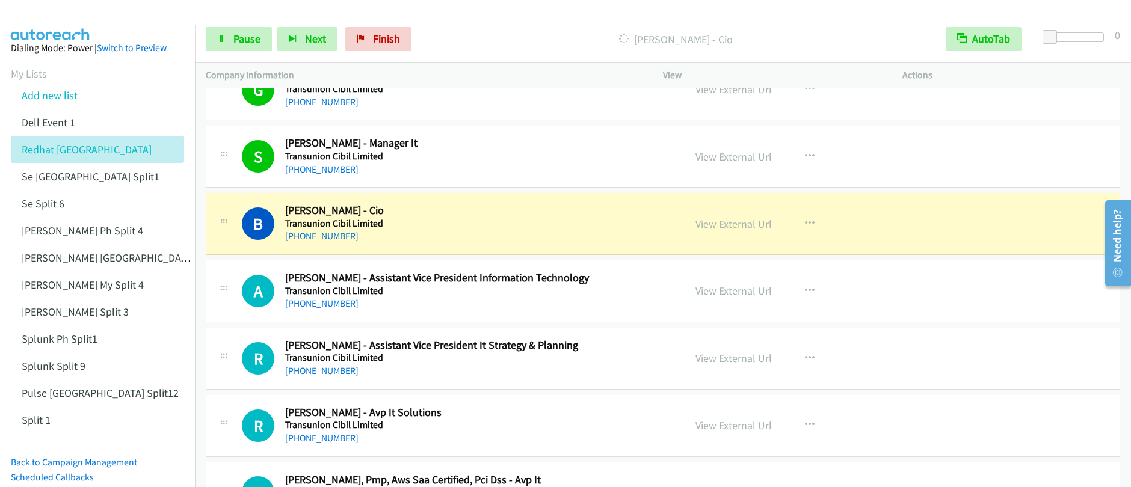
scroll to position [13663, 0]
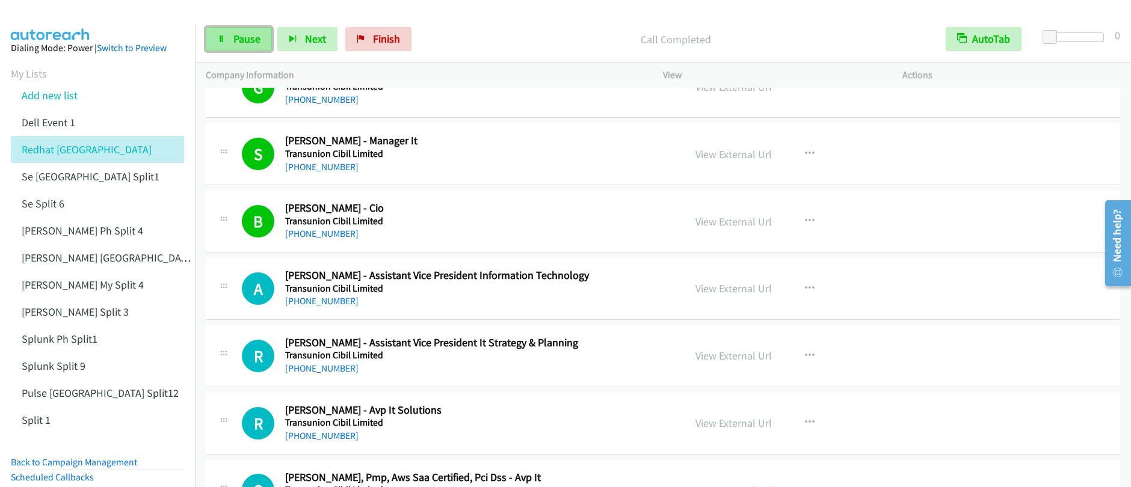
click at [241, 40] on span "Pause" at bounding box center [246, 39] width 27 height 14
click at [241, 40] on span "Start Calls" at bounding box center [256, 39] width 47 height 14
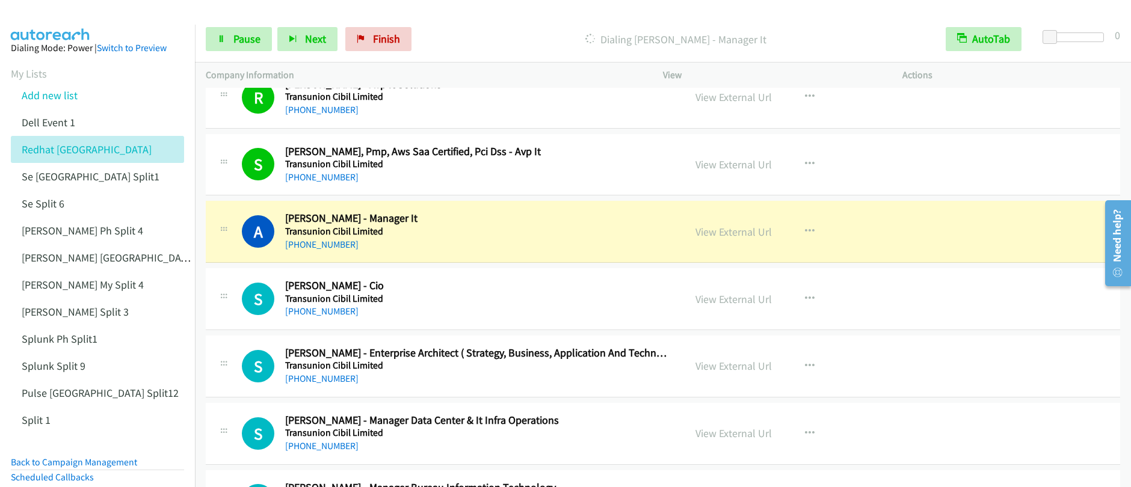
scroll to position [14069, 0]
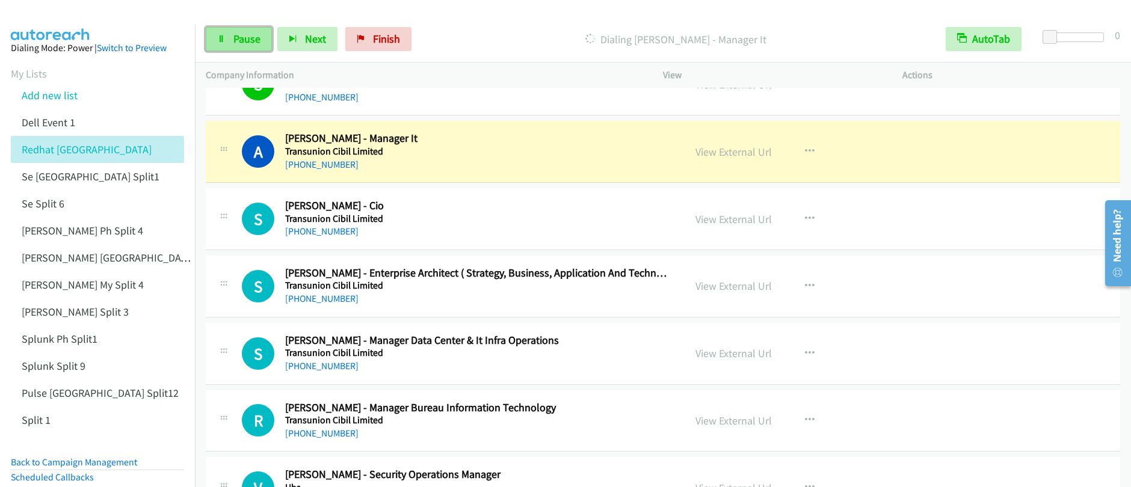
click at [252, 43] on span "Pause" at bounding box center [246, 39] width 27 height 14
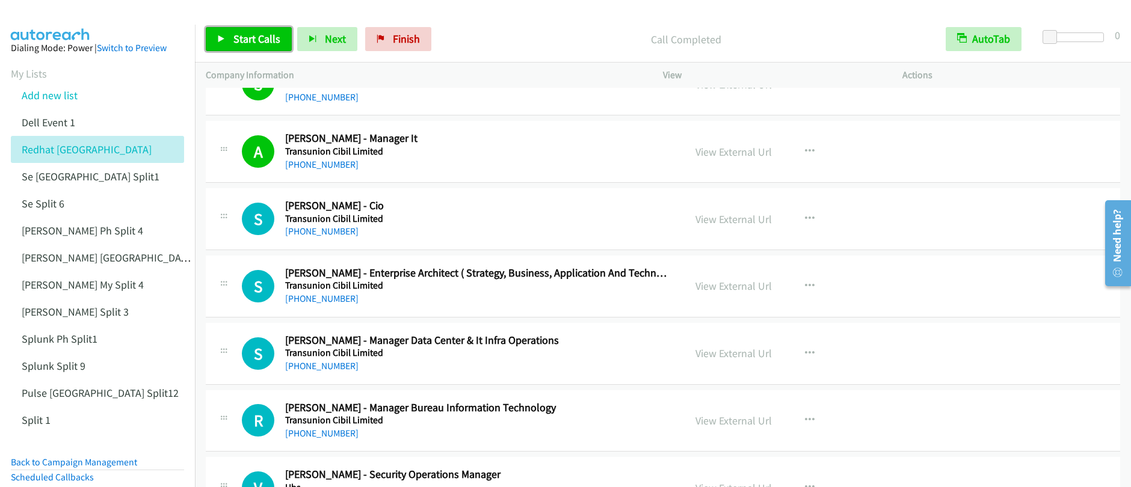
click at [264, 44] on span "Start Calls" at bounding box center [256, 39] width 47 height 14
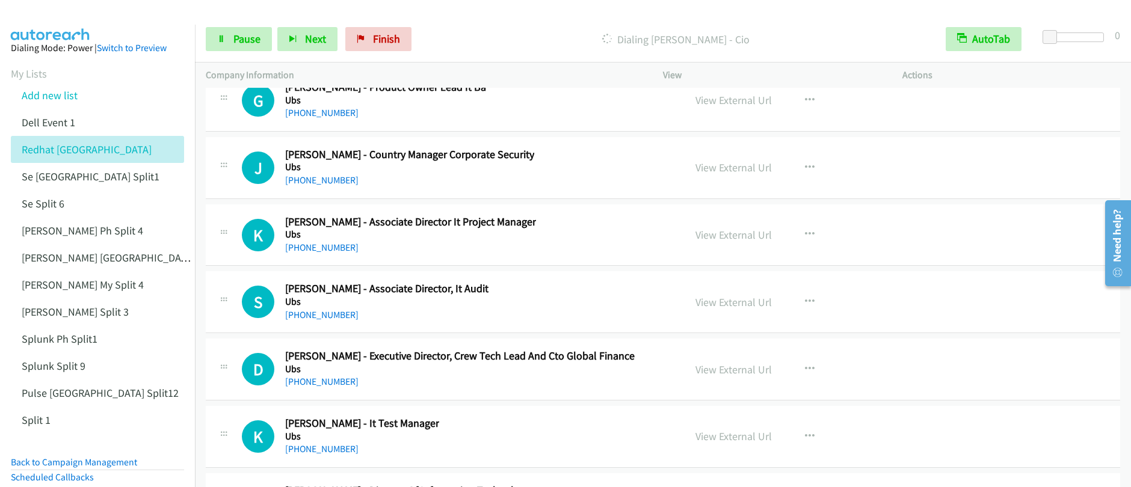
scroll to position [18079, 0]
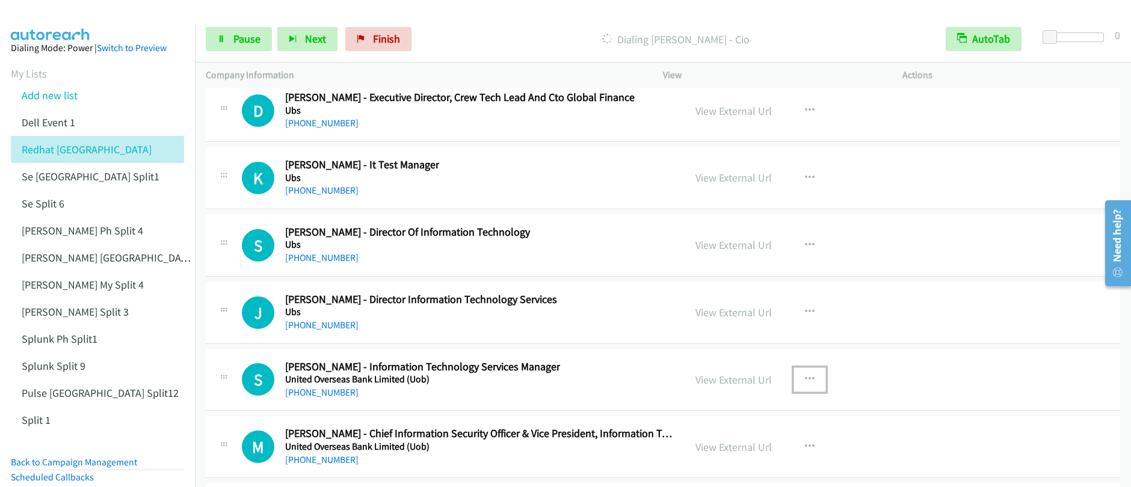
click at [805, 379] on icon "button" at bounding box center [810, 380] width 10 height 10
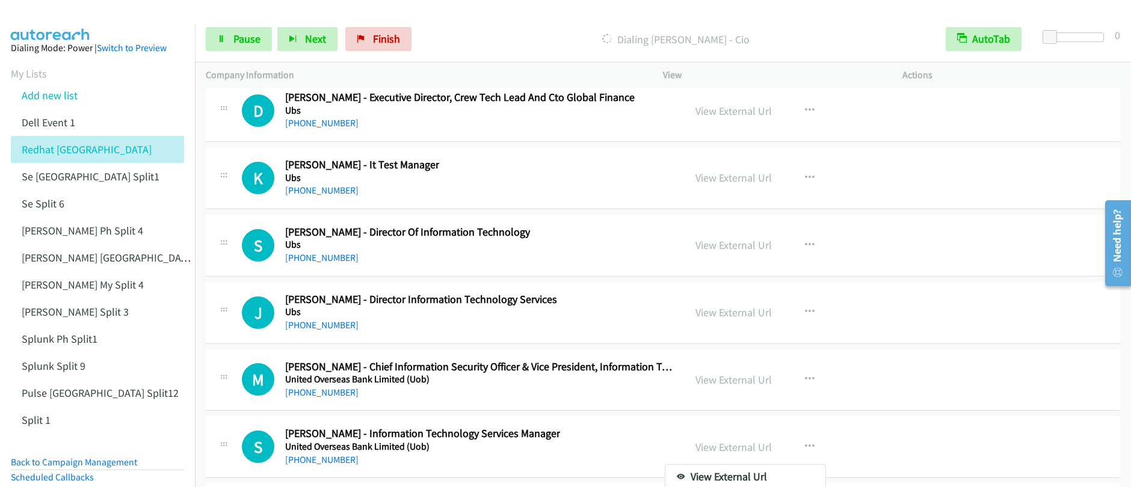
drag, startPoint x: 204, startPoint y: 41, endPoint x: 224, endPoint y: 45, distance: 20.9
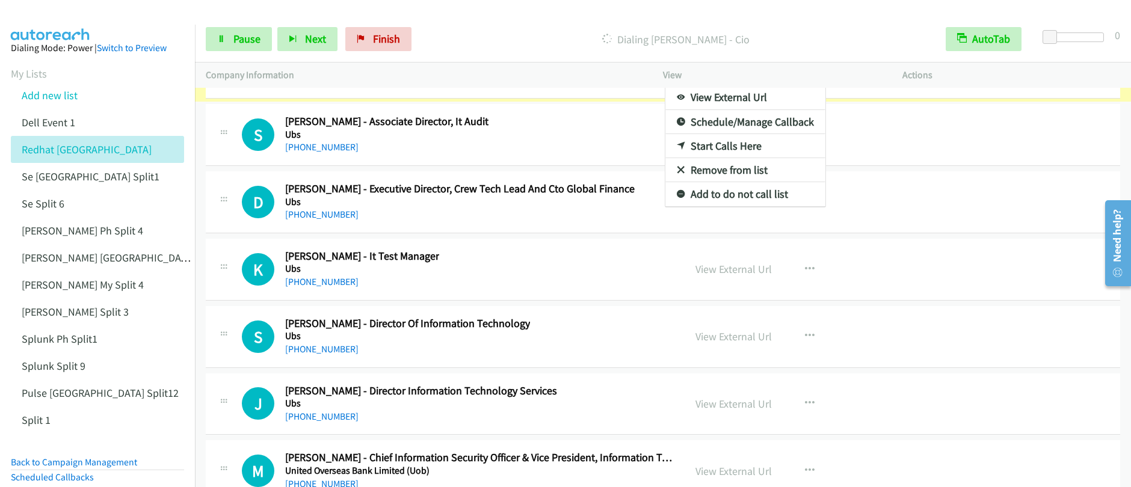
scroll to position [18098, 0]
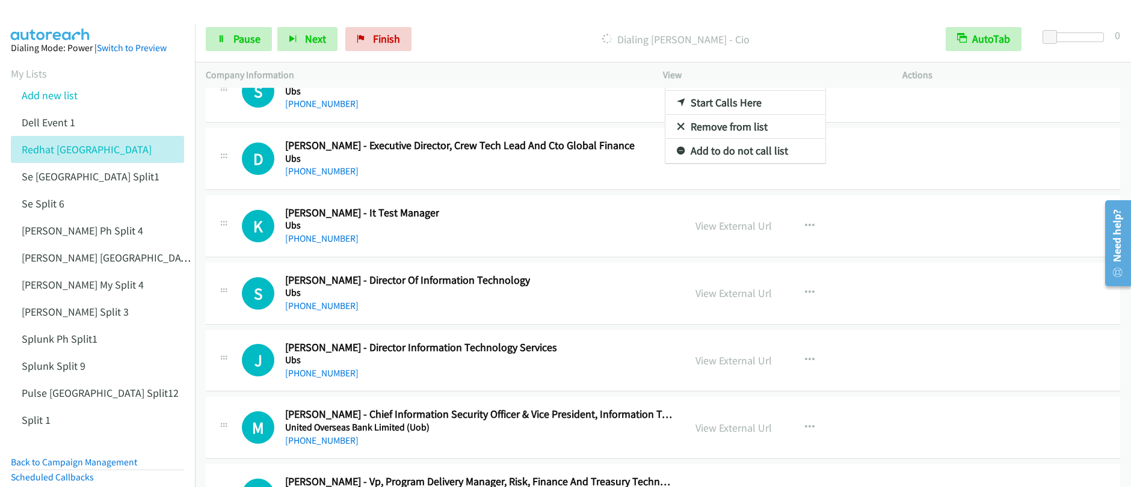
click at [225, 45] on div at bounding box center [565, 243] width 1131 height 487
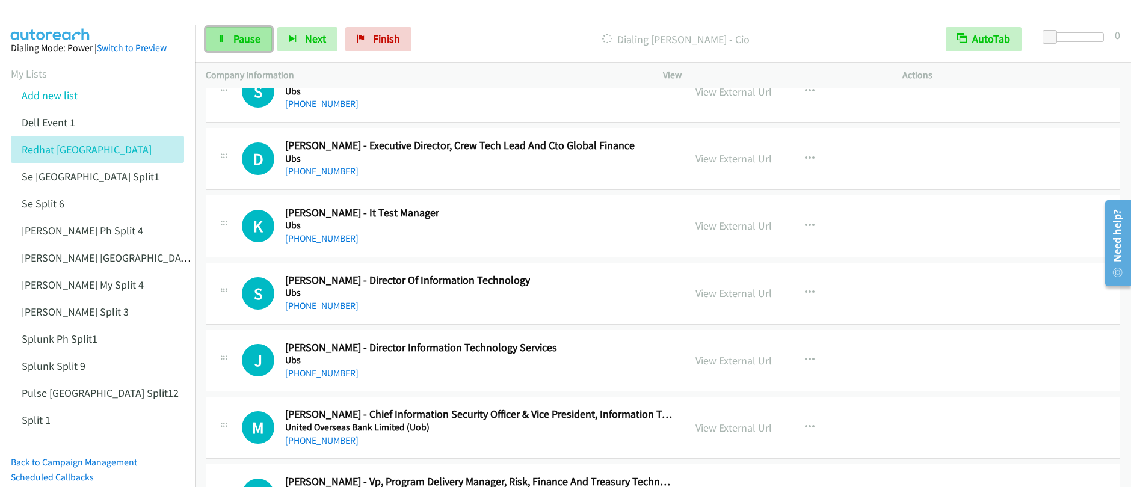
click at [232, 40] on link "Pause" at bounding box center [239, 39] width 66 height 24
click at [241, 40] on span "Start Calls" at bounding box center [256, 39] width 47 height 14
click at [227, 48] on link "Pause" at bounding box center [239, 39] width 66 height 24
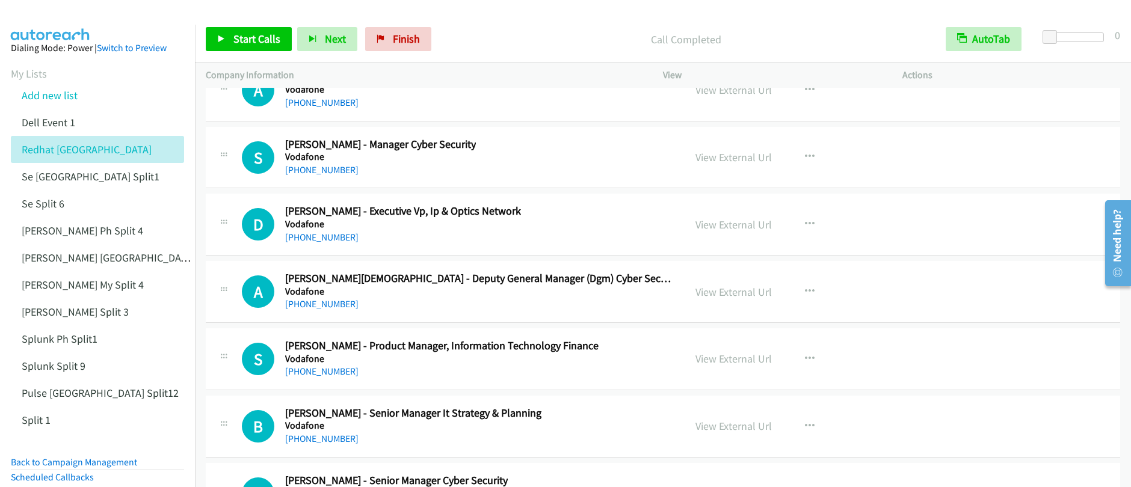
scroll to position [23327, 0]
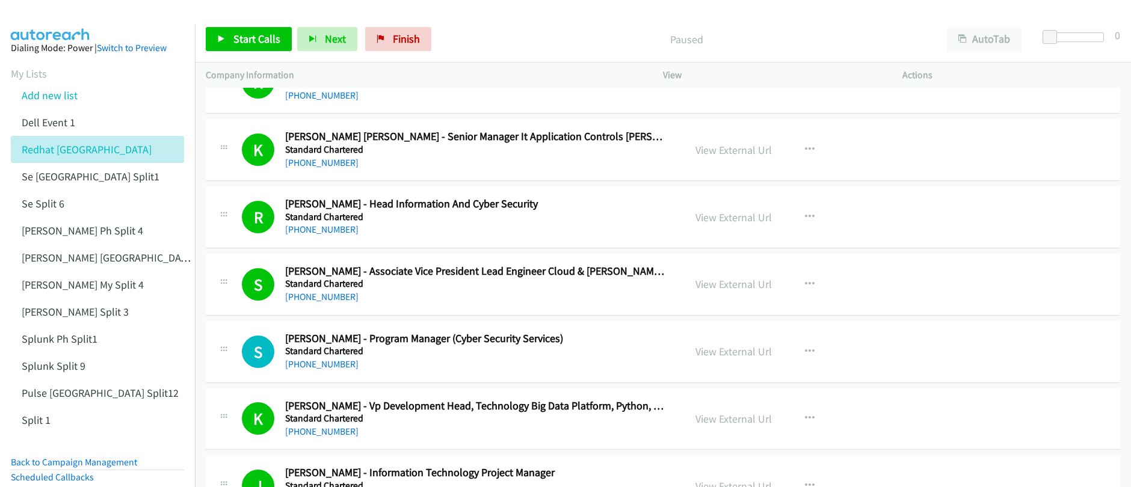
scroll to position [79, 0]
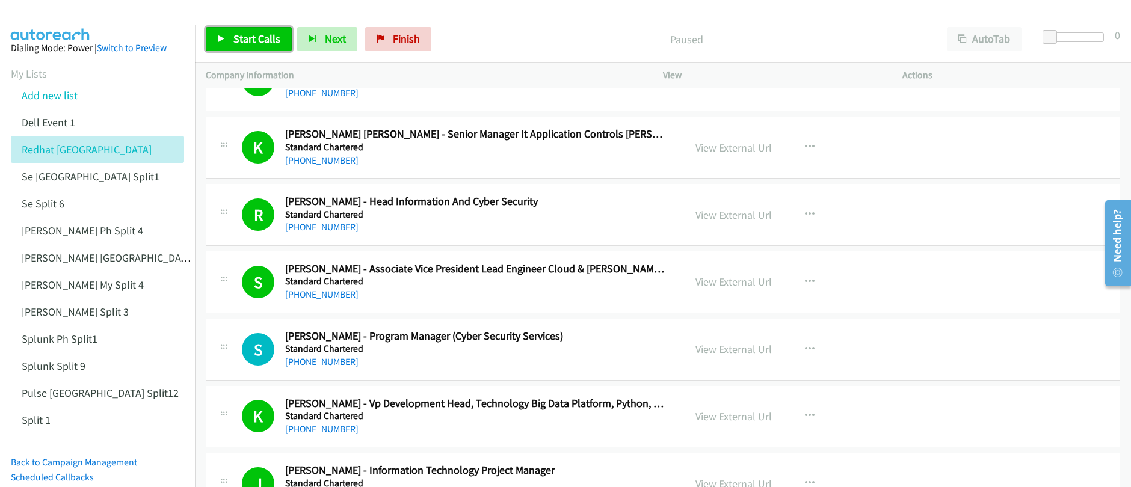
click at [244, 39] on span "Start Calls" at bounding box center [256, 39] width 47 height 14
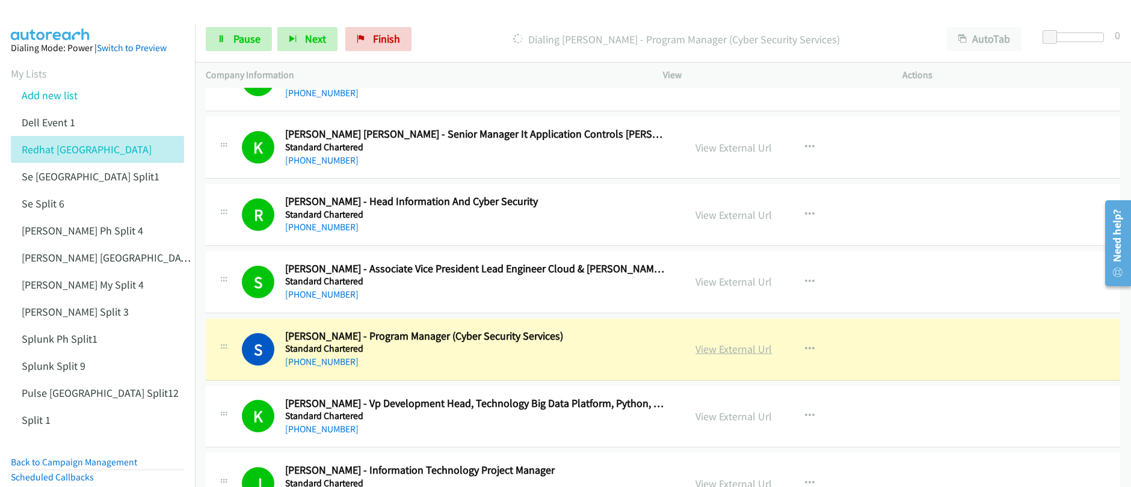
click at [737, 353] on link "View External Url" at bounding box center [734, 349] width 76 height 14
click at [0, 0] on div "Start Calls Pause Next Finish Dialing Sudeep Balan - Program Manager (Cyber Sec…" at bounding box center [565, 0] width 1131 height 0
click at [235, 43] on span "Pause" at bounding box center [246, 39] width 27 height 14
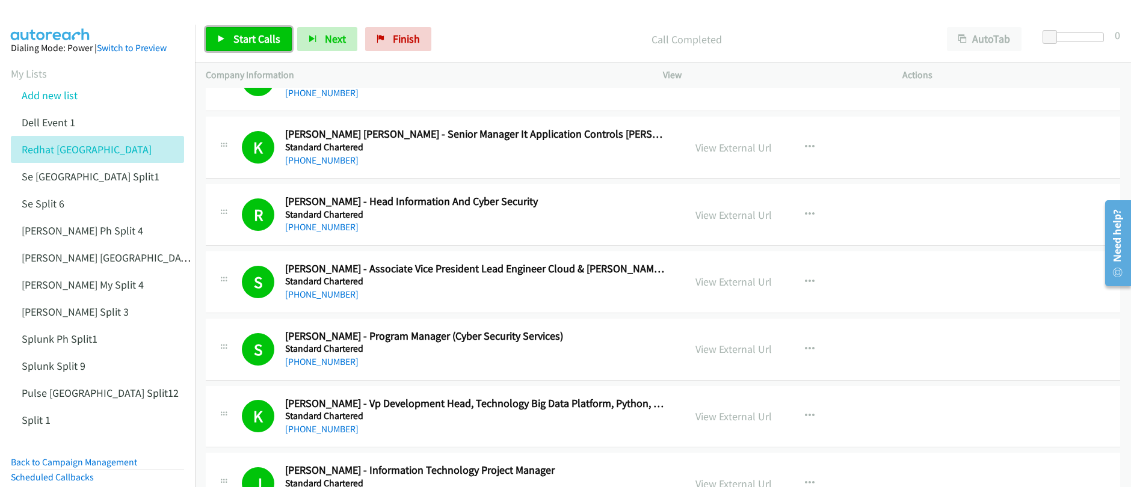
click at [248, 44] on span "Start Calls" at bounding box center [256, 39] width 47 height 14
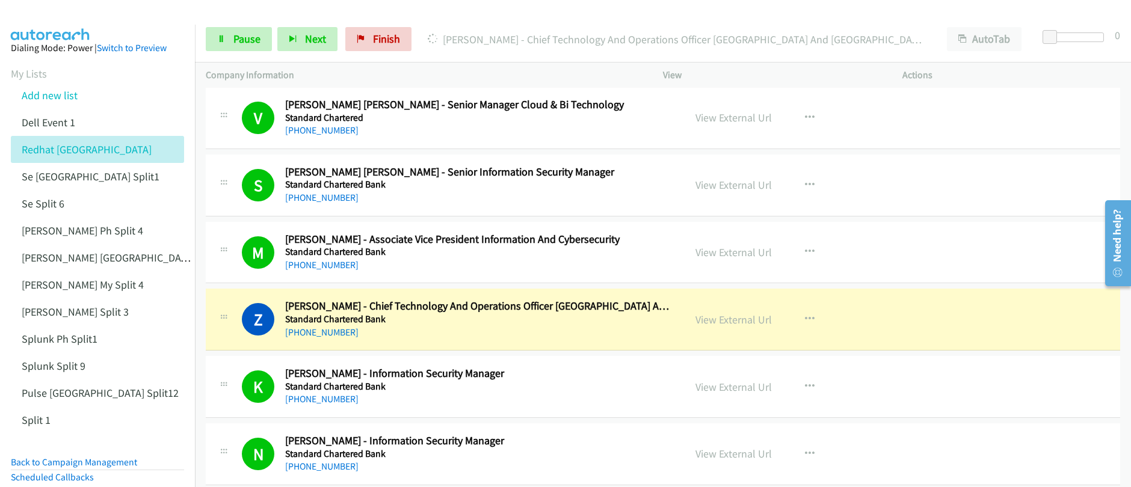
scroll to position [595, 0]
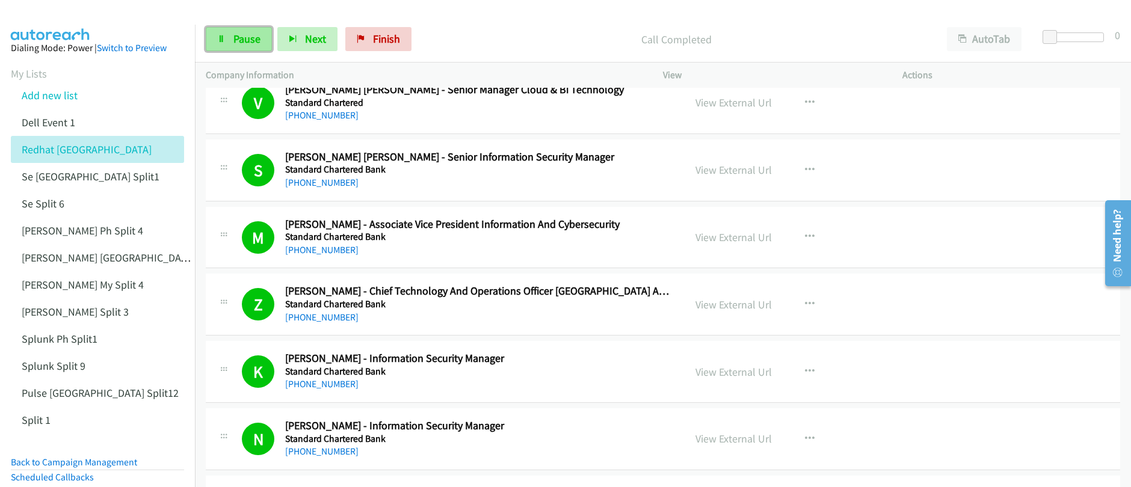
click at [246, 45] on span "Pause" at bounding box center [246, 39] width 27 height 14
click at [246, 45] on span "Start Calls" at bounding box center [256, 39] width 47 height 14
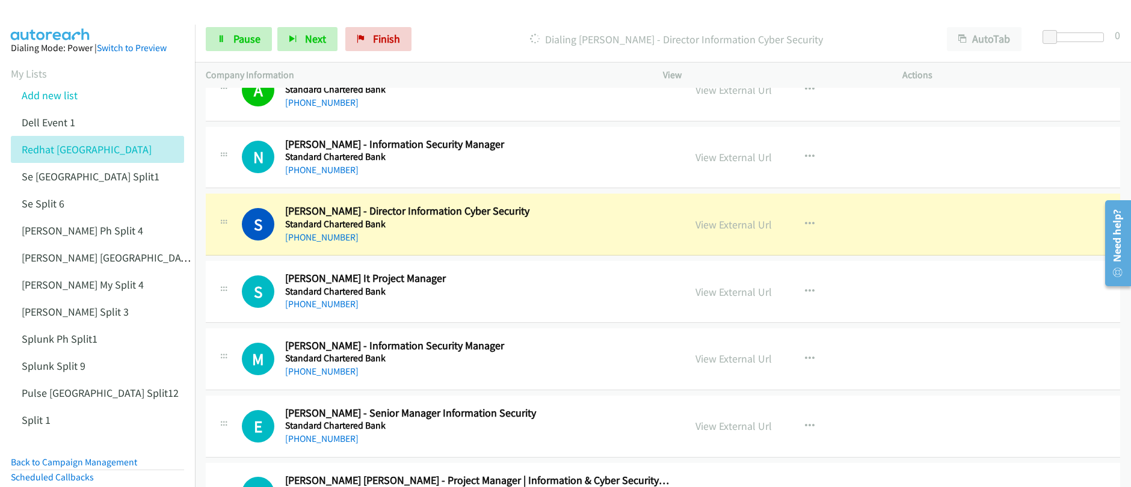
scroll to position [1093, 0]
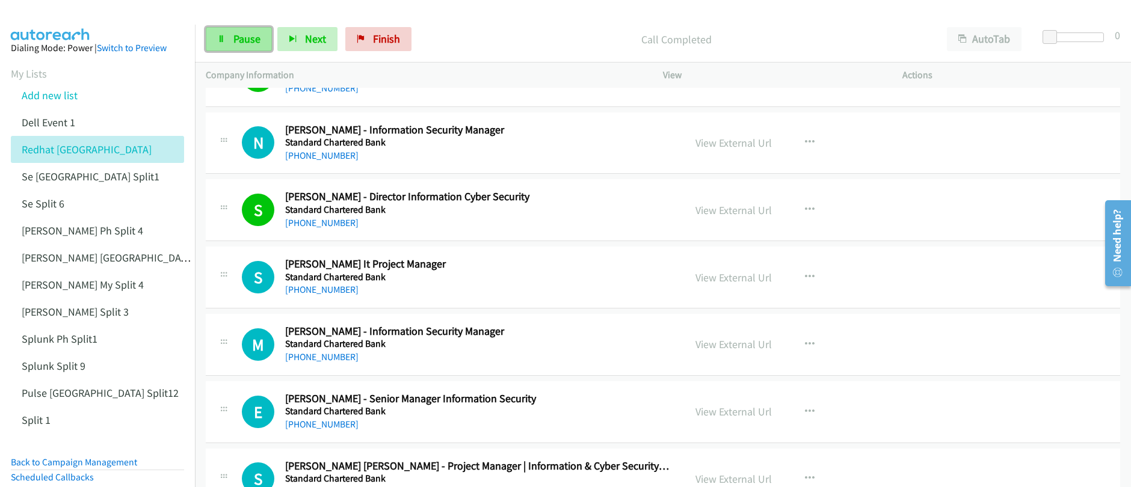
click at [229, 42] on link "Pause" at bounding box center [239, 39] width 66 height 24
click at [228, 42] on link "Start Calls" at bounding box center [249, 39] width 86 height 24
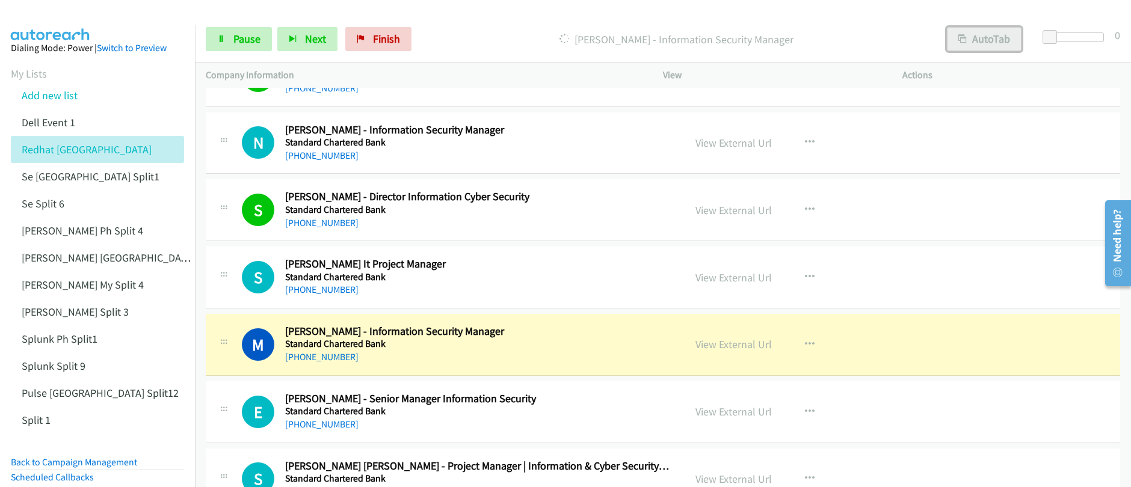
click at [972, 41] on button "AutoTab" at bounding box center [984, 39] width 75 height 24
click at [972, 41] on button "AutoTab" at bounding box center [984, 39] width 76 height 24
click at [994, 37] on button "AutoTab" at bounding box center [984, 39] width 75 height 24
click at [737, 345] on link "View External Url" at bounding box center [734, 345] width 76 height 14
click at [246, 41] on span "Pause" at bounding box center [246, 39] width 27 height 14
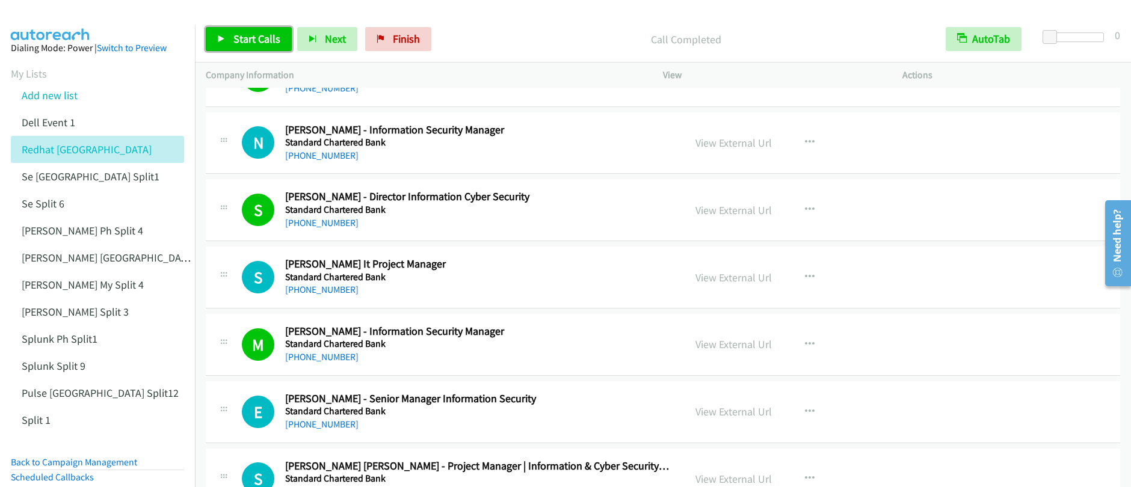
click at [246, 45] on span "Start Calls" at bounding box center [256, 39] width 47 height 14
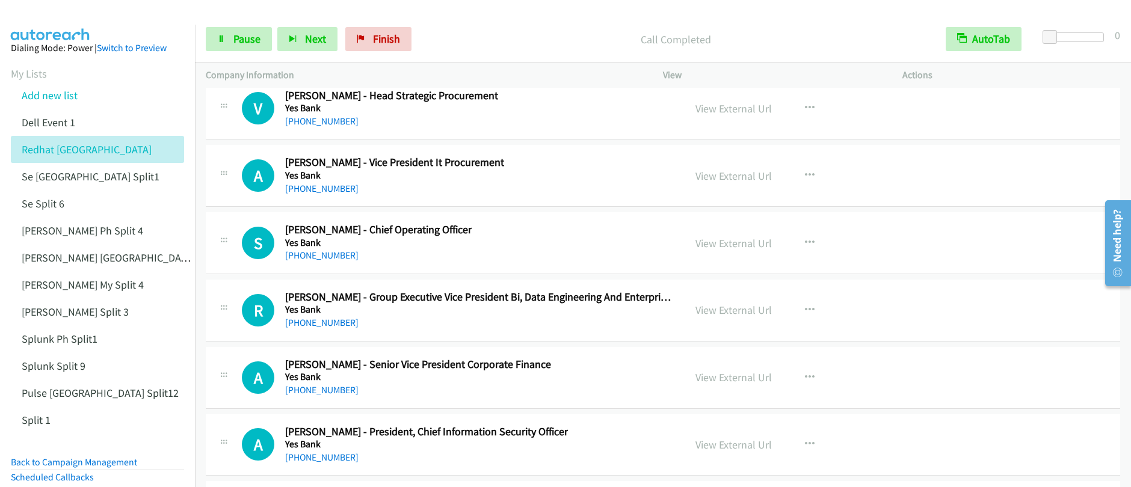
scroll to position [29457, 0]
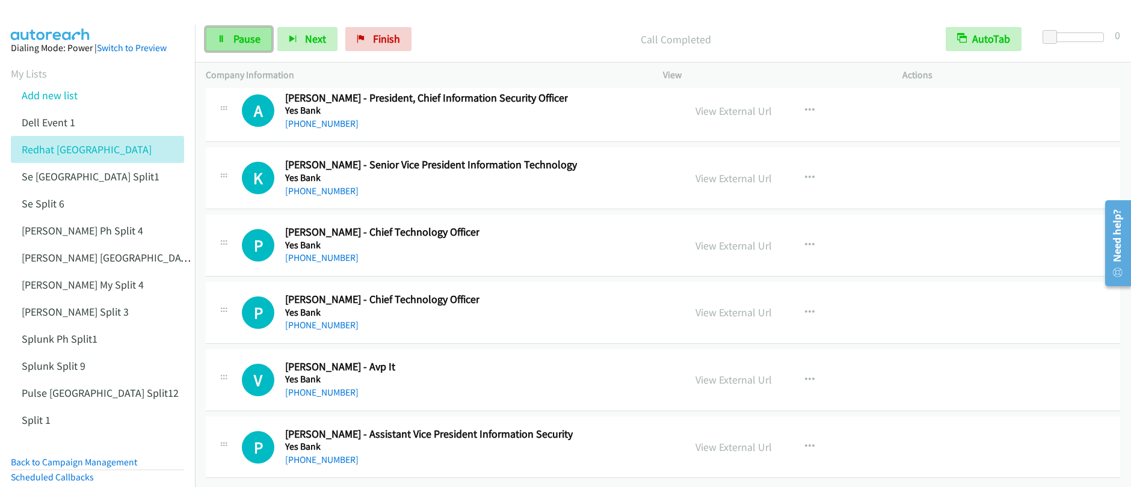
click at [242, 40] on span "Pause" at bounding box center [246, 39] width 27 height 14
click at [242, 40] on div "Start Calls Pause Next Finish" at bounding box center [311, 39] width 211 height 24
click at [242, 40] on span "Start Calls" at bounding box center [256, 39] width 47 height 14
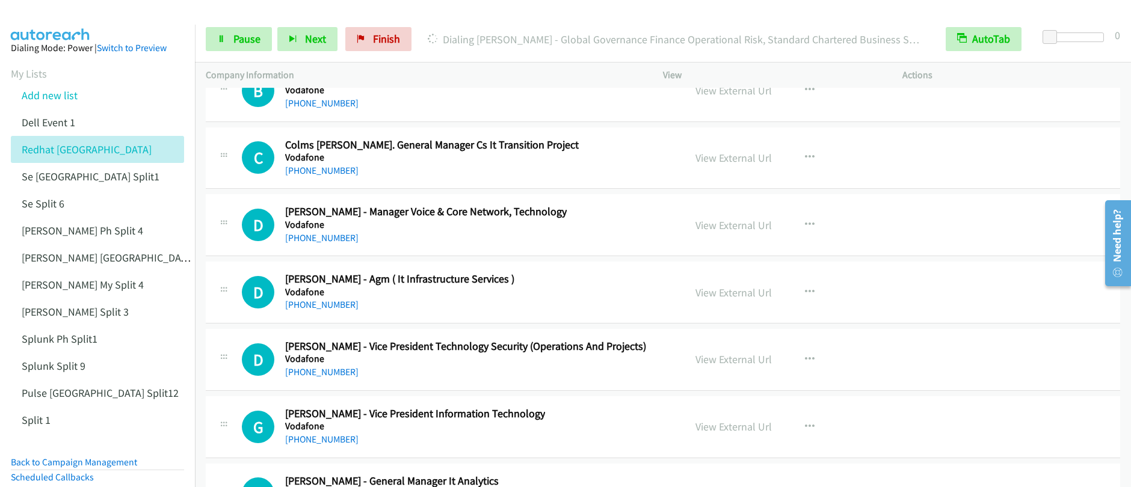
scroll to position [20187, 0]
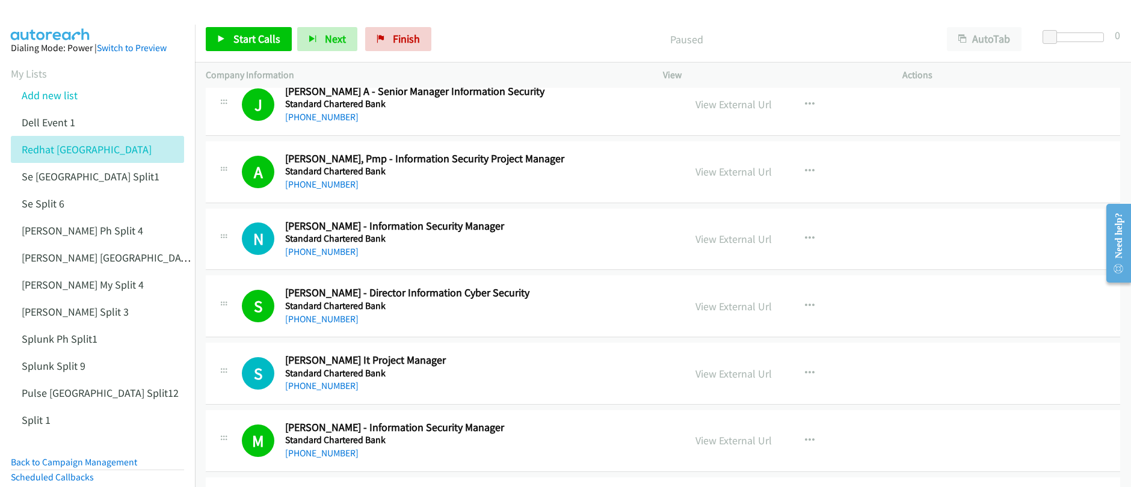
scroll to position [1224, 0]
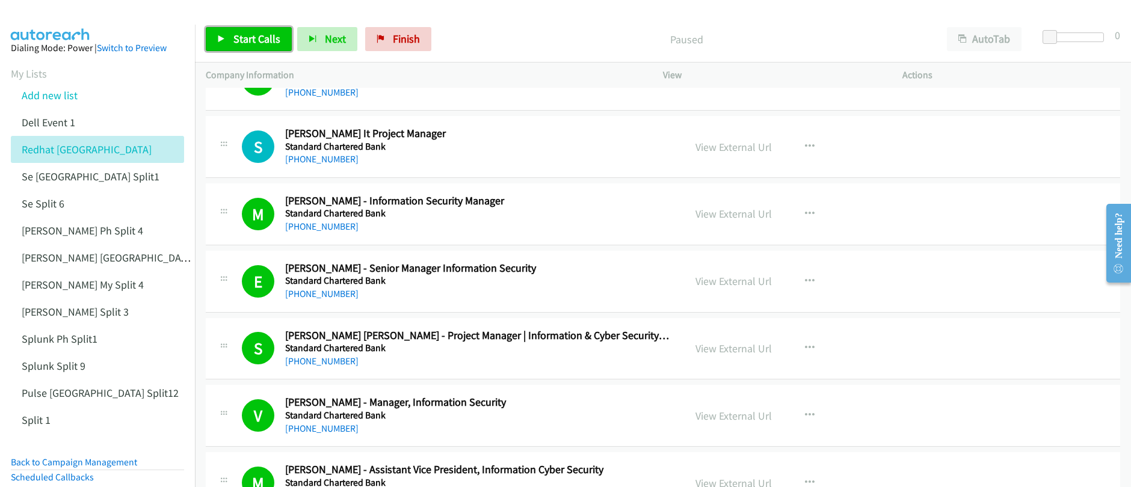
click at [238, 43] on span "Start Calls" at bounding box center [256, 39] width 47 height 14
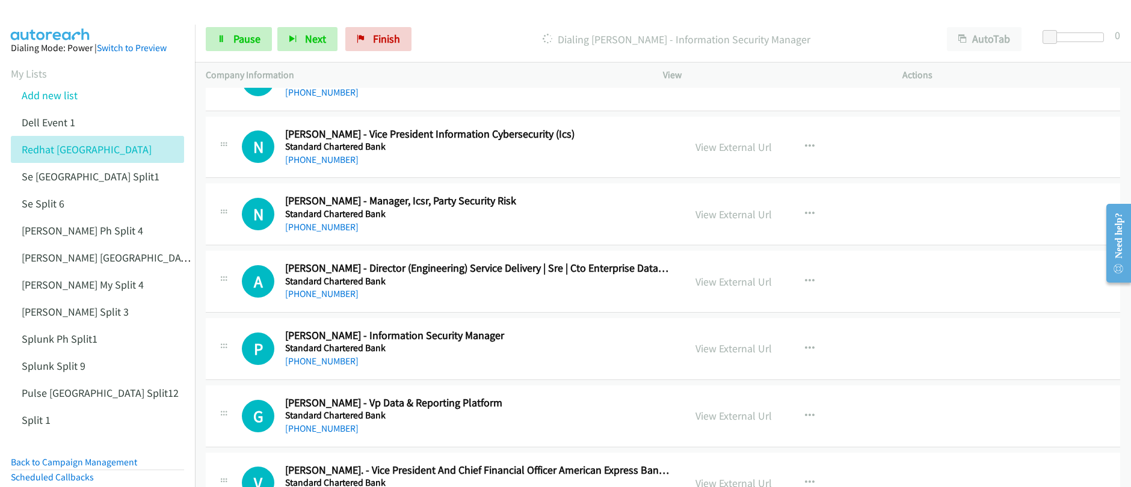
scroll to position [2163, 0]
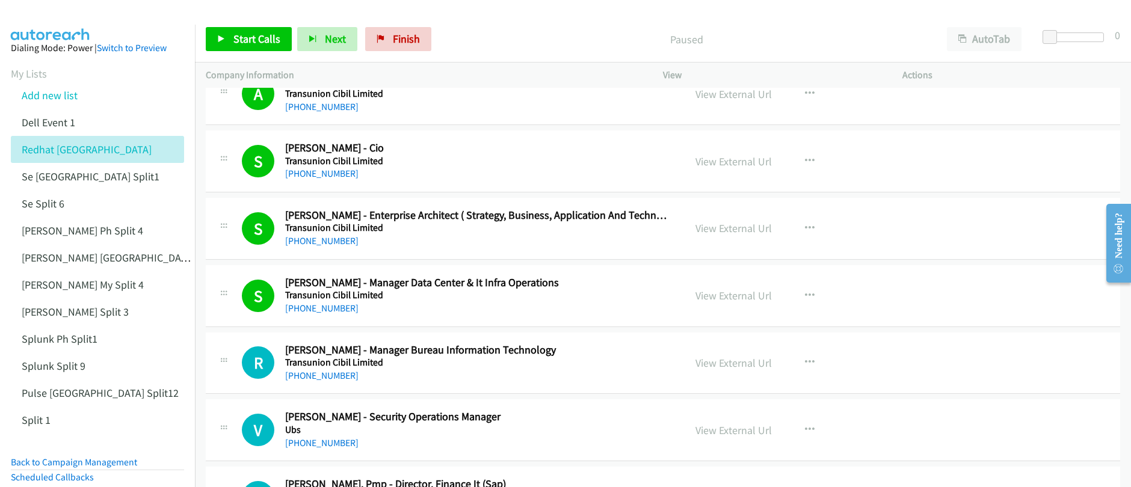
scroll to position [14173, 0]
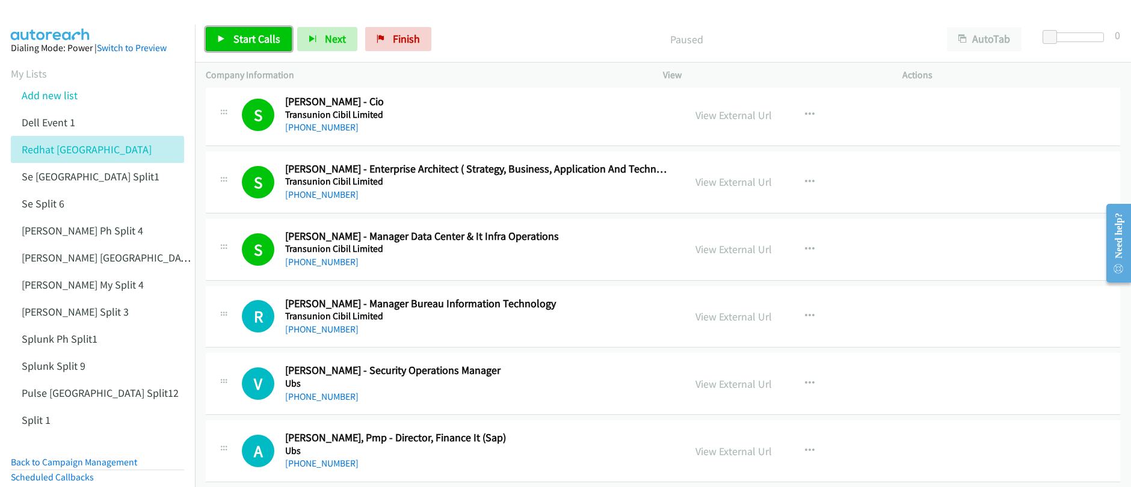
click at [248, 41] on span "Start Calls" at bounding box center [256, 39] width 47 height 14
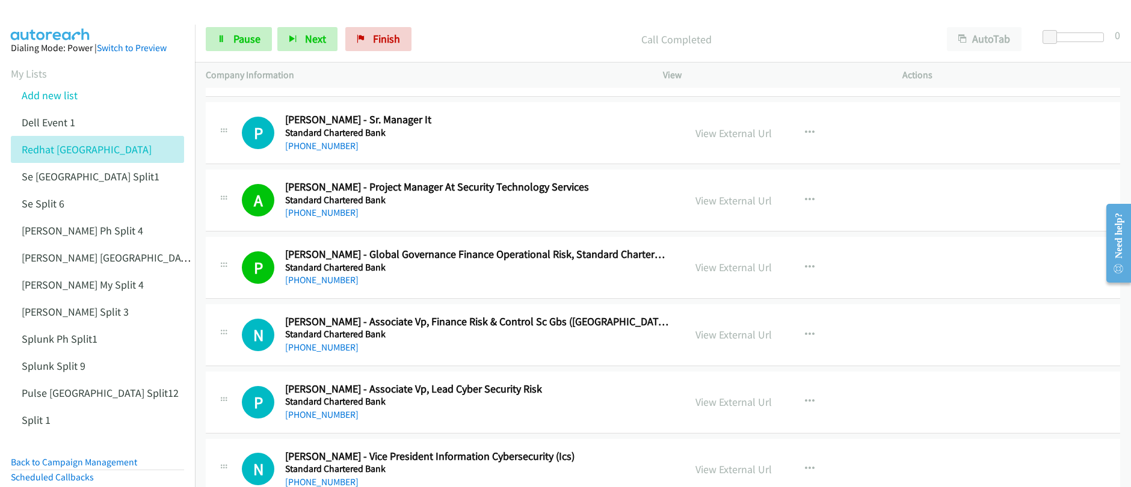
scroll to position [1853, 0]
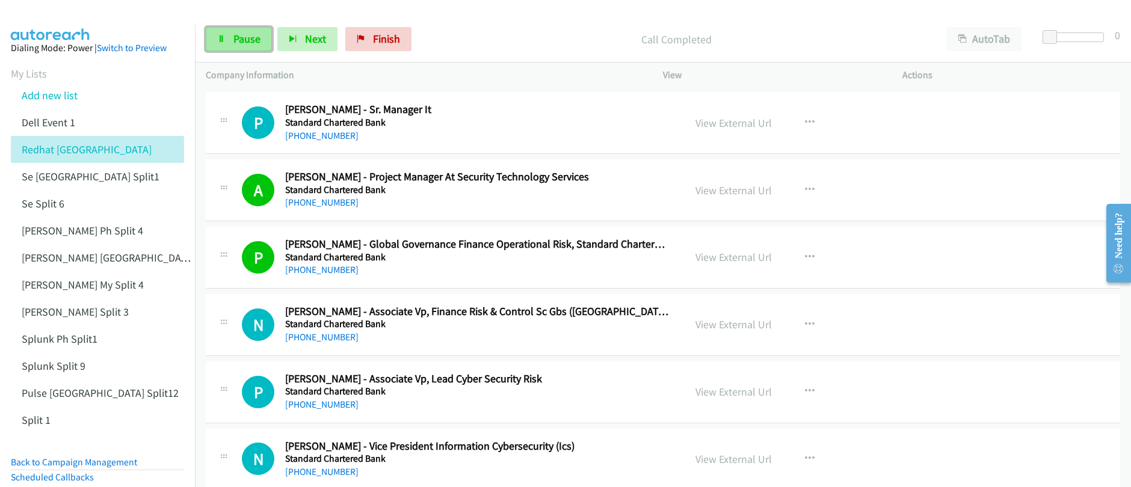
click at [248, 42] on span "Pause" at bounding box center [246, 39] width 27 height 14
click at [805, 122] on icon "button" at bounding box center [810, 123] width 10 height 10
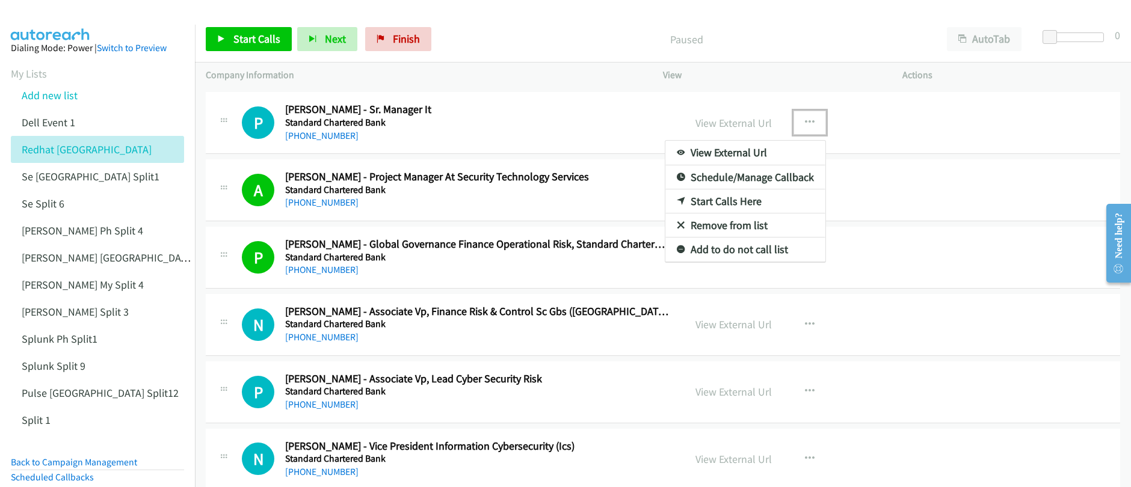
click at [715, 202] on link "Start Calls Here" at bounding box center [745, 202] width 160 height 24
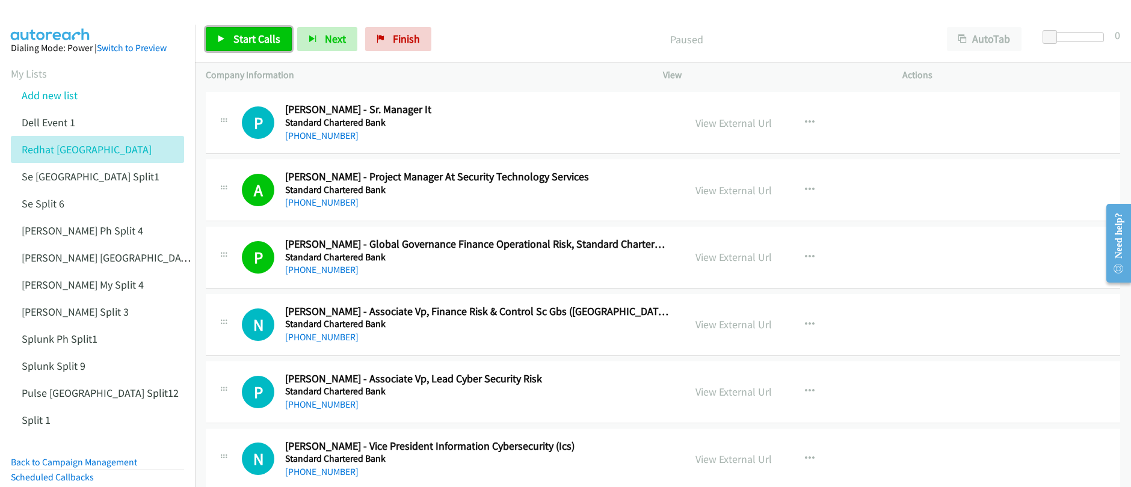
click at [239, 45] on span "Start Calls" at bounding box center [256, 39] width 47 height 14
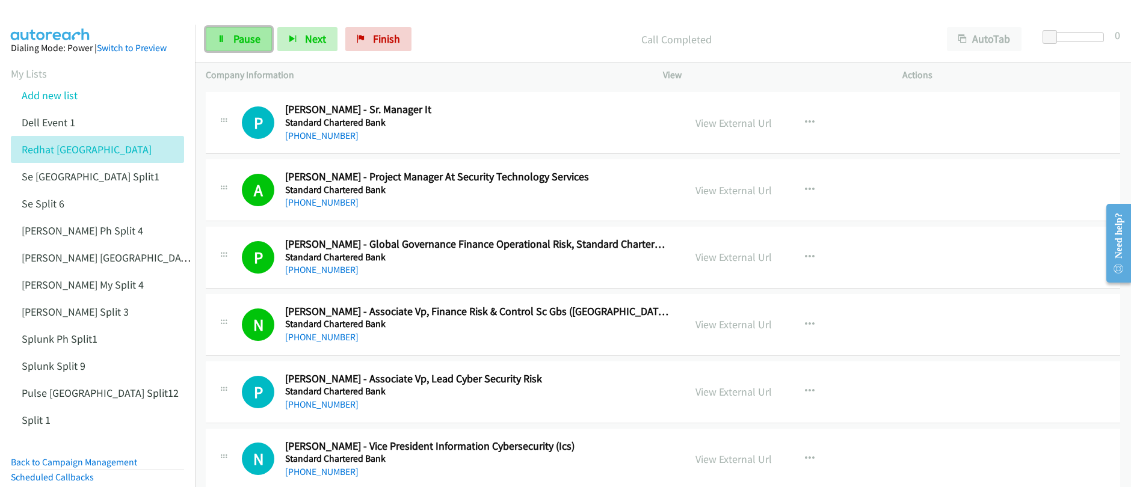
click at [211, 47] on link "Pause" at bounding box center [239, 39] width 66 height 24
click at [413, 44] on span "Finish" at bounding box center [406, 39] width 27 height 14
